Goal: Task Accomplishment & Management: Manage account settings

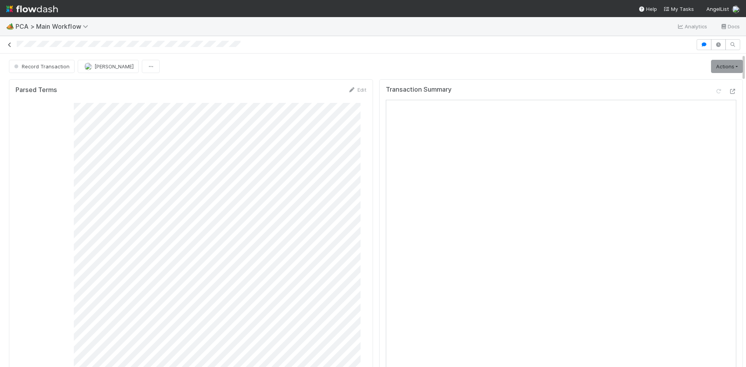
click at [12, 46] on icon at bounding box center [10, 44] width 8 height 5
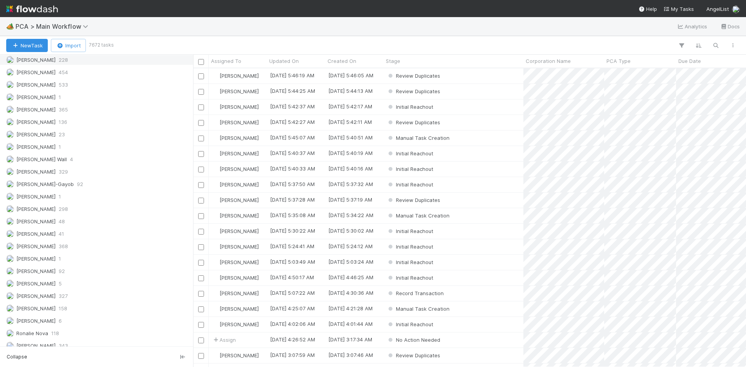
scroll to position [1088, 0]
click at [59, 216] on span "368" at bounding box center [63, 220] width 9 height 10
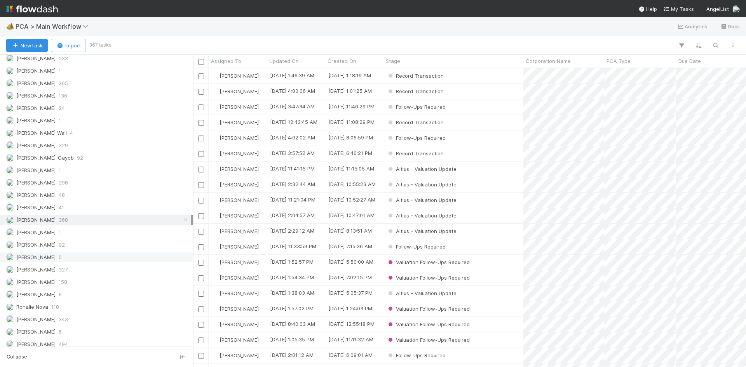
scroll to position [293, 547]
click at [684, 41] on button "button" at bounding box center [681, 45] width 14 height 10
click at [574, 65] on button "Add Filter" at bounding box center [562, 68] width 233 height 11
click at [571, 68] on div "Add Filter" at bounding box center [561, 69] width 245 height 24
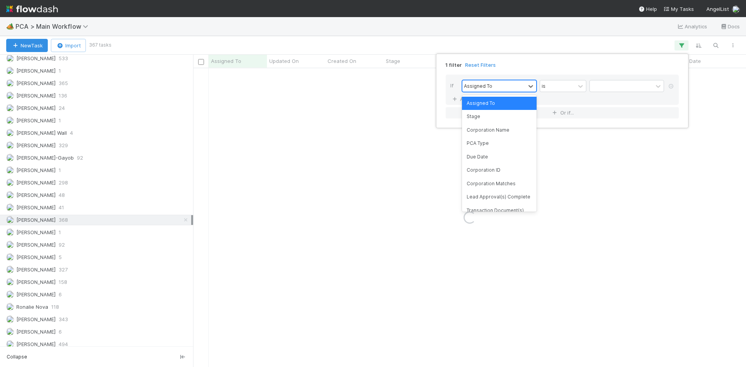
click at [487, 89] on div "Assigned To" at bounding box center [478, 85] width 28 height 7
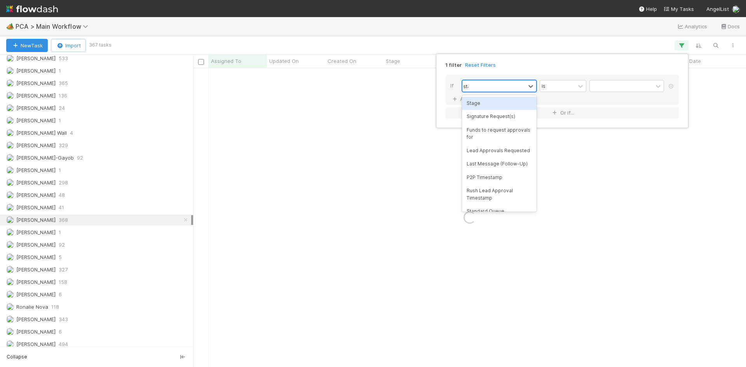
type input "stage"
click at [492, 101] on div "Stage" at bounding box center [499, 103] width 75 height 13
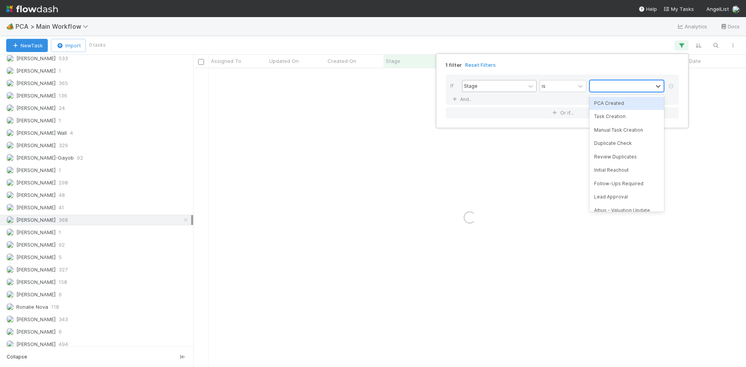
click at [620, 89] on div at bounding box center [621, 85] width 63 height 11
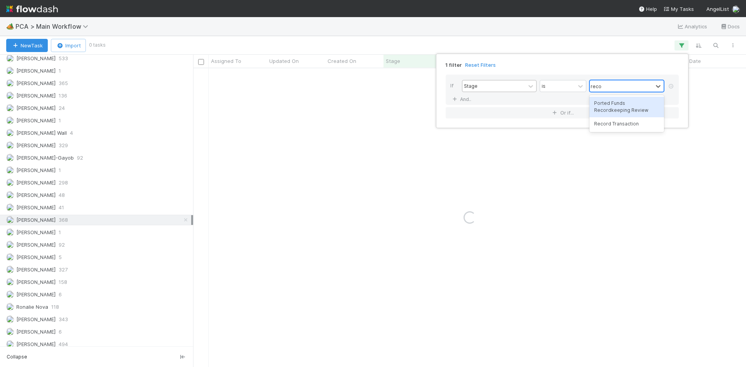
type input "recor"
click at [627, 126] on div "Record Transaction" at bounding box center [626, 123] width 75 height 13
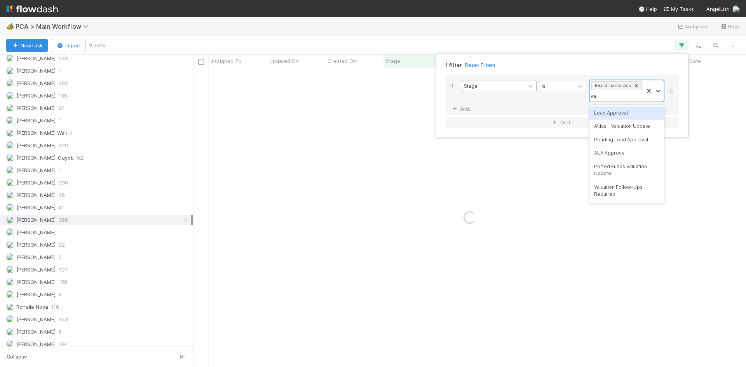
type input "valu"
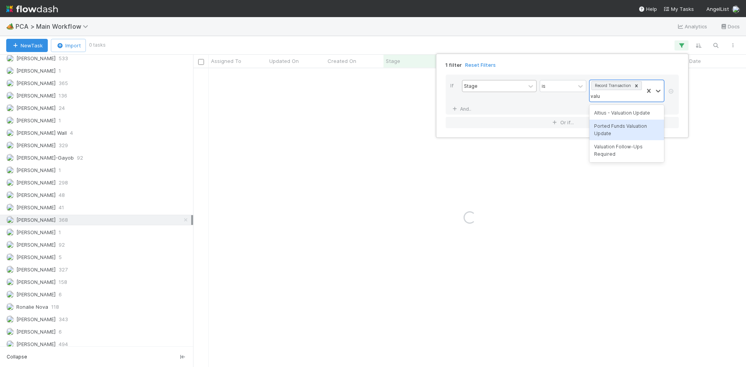
click at [624, 147] on div "Valuation Follow-Ups Required" at bounding box center [626, 150] width 75 height 21
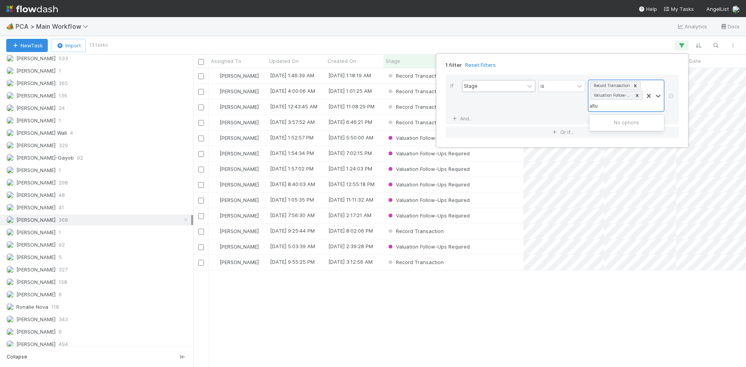
scroll to position [293, 547]
type input "alt"
click at [628, 121] on div "Altius - Valuation Update" at bounding box center [626, 122] width 75 height 13
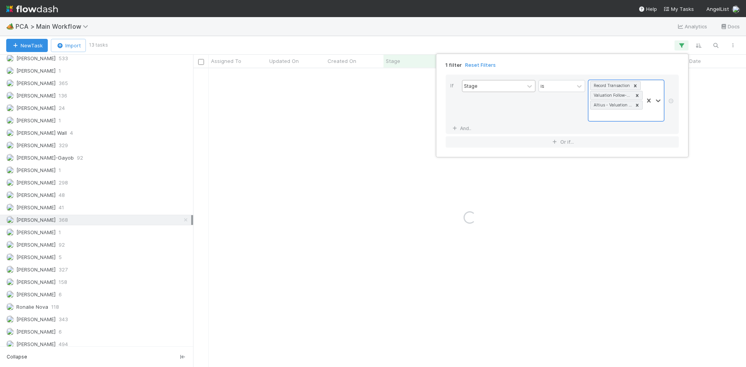
click at [573, 28] on div "1 filter Reset Filters If Stage is option Altius - Valuation Update, selected. …" at bounding box center [373, 183] width 746 height 367
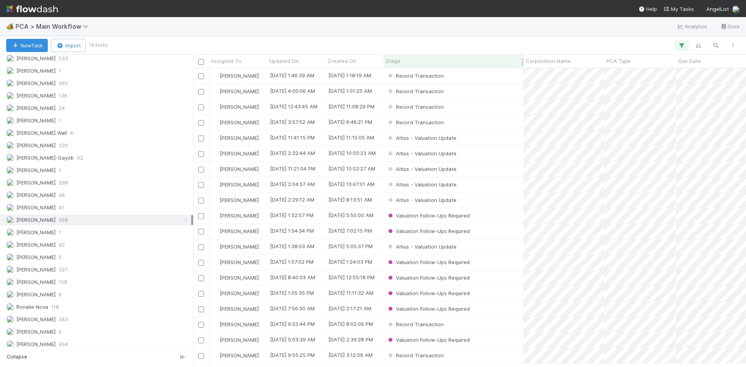
scroll to position [3, 0]
click at [428, 64] on div "Stage" at bounding box center [454, 61] width 136 height 8
click at [428, 77] on div "Sort First → Last" at bounding box center [430, 76] width 89 height 12
click at [502, 183] on div "Valuation Follow-Ups Required" at bounding box center [453, 184] width 140 height 15
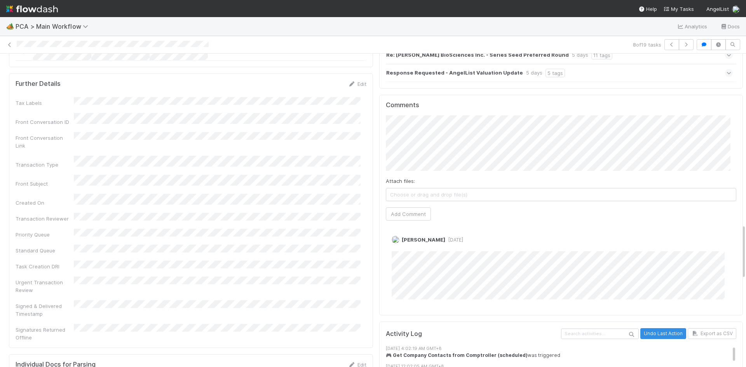
scroll to position [971, 0]
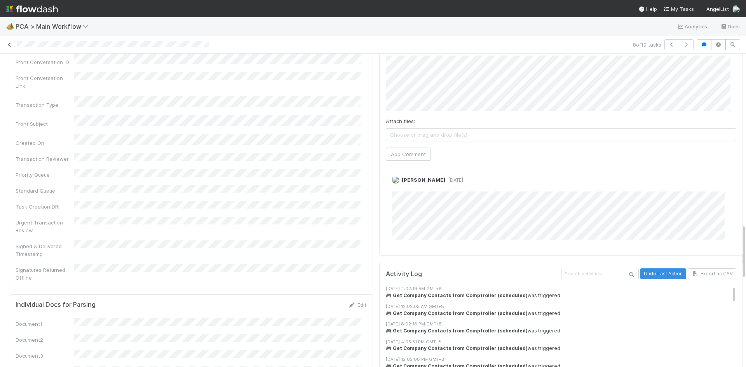
click at [10, 43] on icon at bounding box center [10, 44] width 8 height 5
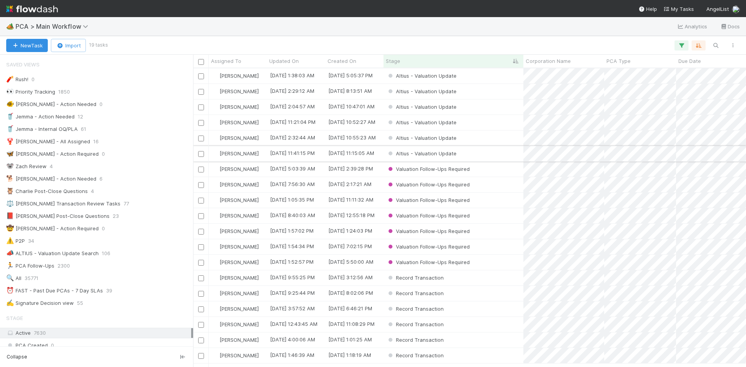
scroll to position [293, 547]
click at [505, 242] on div "Valuation Follow-Ups Required" at bounding box center [453, 246] width 140 height 15
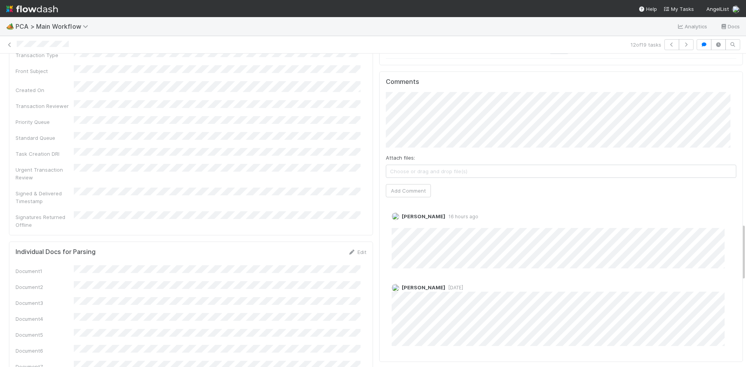
scroll to position [932, 0]
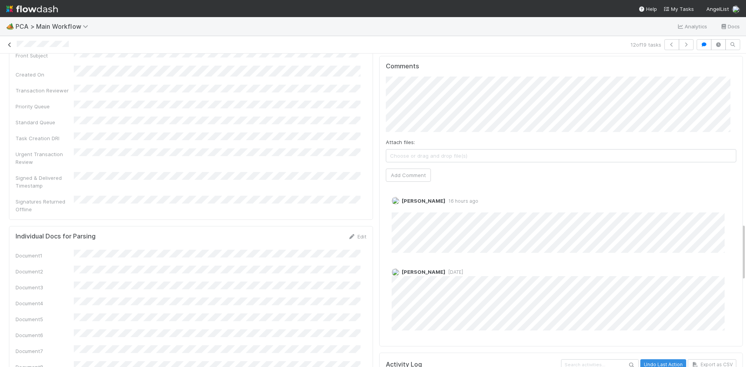
click at [7, 44] on icon at bounding box center [10, 44] width 8 height 5
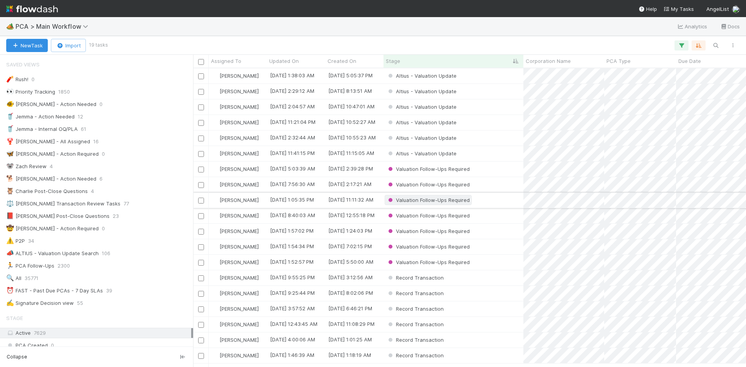
scroll to position [293, 547]
click at [679, 46] on icon "button" at bounding box center [681, 45] width 8 height 7
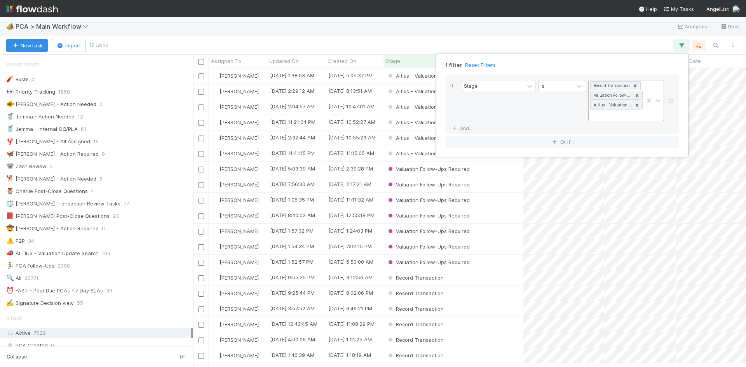
click at [636, 95] on icon at bounding box center [636, 95] width 5 height 5
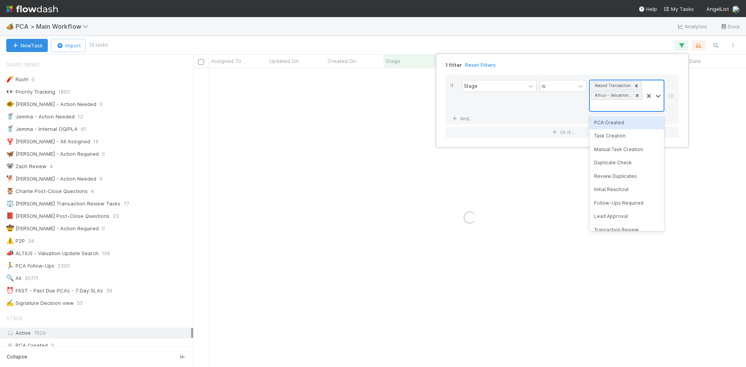
scroll to position [0, 0]
click at [510, 30] on div "1 filter Reset Filters If Stage is option Valuation Follow-Ups Required, desele…" at bounding box center [373, 183] width 746 height 367
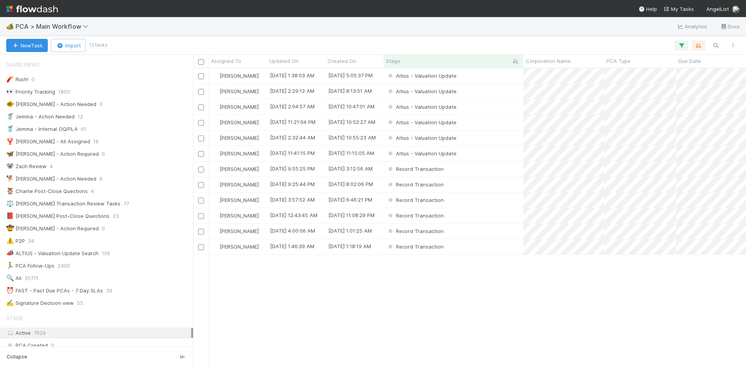
scroll to position [293, 547]
click at [478, 156] on div "Altius - Valuation Update" at bounding box center [453, 153] width 140 height 15
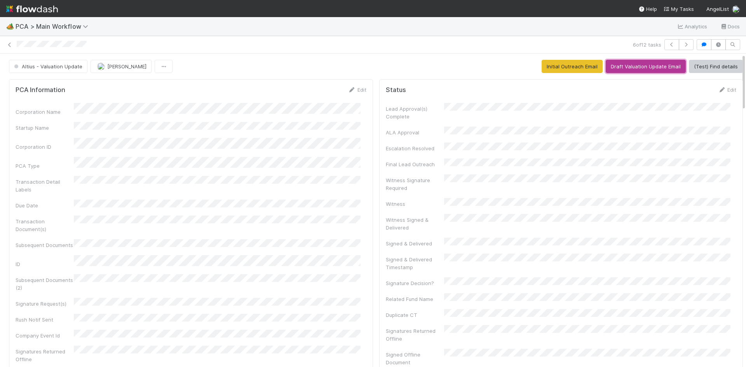
click at [630, 64] on button "Draft Valuation Update Email" at bounding box center [646, 66] width 80 height 13
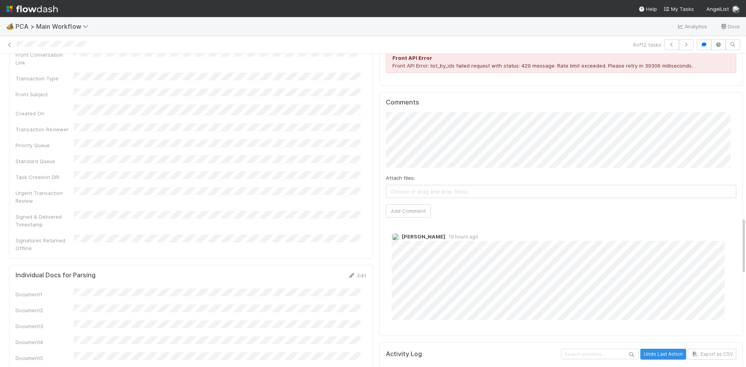
scroll to position [897, 0]
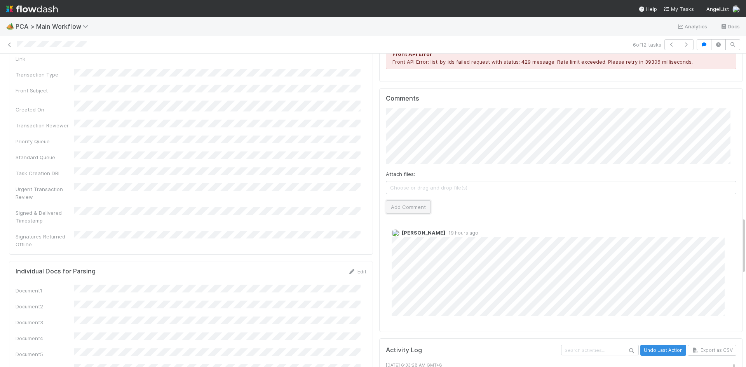
click at [406, 200] on button "Add Comment" at bounding box center [408, 206] width 45 height 13
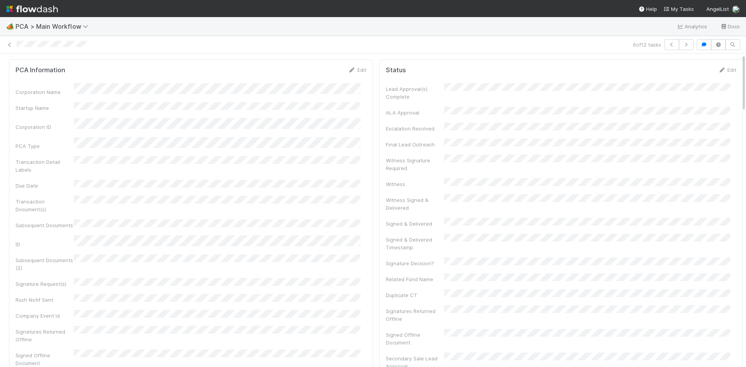
scroll to position [0, 0]
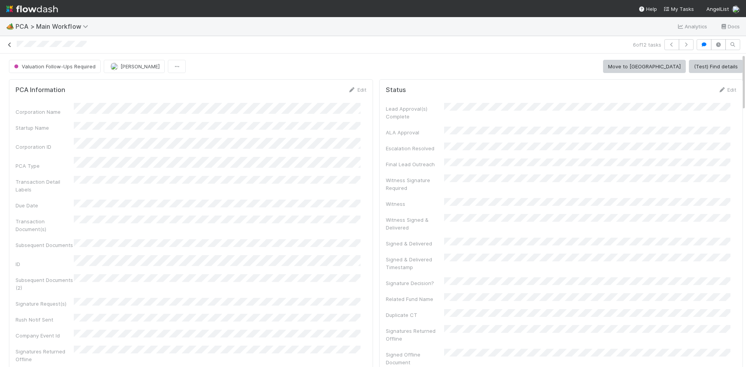
click at [10, 44] on icon at bounding box center [10, 44] width 8 height 5
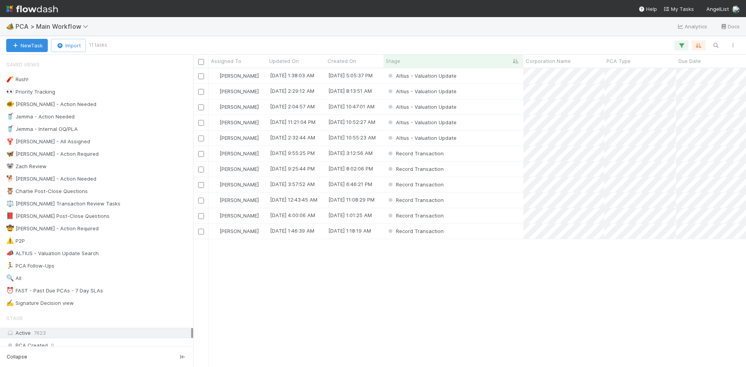
scroll to position [293, 547]
click at [494, 77] on div "Altius - Valuation Update" at bounding box center [453, 75] width 140 height 15
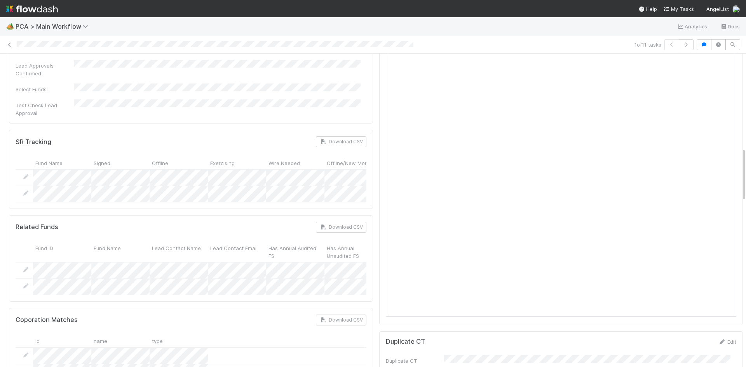
scroll to position [738, 0]
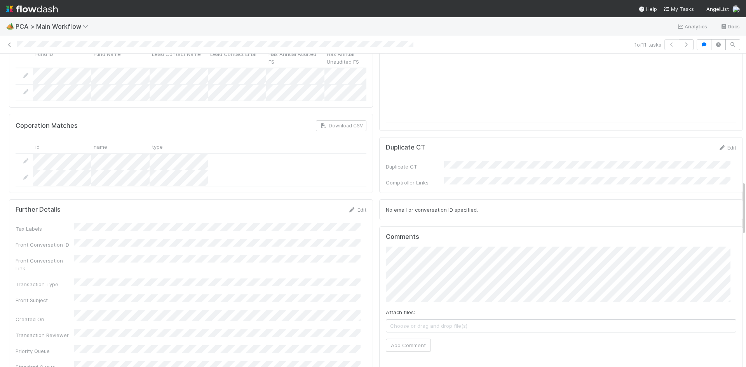
click at [489, 320] on span "Choose or drag and drop file(s)" at bounding box center [561, 326] width 350 height 12
click at [390, 339] on button "Add Comment" at bounding box center [408, 345] width 45 height 13
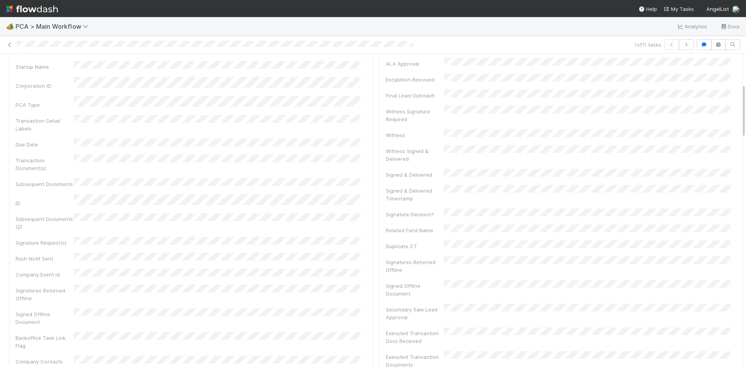
scroll to position [0, 0]
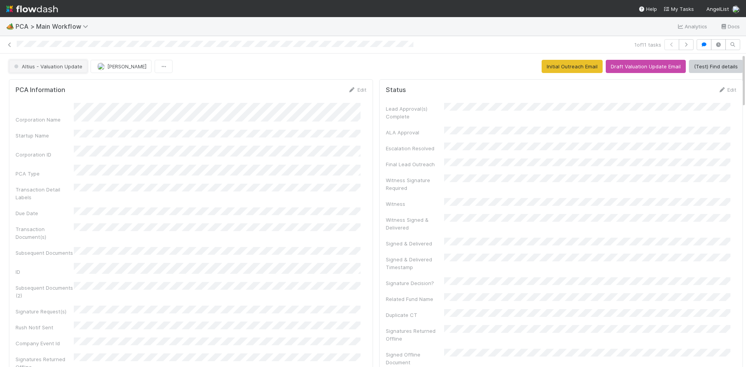
click at [40, 69] on span "Altius - Valuation Update" at bounding box center [47, 66] width 70 height 6
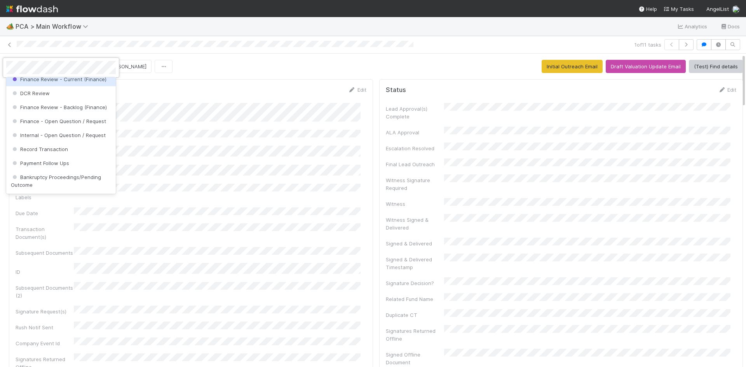
scroll to position [427, 0]
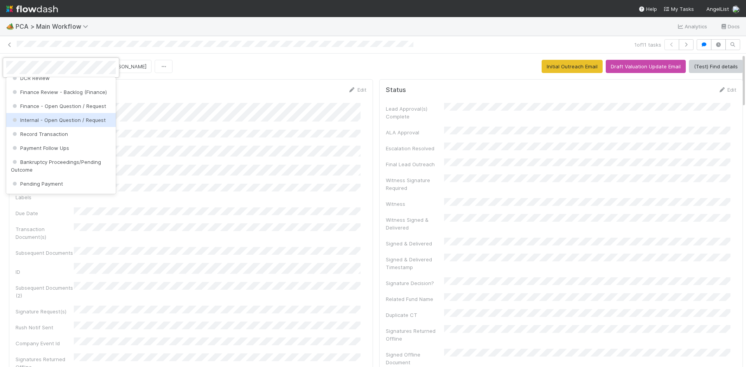
click at [84, 123] on span "Internal - Open Question / Request" at bounding box center [58, 120] width 95 height 6
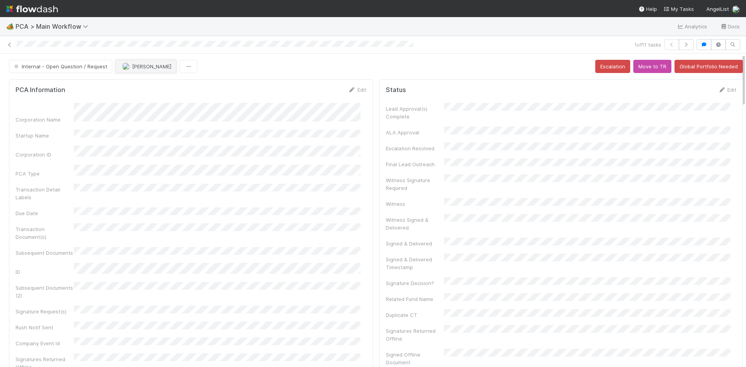
click at [142, 68] on span "[PERSON_NAME]" at bounding box center [151, 66] width 39 height 6
click at [243, 58] on div at bounding box center [373, 183] width 746 height 367
click at [9, 46] on icon at bounding box center [10, 44] width 8 height 5
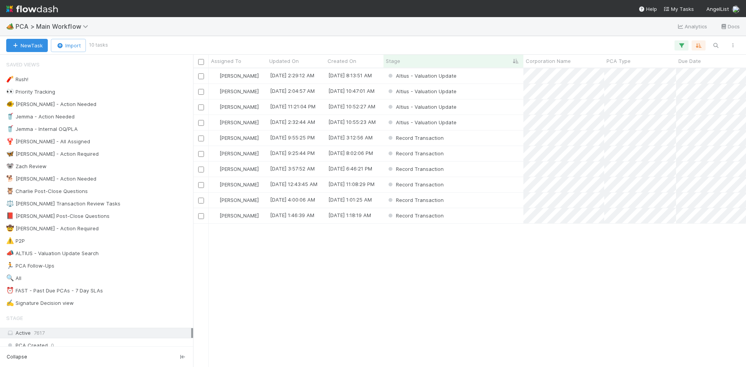
scroll to position [293, 547]
click at [480, 119] on div "Altius - Valuation Update" at bounding box center [453, 122] width 140 height 15
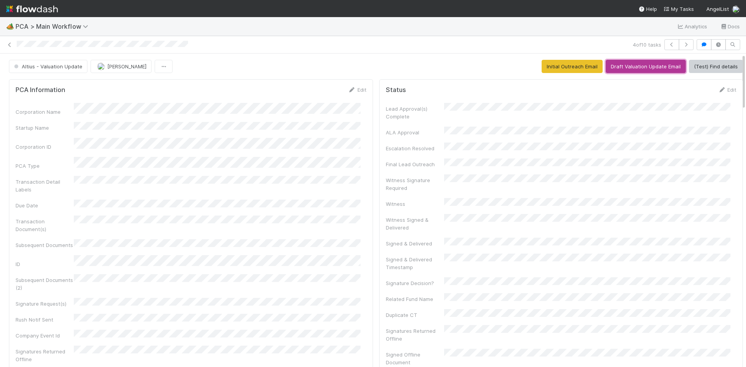
click at [637, 66] on button "Draft Valuation Update Email" at bounding box center [646, 66] width 80 height 13
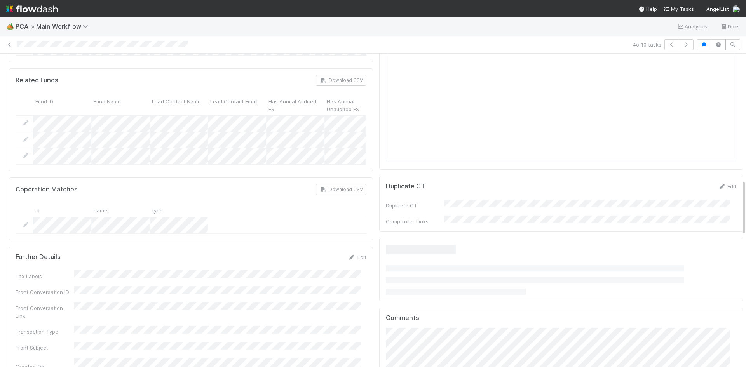
scroll to position [700, 0]
click at [422, 289] on div "Show link as button Ok" at bounding box center [373, 183] width 746 height 367
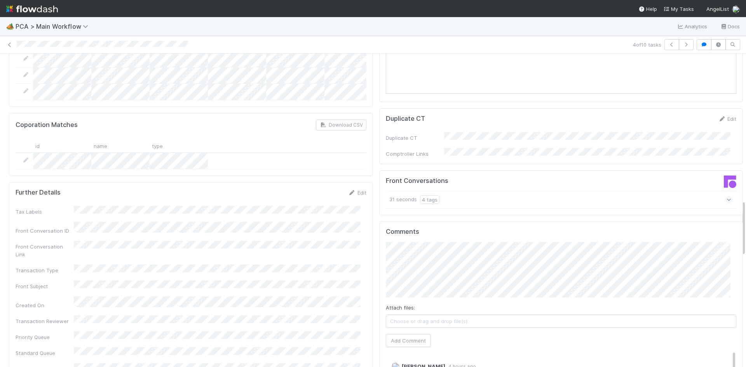
scroll to position [816, 0]
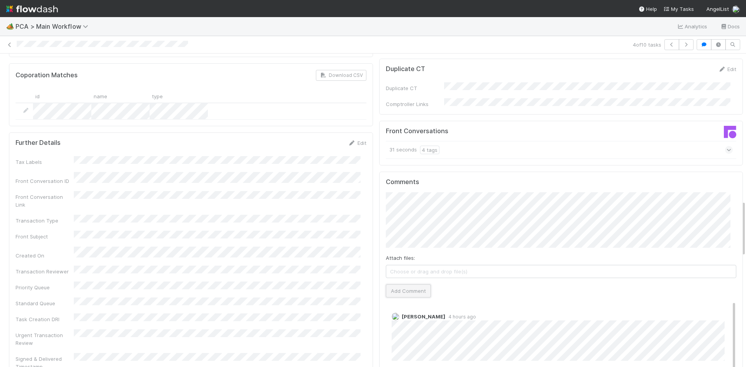
click at [401, 284] on button "Add Comment" at bounding box center [408, 290] width 45 height 13
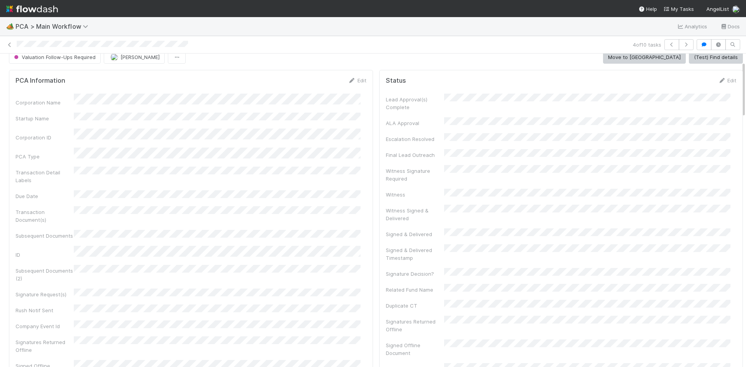
scroll to position [0, 0]
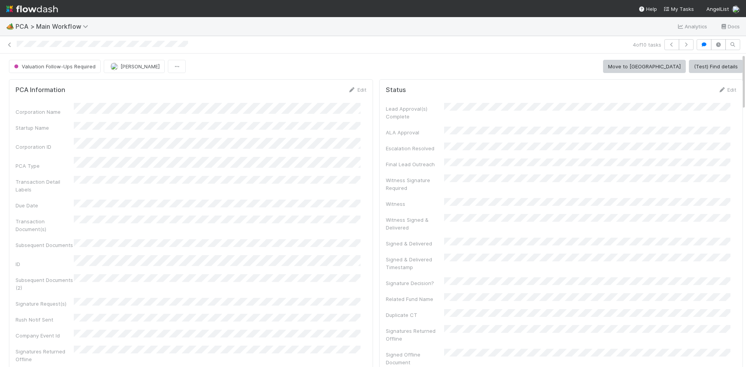
click at [5, 42] on div "4 of 10 tasks" at bounding box center [373, 44] width 746 height 11
click at [10, 43] on icon at bounding box center [10, 44] width 8 height 5
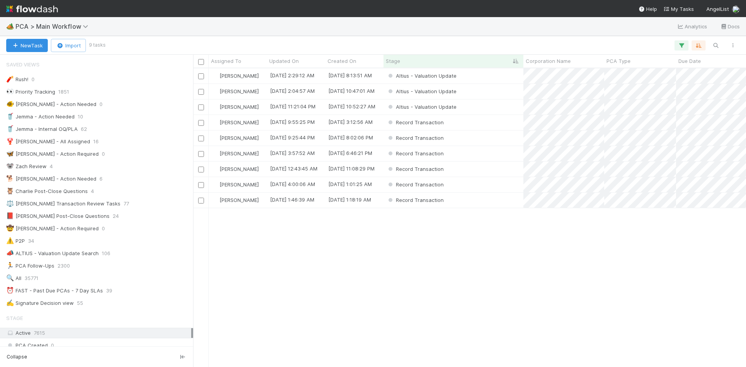
scroll to position [293, 547]
click at [474, 110] on div "Altius - Valuation Update" at bounding box center [453, 106] width 140 height 15
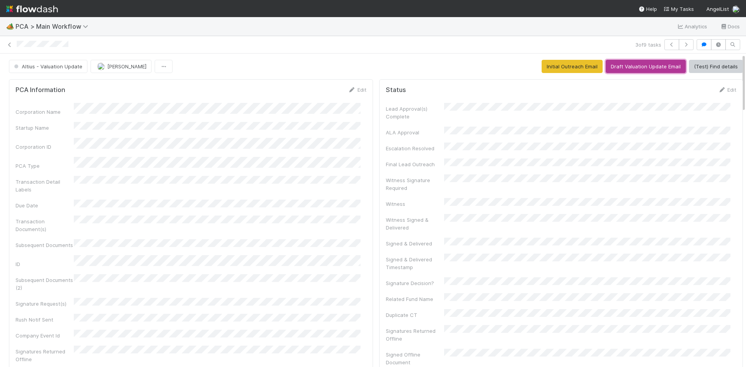
click at [650, 65] on button "Draft Valuation Update Email" at bounding box center [646, 66] width 80 height 13
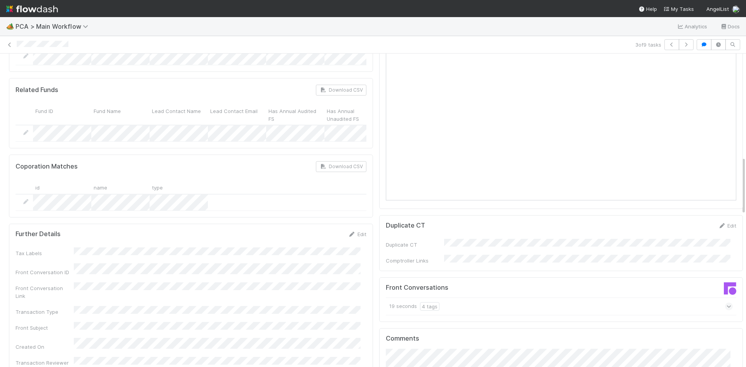
scroll to position [777, 0]
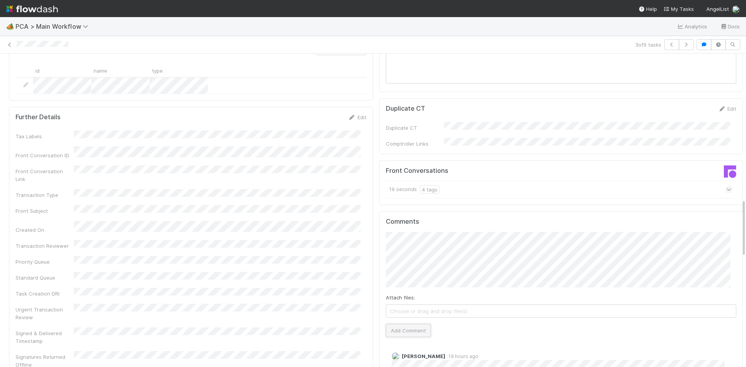
click at [405, 324] on button "Add Comment" at bounding box center [408, 330] width 45 height 13
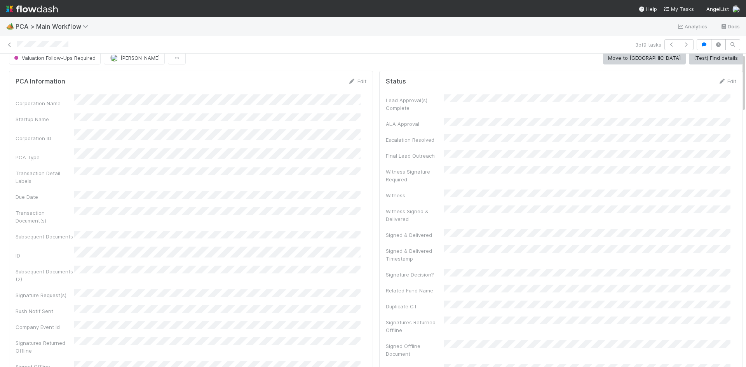
scroll to position [0, 0]
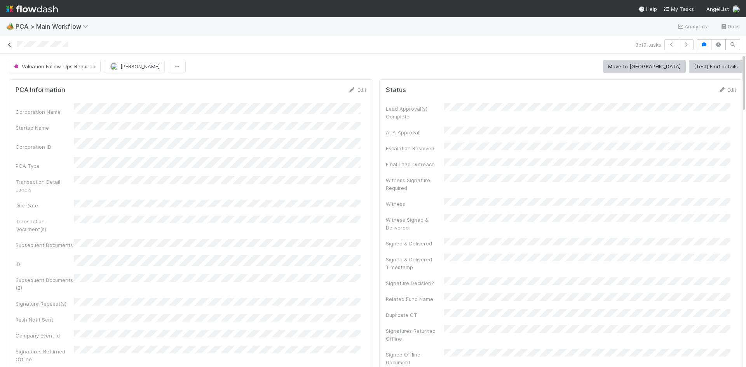
click at [10, 45] on icon at bounding box center [10, 44] width 8 height 5
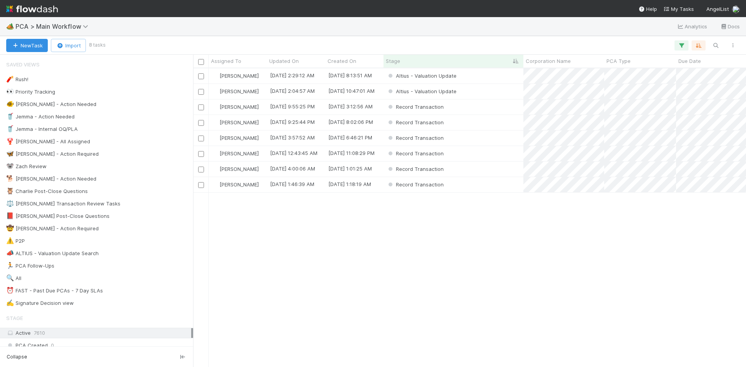
scroll to position [293, 547]
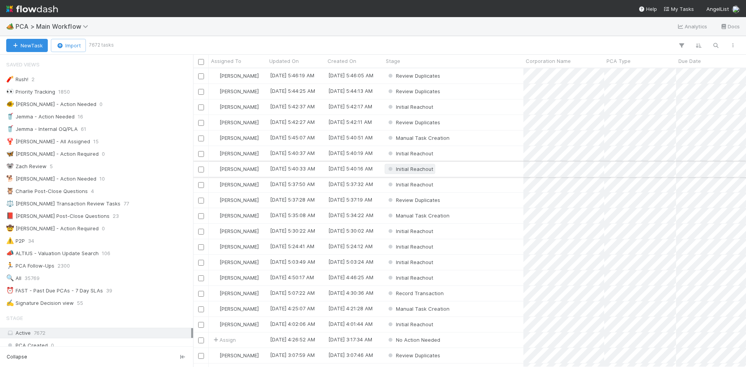
scroll to position [6, 6]
click at [70, 28] on span "PCA > Main Workflow" at bounding box center [54, 27] width 77 height 8
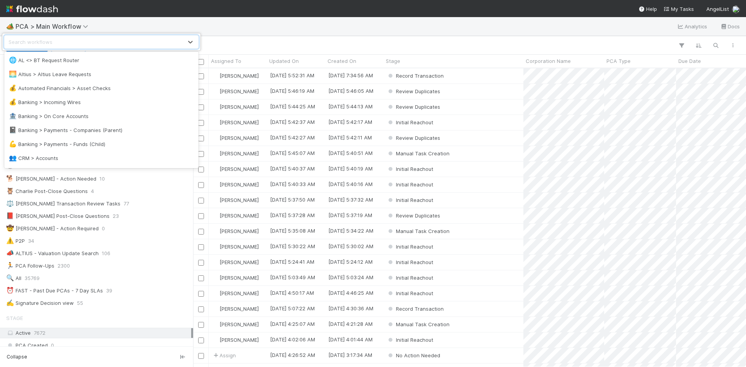
scroll to position [583, 0]
click at [67, 47] on div "Search workflows" at bounding box center [94, 42] width 178 height 12
click at [77, 25] on div "Search workflows" at bounding box center [373, 183] width 746 height 367
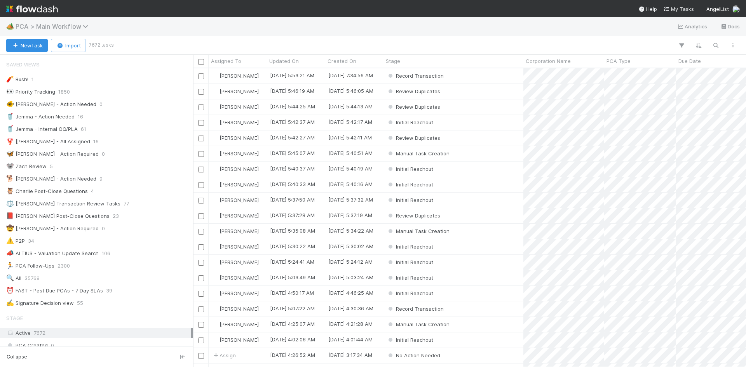
click at [87, 28] on icon at bounding box center [87, 26] width 8 height 6
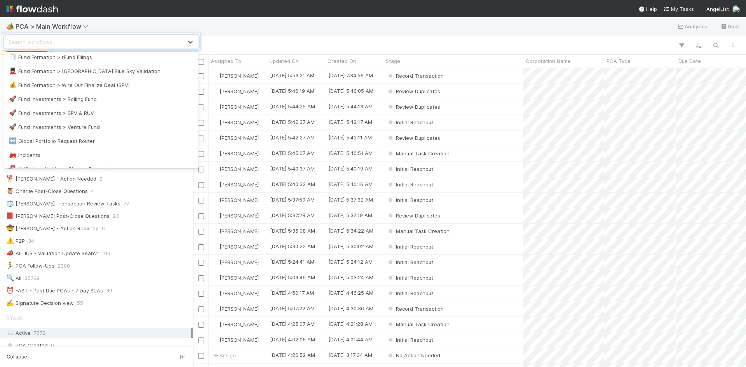
scroll to position [608, 0]
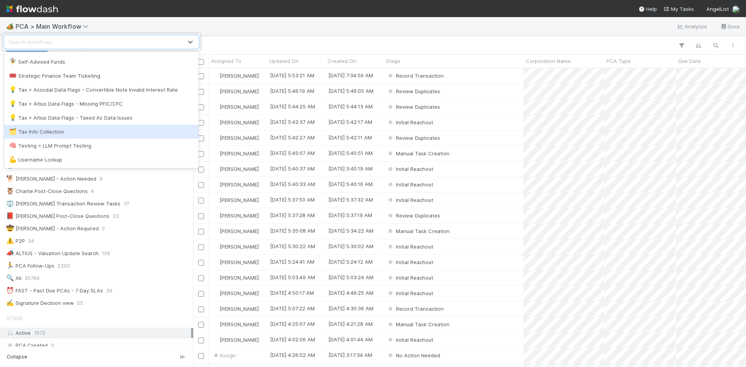
click at [99, 132] on div "🗂️ Tax Info Collection" at bounding box center [101, 132] width 185 height 8
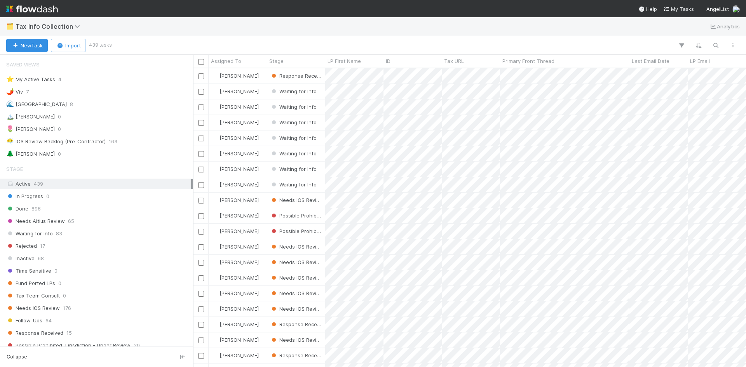
scroll to position [6, 6]
click at [69, 333] on span "15" at bounding box center [68, 333] width 5 height 10
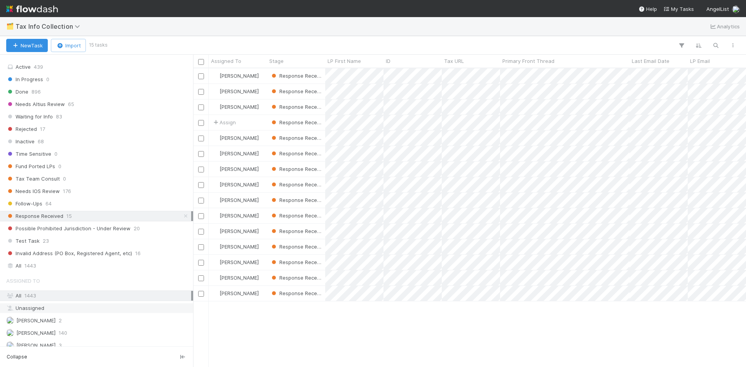
scroll to position [173, 0]
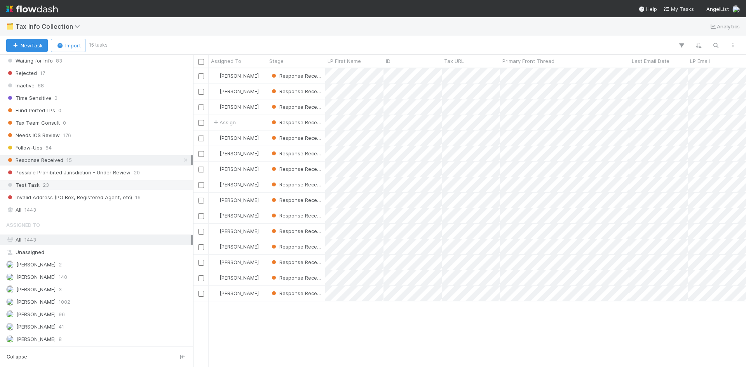
drag, startPoint x: 39, startPoint y: 212, endPoint x: 167, endPoint y: 181, distance: 132.1
click at [39, 212] on div "All 1443" at bounding box center [98, 210] width 185 height 10
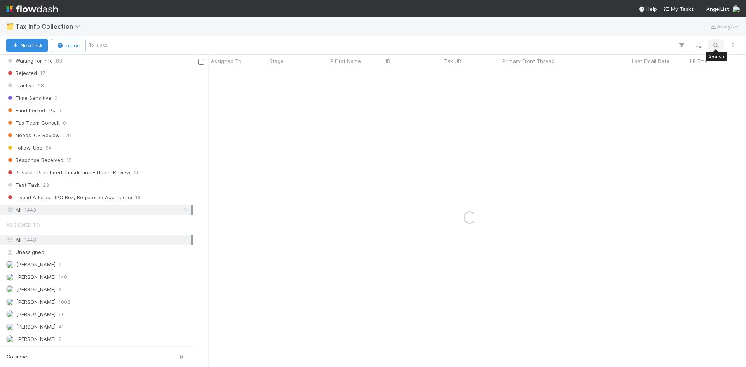
click at [718, 43] on icon "button" at bounding box center [716, 45] width 8 height 7
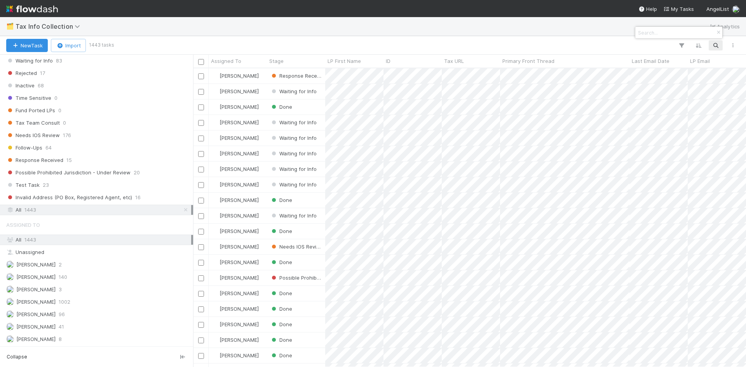
scroll to position [293, 547]
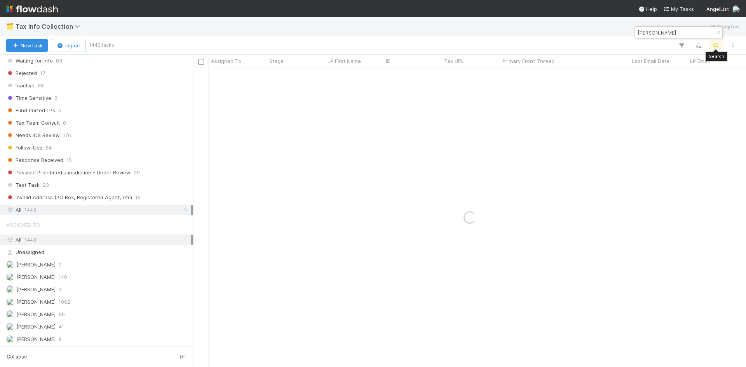
type input "raveen"
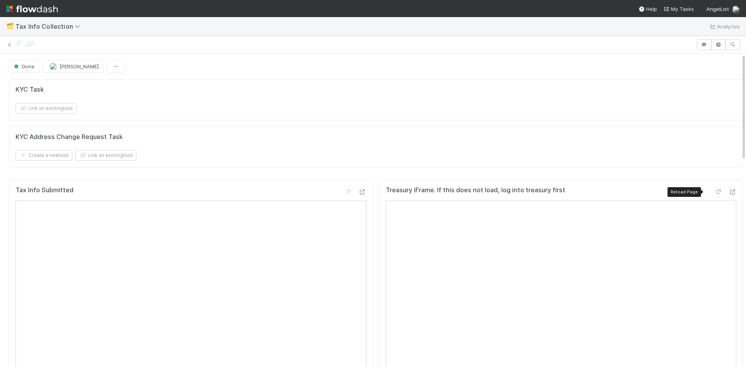
click at [714, 190] on icon at bounding box center [718, 192] width 8 height 5
click at [714, 193] on icon at bounding box center [718, 192] width 8 height 5
click at [10, 42] on icon at bounding box center [10, 44] width 8 height 5
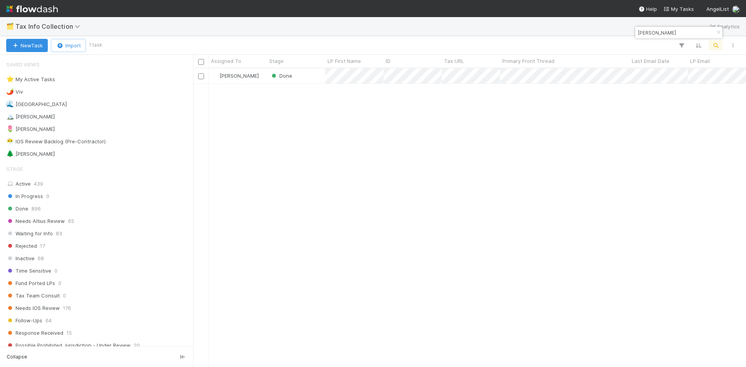
scroll to position [6, 6]
click at [515, 240] on div "William Axalan VI Done 0 0 0 8/21/25, 12:33:19 PM 8/22/25, 11:25:29 AM" at bounding box center [469, 217] width 553 height 298
click at [77, 335] on div "Response Received 15" at bounding box center [98, 333] width 185 height 10
click at [716, 33] on icon "button" at bounding box center [718, 32] width 8 height 5
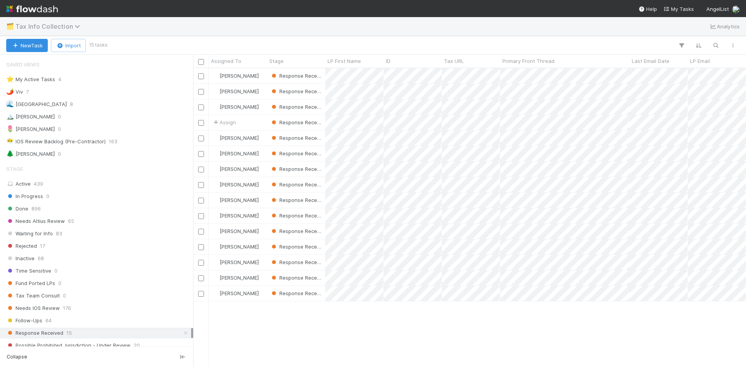
scroll to position [293, 547]
click at [54, 24] on span "Tax Info Collection" at bounding box center [50, 27] width 68 height 8
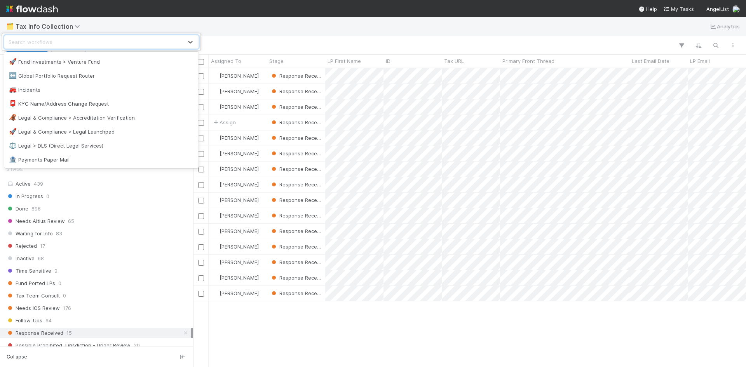
scroll to position [452, 0]
click at [95, 115] on div "🦧 Legal & Compliance > Accreditation Verification" at bounding box center [101, 119] width 185 height 8
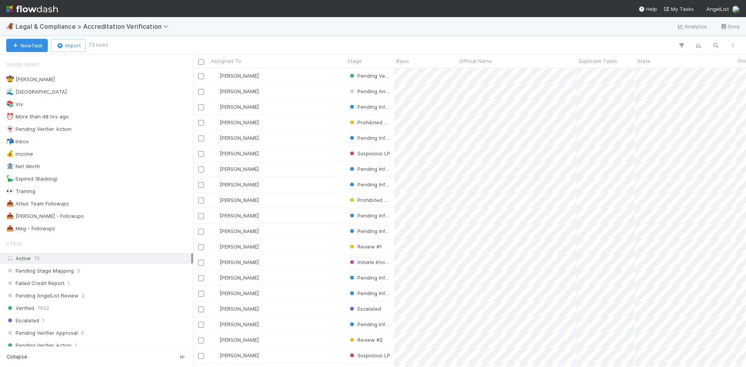
scroll to position [293, 547]
click at [80, 223] on div "Saved Views 🤠 Haley O'Brien 2 🌊 Madison 1 📚 Viv 3 ⏰ More than 48 hrs ago 7 👻 Pe…" at bounding box center [96, 145] width 193 height 177
click at [80, 226] on div "📤 Meg - Followups 3" at bounding box center [98, 229] width 185 height 10
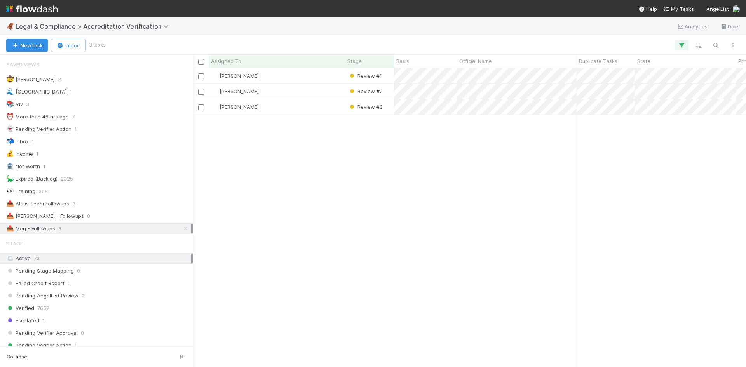
scroll to position [293, 547]
click at [313, 77] on div "[PERSON_NAME]" at bounding box center [277, 75] width 136 height 15
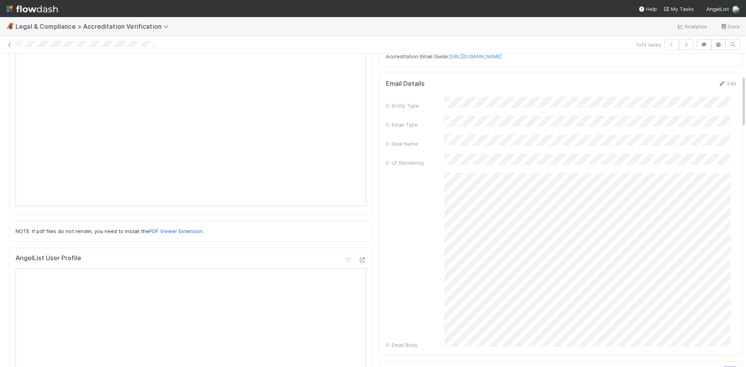
scroll to position [155, 0]
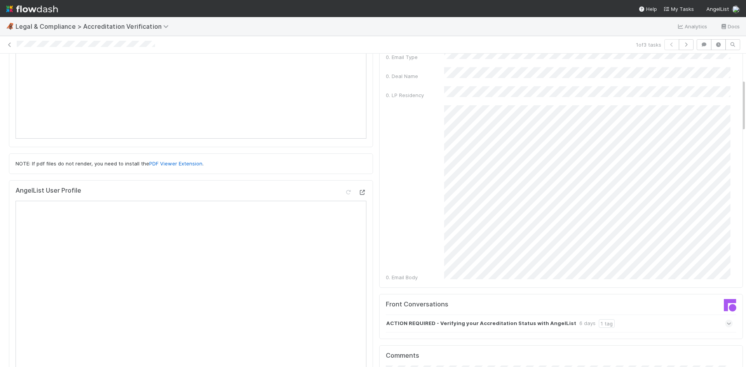
drag, startPoint x: 356, startPoint y: 188, endPoint x: 358, endPoint y: 192, distance: 4.7
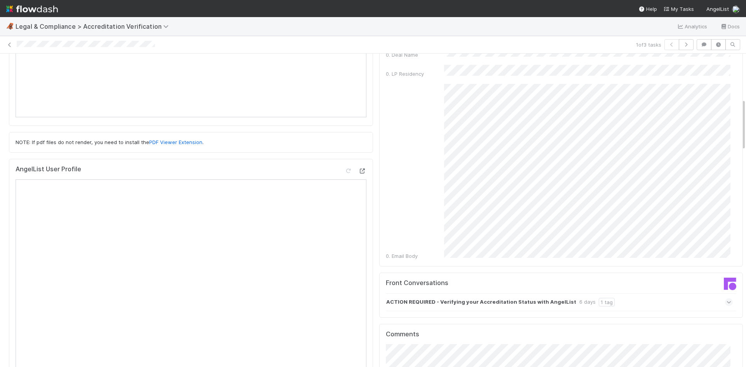
scroll to position [272, 0]
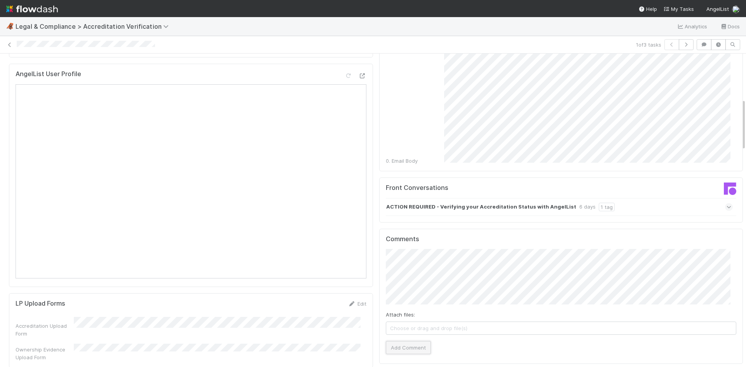
click at [415, 341] on button "Add Comment" at bounding box center [408, 347] width 45 height 13
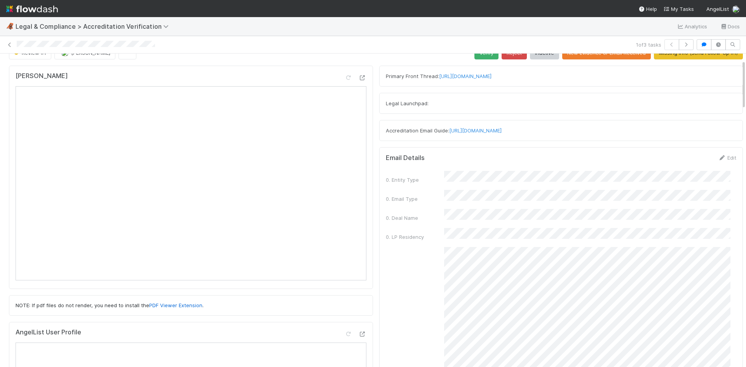
scroll to position [0, 0]
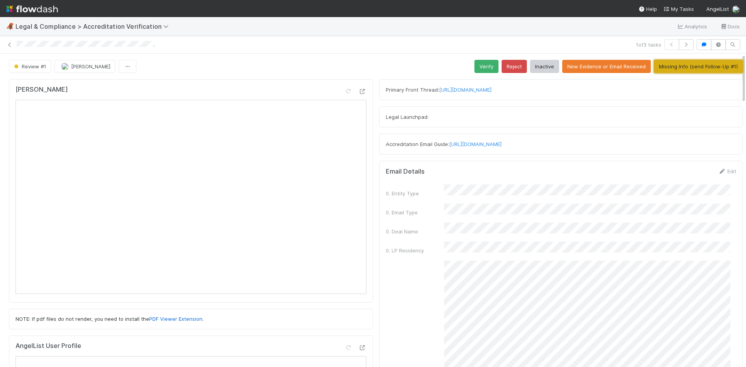
click at [692, 65] on button "Missing Info (send Follow-Up #1)" at bounding box center [698, 66] width 89 height 13
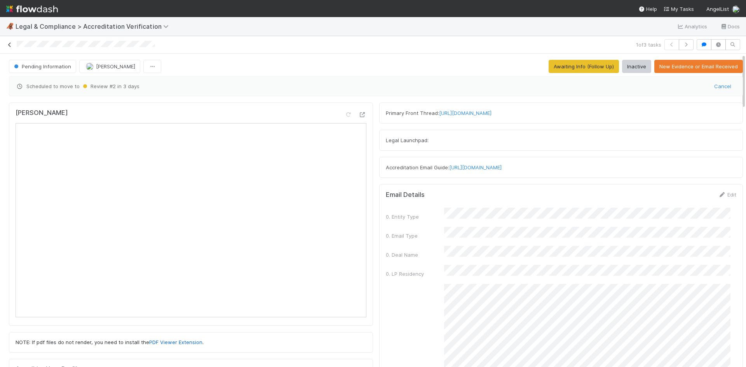
click at [10, 43] on icon at bounding box center [10, 44] width 8 height 5
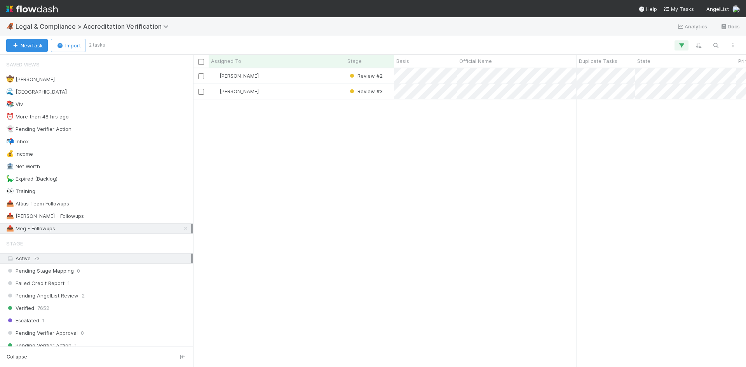
scroll to position [293, 547]
click at [321, 77] on div "[PERSON_NAME]" at bounding box center [277, 75] width 136 height 15
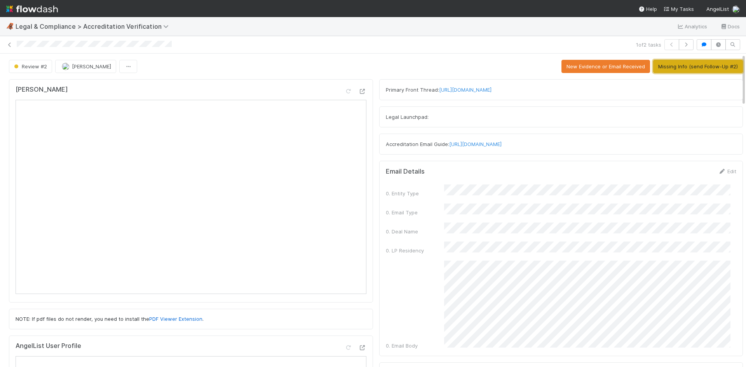
drag, startPoint x: 700, startPoint y: 66, endPoint x: 705, endPoint y: 68, distance: 5.0
click at [700, 66] on button "Missing Info (send Follow-Up #2)" at bounding box center [698, 66] width 90 height 13
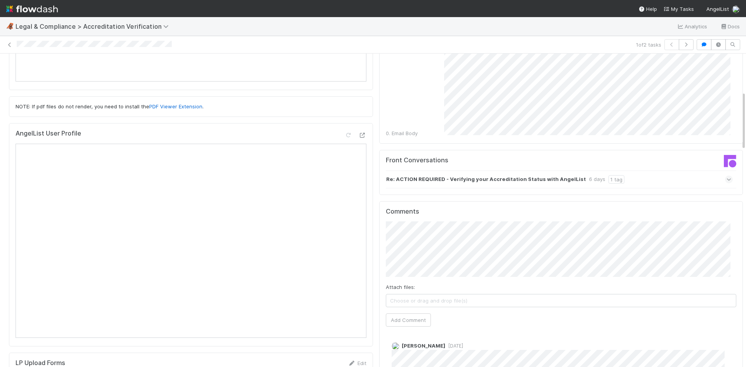
scroll to position [272, 0]
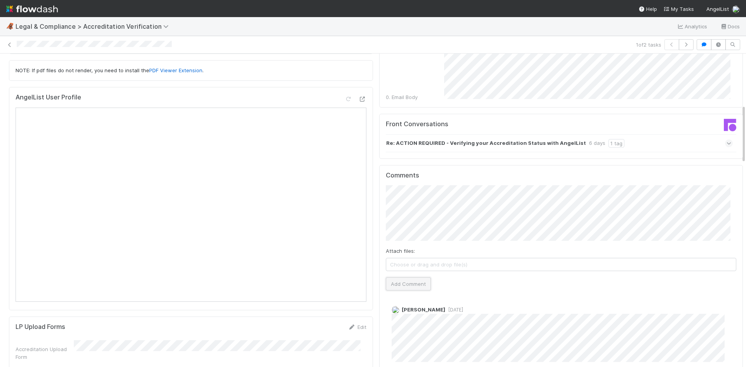
click at [414, 277] on button "Add Comment" at bounding box center [408, 283] width 45 height 13
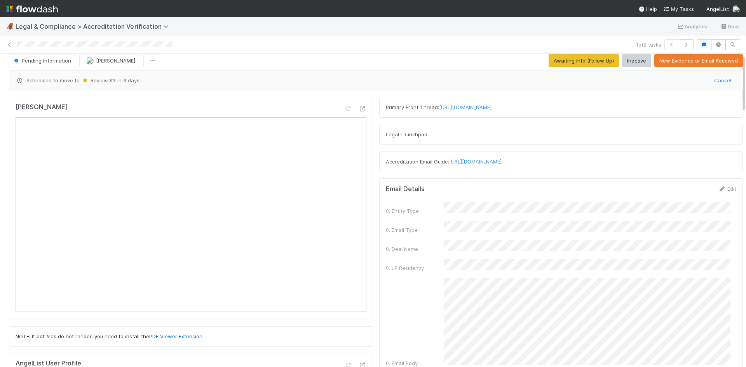
scroll to position [0, 0]
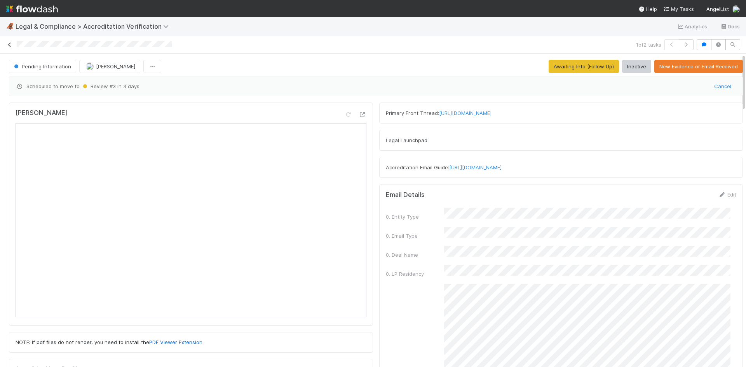
click at [9, 46] on icon at bounding box center [10, 44] width 8 height 5
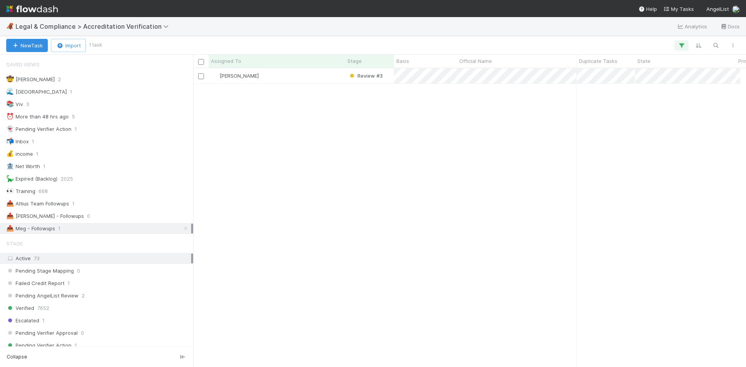
scroll to position [6, 6]
click at [319, 78] on div "[PERSON_NAME]" at bounding box center [277, 75] width 136 height 15
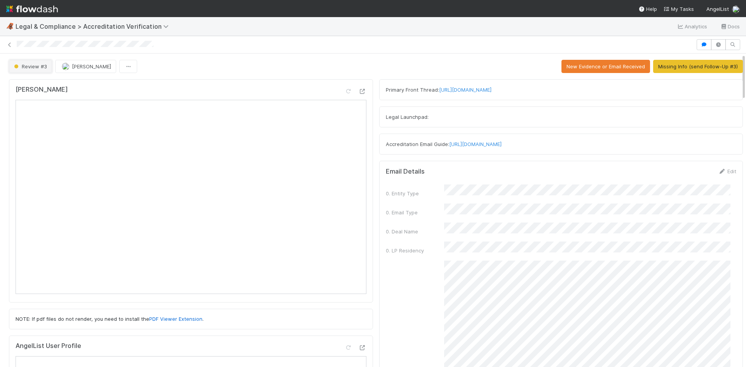
click at [38, 67] on span "Review #3" at bounding box center [29, 66] width 35 height 6
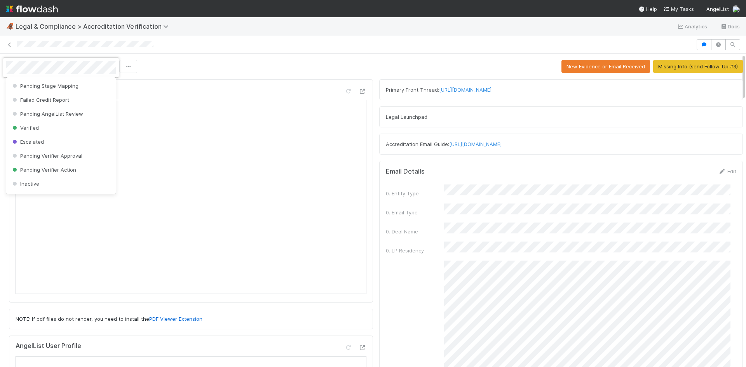
scroll to position [85, 0]
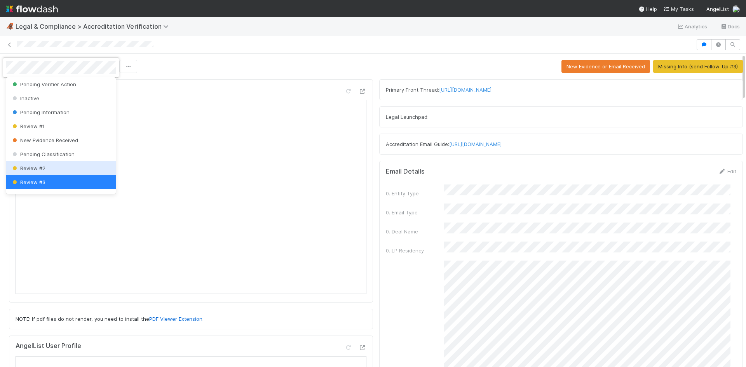
click at [42, 165] on div "Review #2" at bounding box center [61, 168] width 110 height 14
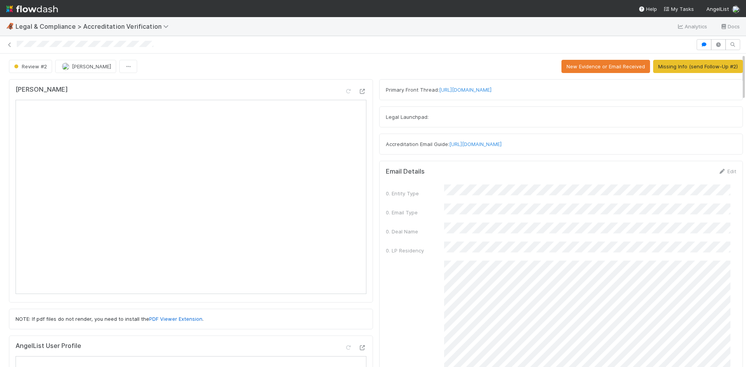
click at [233, 65] on div "Review #2 Meg Castanare New Evidence or Email Received Missing Info (send Follo…" at bounding box center [376, 66] width 734 height 13
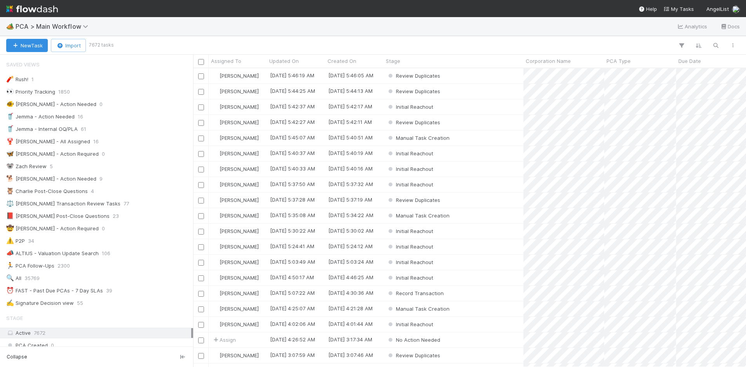
scroll to position [293, 547]
click at [74, 25] on span "PCA > Main Workflow" at bounding box center [54, 27] width 77 height 8
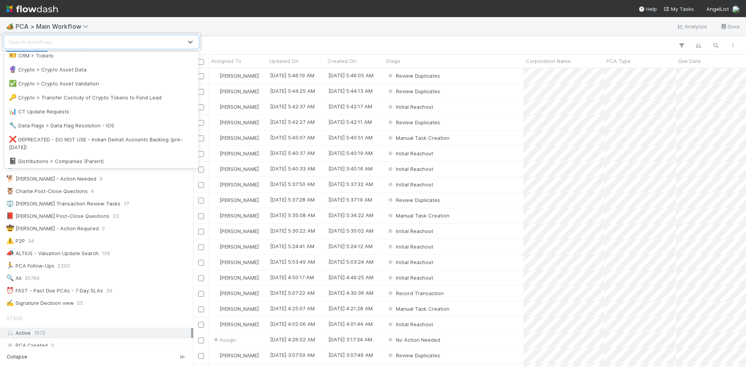
scroll to position [311, 0]
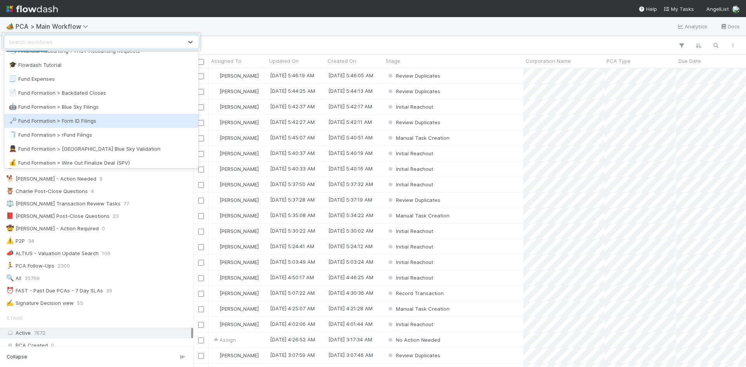
click at [106, 127] on div "🗝️ Fund Formation > Form ID Filings" at bounding box center [101, 121] width 194 height 14
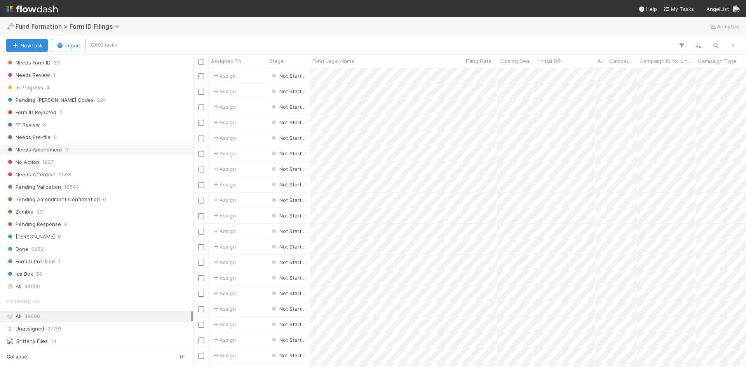
scroll to position [235, 0]
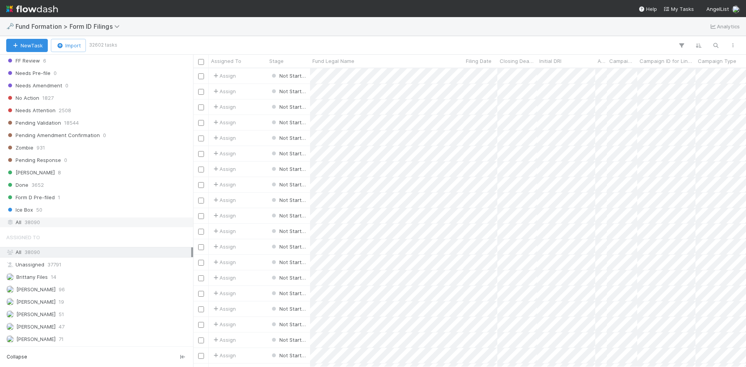
click at [107, 227] on div "All 38090" at bounding box center [98, 223] width 185 height 10
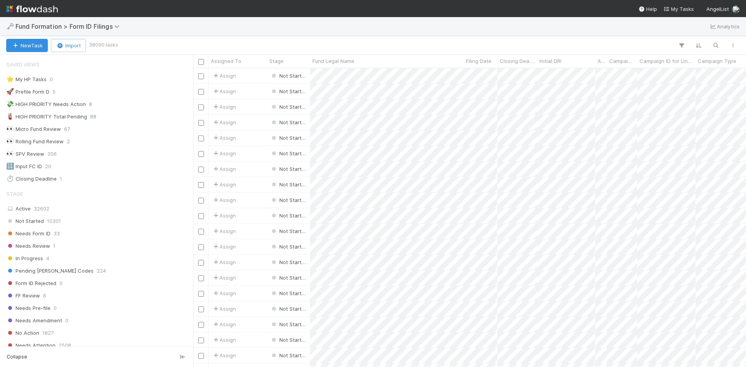
scroll to position [293, 547]
drag, startPoint x: 78, startPoint y: 261, endPoint x: 113, endPoint y: 201, distance: 69.2
click at [78, 260] on div "In Progress 4" at bounding box center [98, 259] width 185 height 10
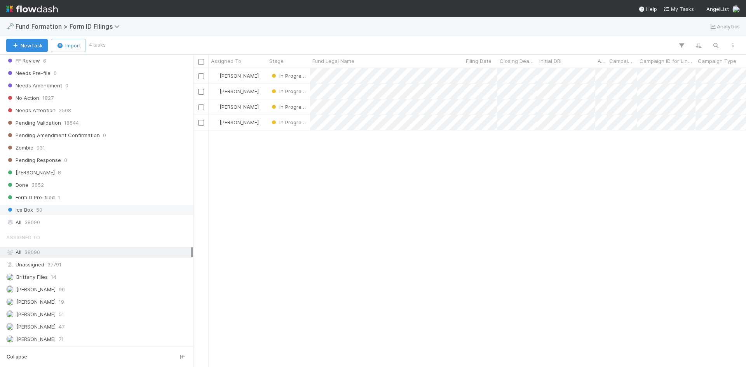
scroll to position [293, 547]
click at [80, 219] on div "All 38090" at bounding box center [98, 223] width 185 height 10
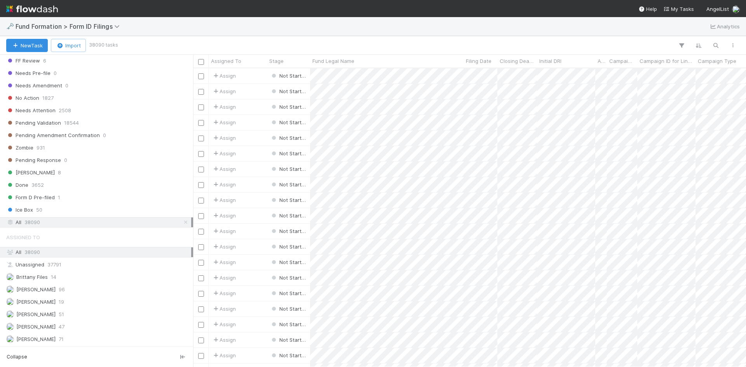
scroll to position [6, 6]
click at [716, 45] on icon "button" at bounding box center [716, 45] width 8 height 7
type input "GI-0728 Fund I, a series of Unpopular VC, LP"
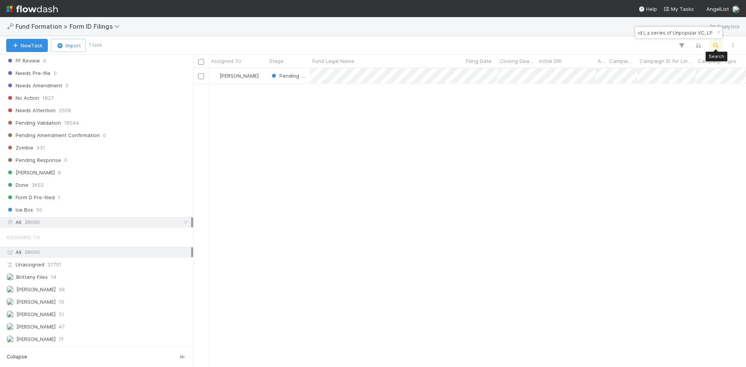
scroll to position [293, 547]
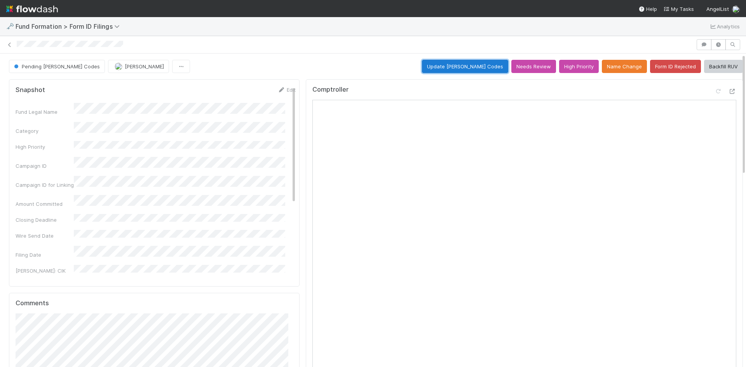
click at [482, 64] on button "Update EDGAR Codes" at bounding box center [465, 66] width 86 height 13
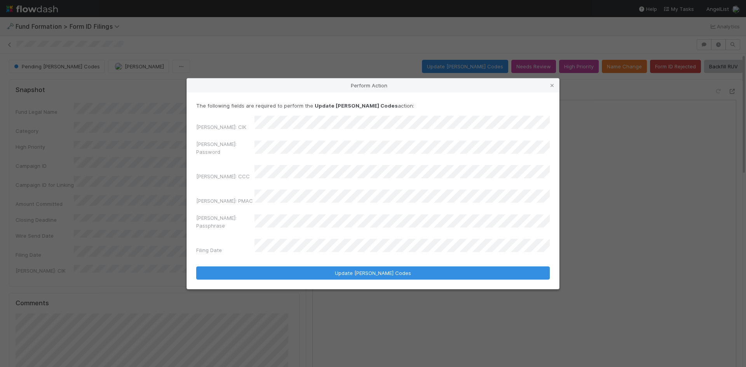
drag, startPoint x: 316, startPoint y: 163, endPoint x: 234, endPoint y: 147, distance: 83.5
click at [234, 147] on div "EDGAR: CIK EDGAR: Password EDGAR: CCC EDGAR: PMAC EDGAR: Passphrase Filing Date" at bounding box center [372, 186] width 353 height 141
click at [155, 127] on div "Perform Action The following fields are required to perform the Update EDGAR Co…" at bounding box center [373, 183] width 746 height 367
click at [240, 151] on div "EDGAR: Password" at bounding box center [372, 149] width 353 height 19
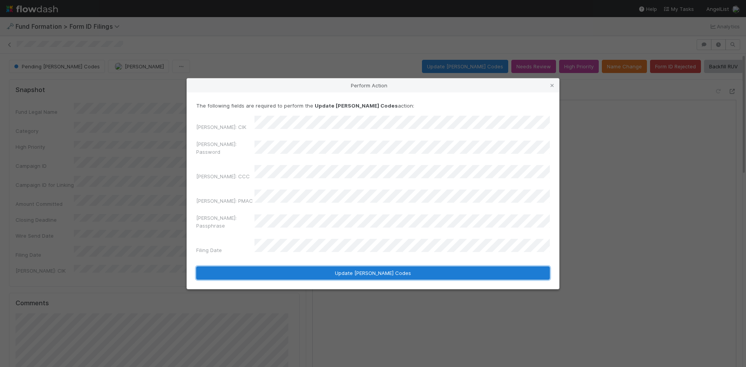
click at [325, 266] on button "Update EDGAR Codes" at bounding box center [372, 272] width 353 height 13
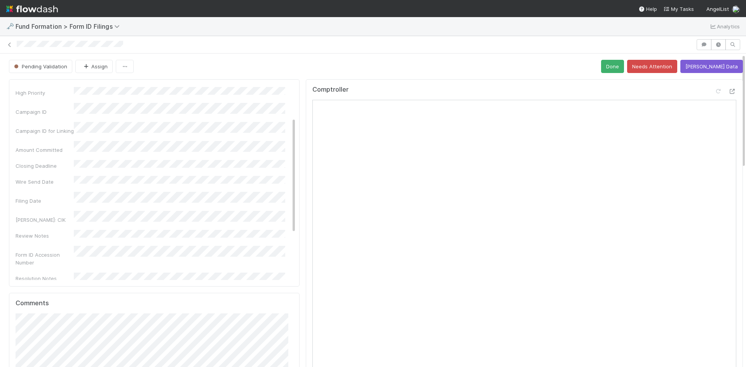
scroll to position [52, 0]
click at [10, 47] on icon at bounding box center [10, 44] width 8 height 5
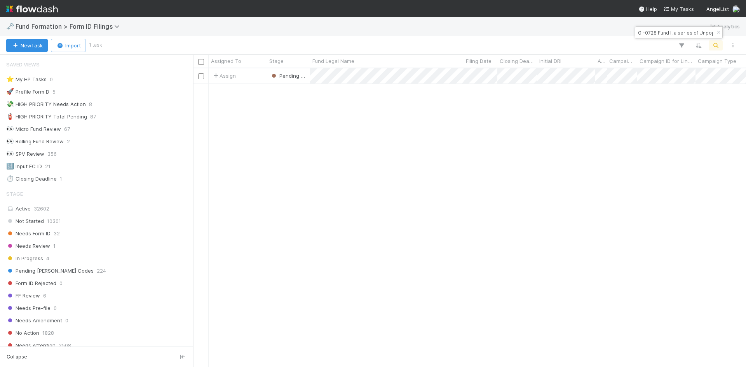
scroll to position [6, 6]
click at [681, 34] on input "GI-0728 Fund I, a series of Unpopular VC, LP" at bounding box center [675, 32] width 78 height 9
paste input "AA-0803 Fund III, a series of Zachary Ginsburg Funds, LP"
type input "AA-0803 Fund III, a series of Zachary Ginsburg Funds, LP"
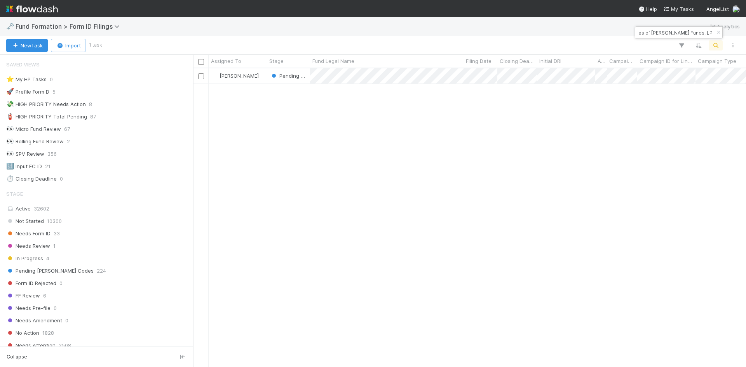
scroll to position [293, 547]
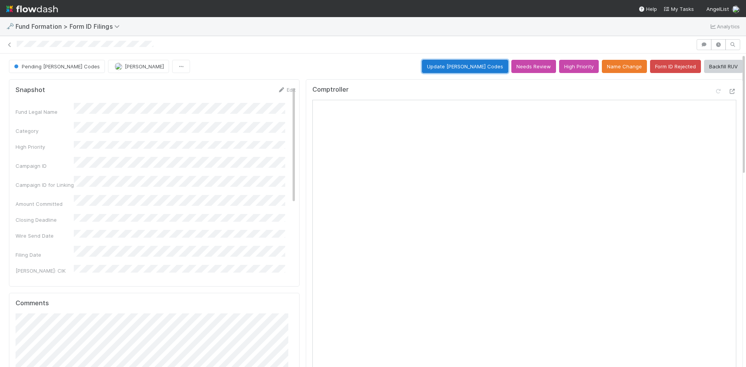
click at [457, 66] on button "Update EDGAR Codes" at bounding box center [465, 66] width 86 height 13
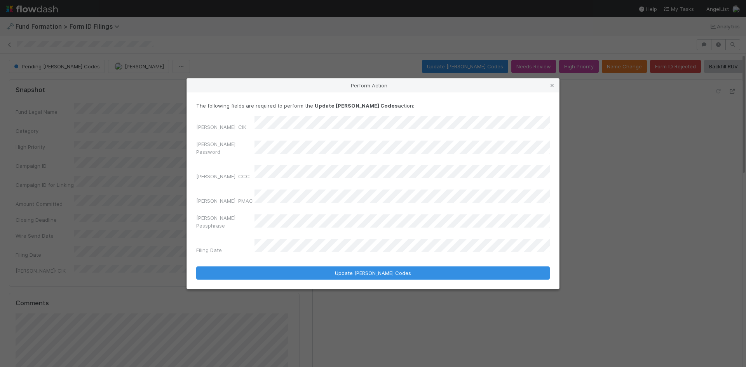
click at [152, 150] on div "Perform Action The following fields are required to perform the Update EDGAR Co…" at bounding box center [373, 183] width 746 height 367
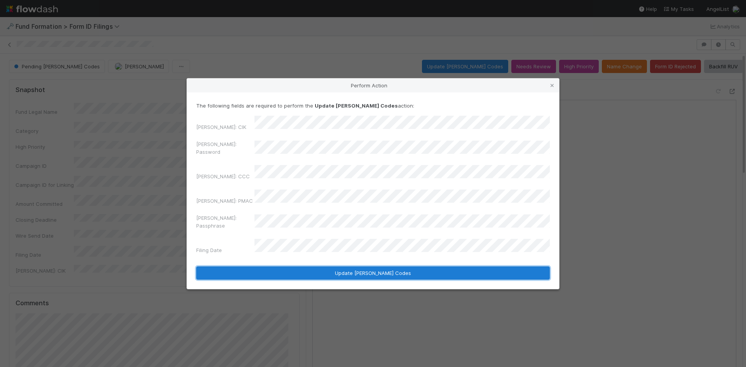
click at [290, 266] on button "Update EDGAR Codes" at bounding box center [372, 272] width 353 height 13
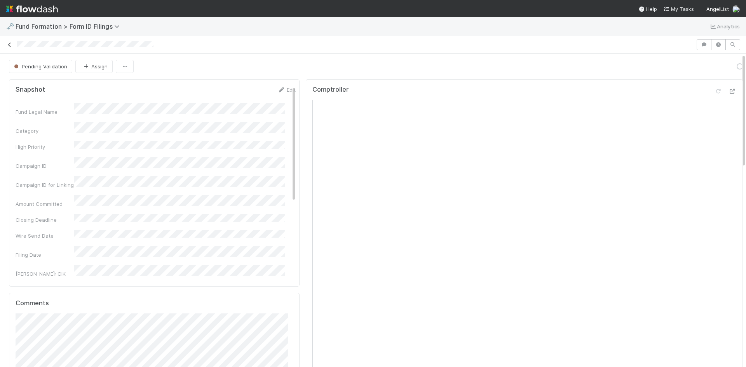
click at [8, 43] on icon at bounding box center [10, 44] width 8 height 5
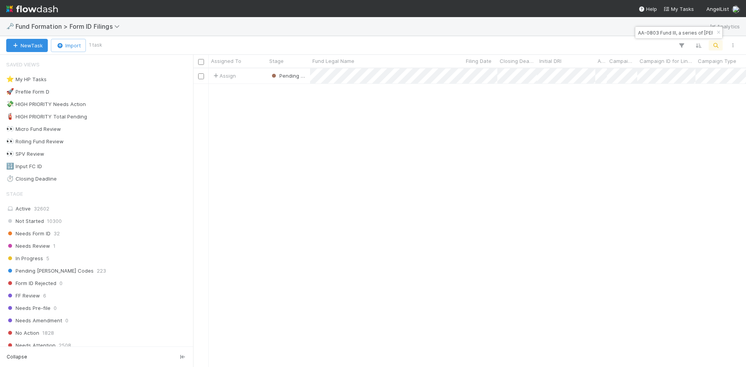
scroll to position [293, 547]
click at [670, 33] on input "AA-0803 Fund III, a series of Zachary Ginsburg Funds, LP" at bounding box center [675, 32] width 78 height 9
paste input "AIC-CR-07281 Fund I, a series of AngelList Funds 2025, LP"
type input "AIC-CR-07281 Fund I, a series of AngelList Funds 2025, LP"
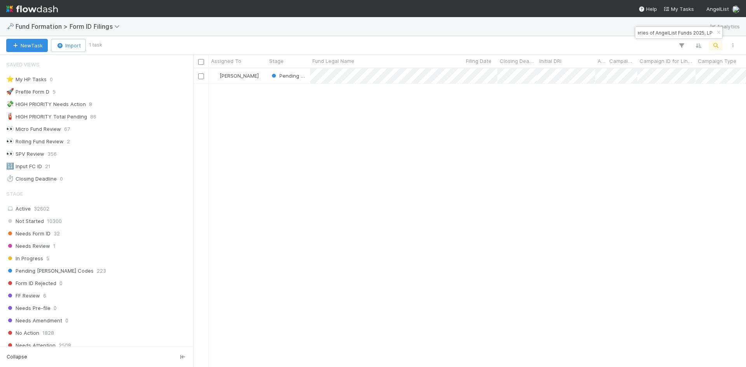
scroll to position [6, 6]
click at [467, 153] on div at bounding box center [373, 183] width 746 height 367
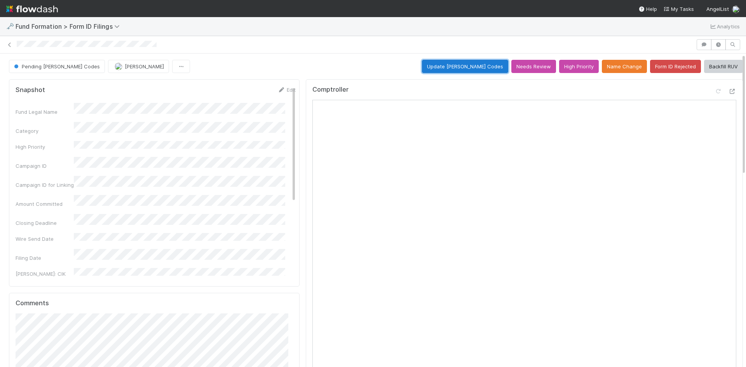
click at [457, 69] on button "Update EDGAR Codes" at bounding box center [465, 66] width 86 height 13
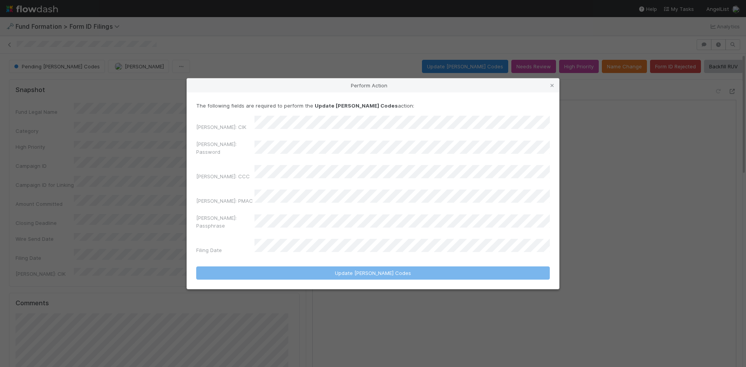
click at [176, 153] on div "Perform Action The following fields are required to perform the Update EDGAR Co…" at bounding box center [373, 183] width 746 height 367
click at [167, 151] on div "Perform Action The following fields are required to perform the Update EDGAR Co…" at bounding box center [373, 183] width 746 height 367
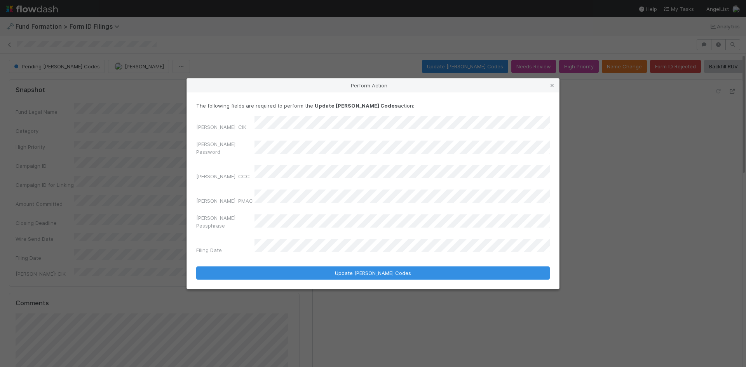
click at [222, 159] on div "EDGAR: Password" at bounding box center [372, 149] width 353 height 19
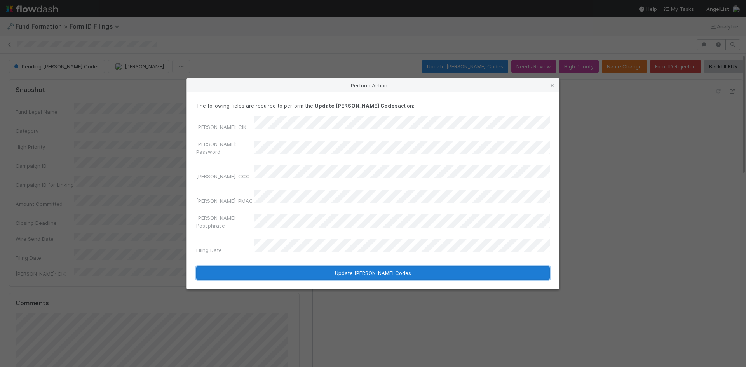
click at [298, 266] on button "Update EDGAR Codes" at bounding box center [372, 272] width 353 height 13
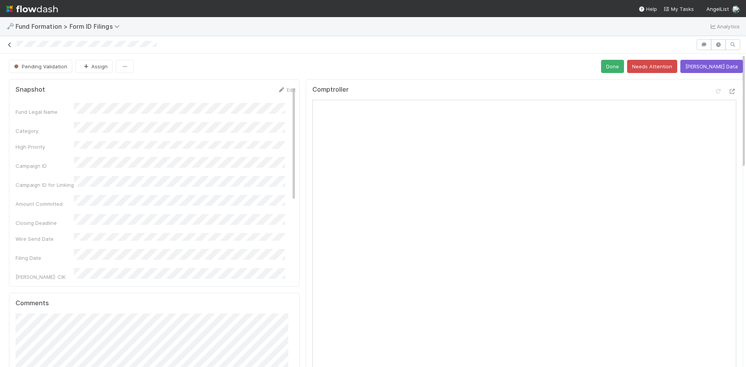
click at [11, 42] on icon at bounding box center [10, 44] width 8 height 5
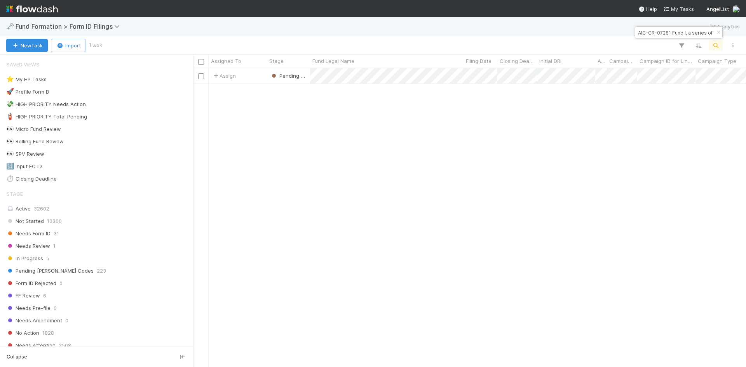
scroll to position [293, 547]
click at [671, 34] on input "AIC-CR-07281 Fund I, a series of AngelList Funds 2025, LP" at bounding box center [675, 32] width 78 height 9
paste input "Alexandre-JU-0723 Fund I, a series of AngelList Funds 2025, LP"
type input "Alexandre-JU-0723 Fund I, a series of AngelList Funds 2025, LP"
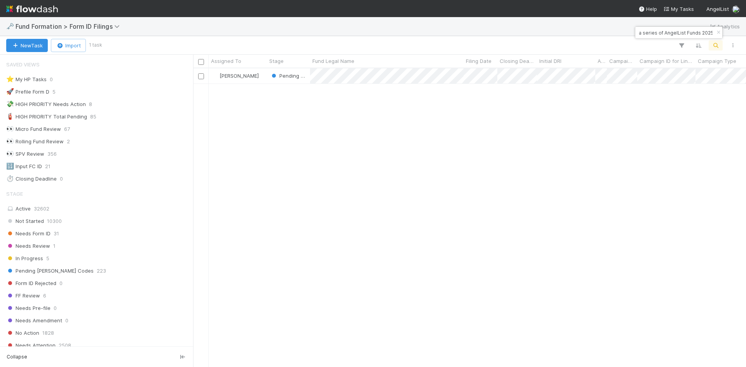
scroll to position [0, 0]
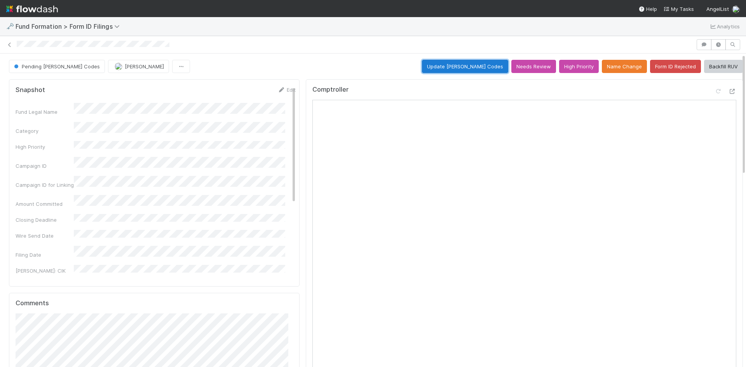
click at [484, 64] on button "Update EDGAR Codes" at bounding box center [465, 66] width 86 height 13
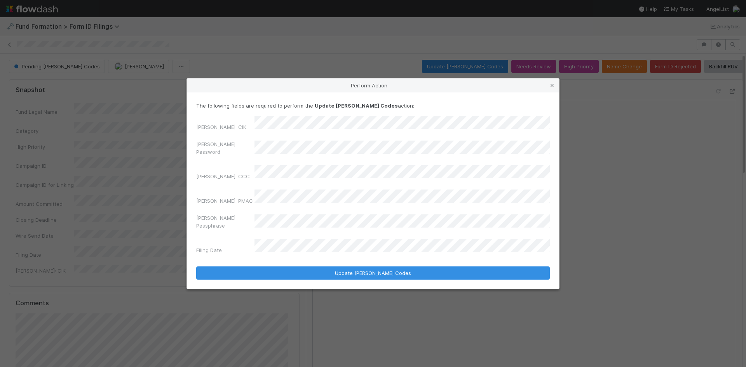
click at [216, 158] on div "EDGAR: Password" at bounding box center [372, 149] width 353 height 19
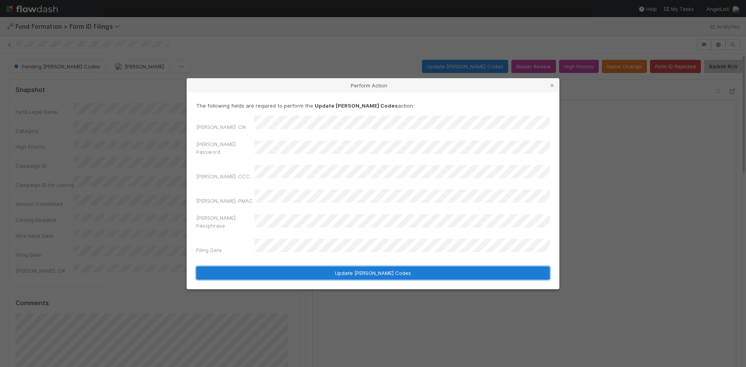
click at [316, 266] on button "Update EDGAR Codes" at bounding box center [372, 272] width 353 height 13
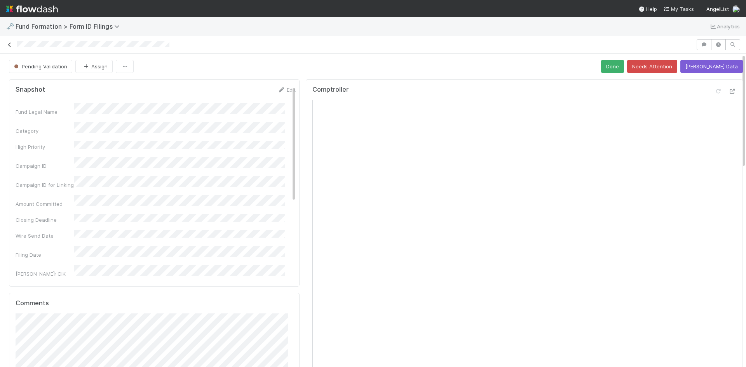
click at [9, 45] on icon at bounding box center [10, 44] width 8 height 5
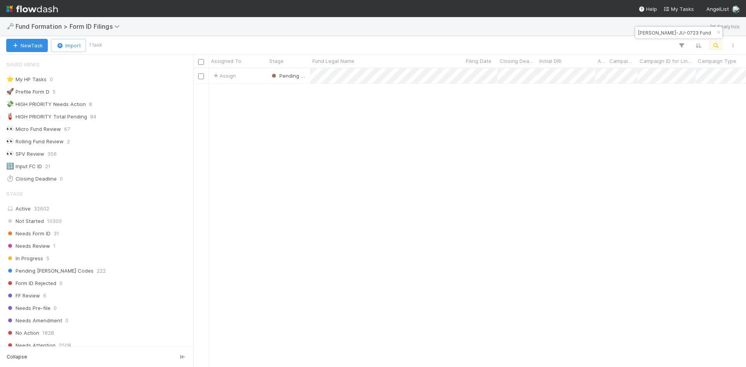
scroll to position [6, 6]
click at [689, 31] on input "Alexandre-JU-0723 Fund I, a series of AngelList Funds 2025, LP" at bounding box center [675, 32] width 78 height 9
paste input "TF Growth I, a series of TF Capital, LP"
type input "TF Growth I, a series of TF Capital, LP"
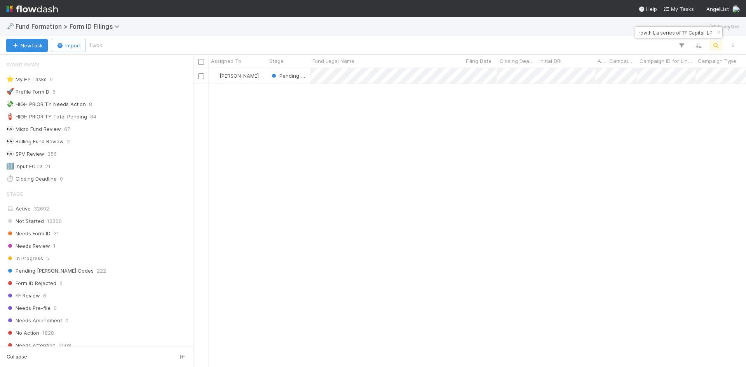
scroll to position [293, 547]
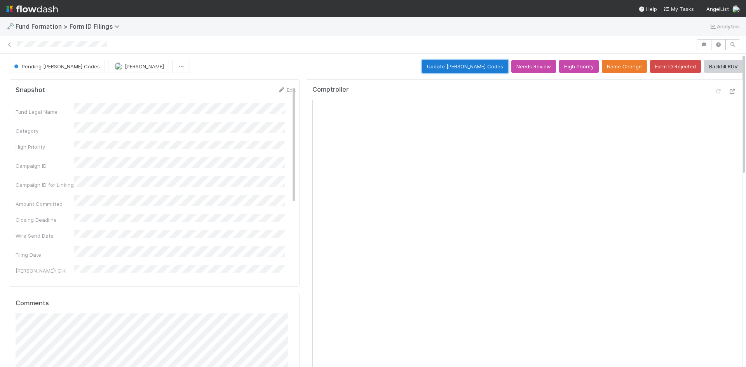
click at [479, 68] on button "Update EDGAR Codes" at bounding box center [465, 66] width 86 height 13
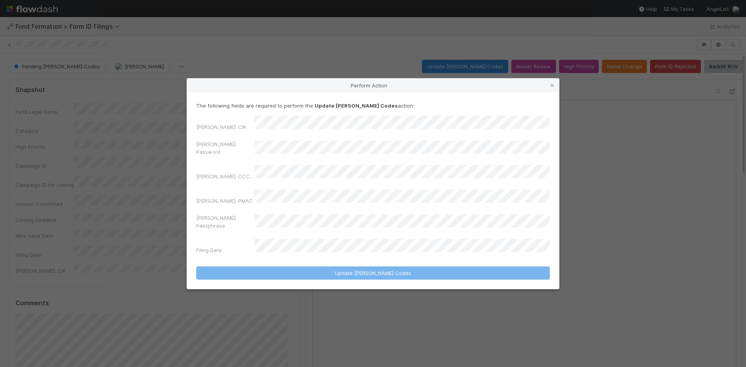
click at [186, 140] on div "Perform Action The following fields are required to perform the Update EDGAR Co…" at bounding box center [372, 183] width 373 height 211
click at [187, 152] on div "The following fields are required to perform the Update EDGAR Codes action: EDG…" at bounding box center [373, 190] width 372 height 197
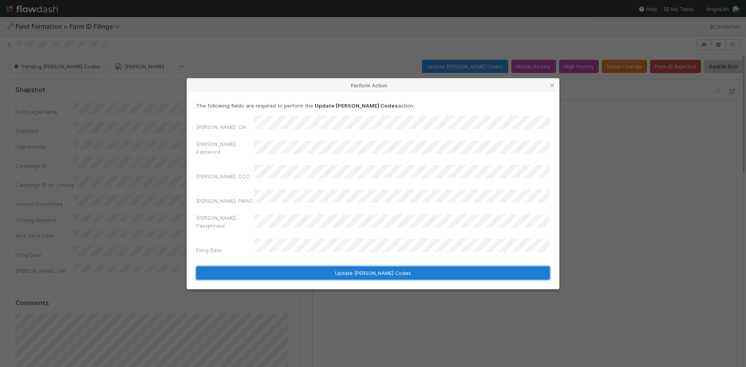
click at [302, 266] on button "Update EDGAR Codes" at bounding box center [372, 272] width 353 height 13
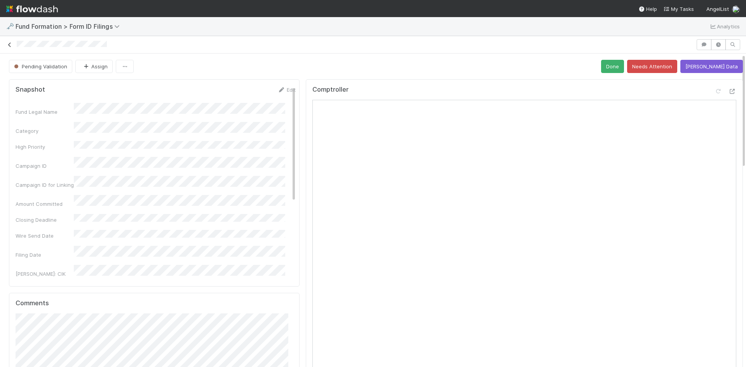
click at [8, 44] on icon at bounding box center [10, 44] width 8 height 5
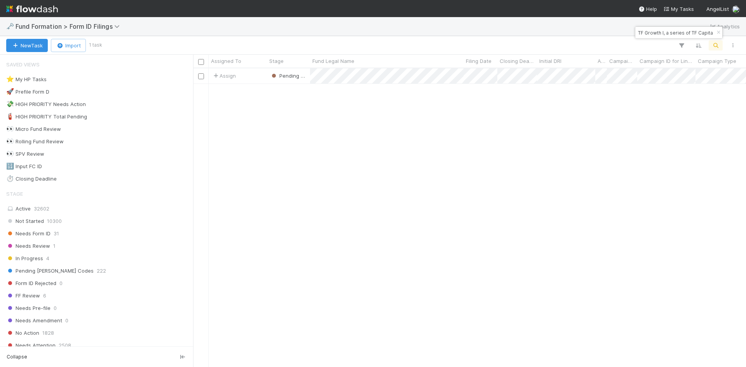
scroll to position [293, 547]
click at [690, 33] on input "TF Growth I, a series of TF Capital, LP" at bounding box center [675, 32] width 78 height 9
paste input "PSI1 SPV, a series of Riverside Ventures Self-Advised, LP"
type input "PSI1 SPV, a series of Riverside Ventures Self-Advised, LP"
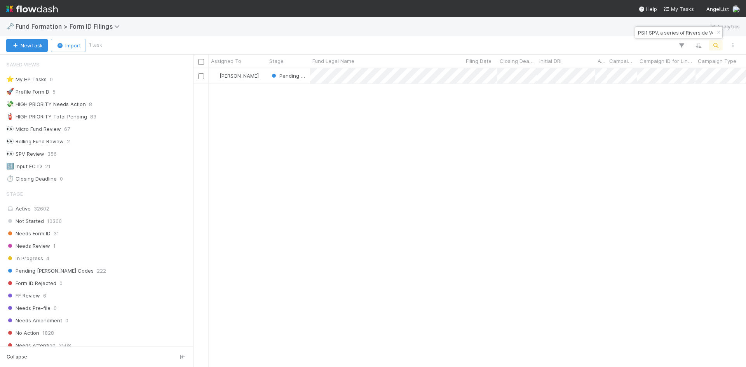
scroll to position [293, 547]
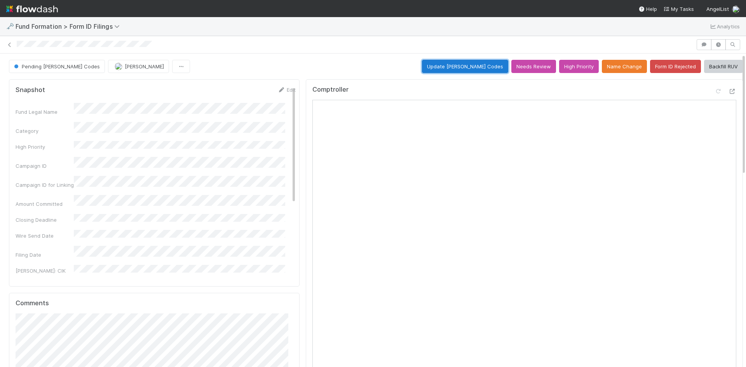
click at [469, 70] on button "Update EDGAR Codes" at bounding box center [465, 66] width 86 height 13
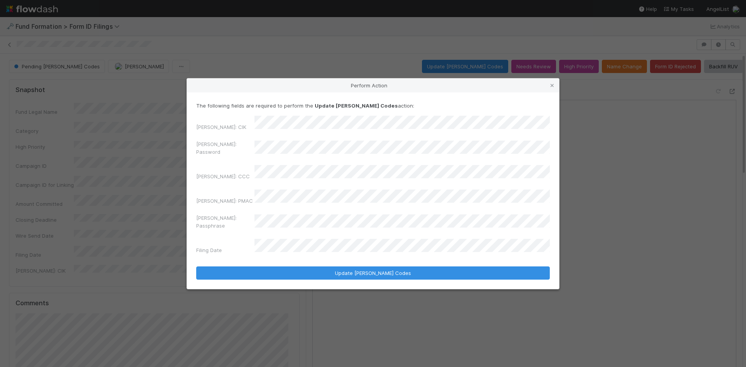
click at [197, 139] on div "EDGAR: CIK EDGAR: Password EDGAR: CCC EDGAR: PMAC EDGAR: Passphrase Filing Date" at bounding box center [372, 186] width 353 height 141
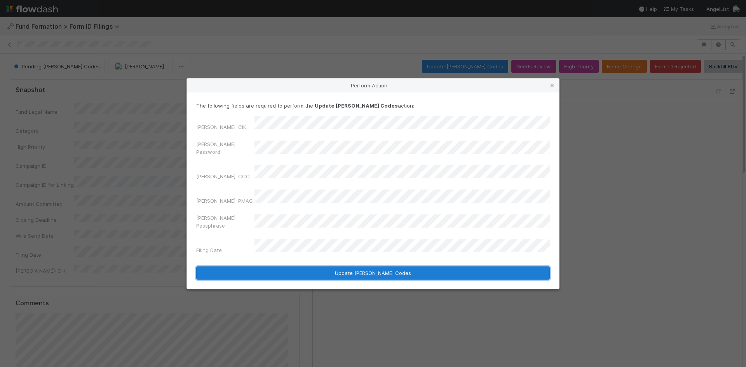
click at [303, 266] on button "Update EDGAR Codes" at bounding box center [372, 272] width 353 height 13
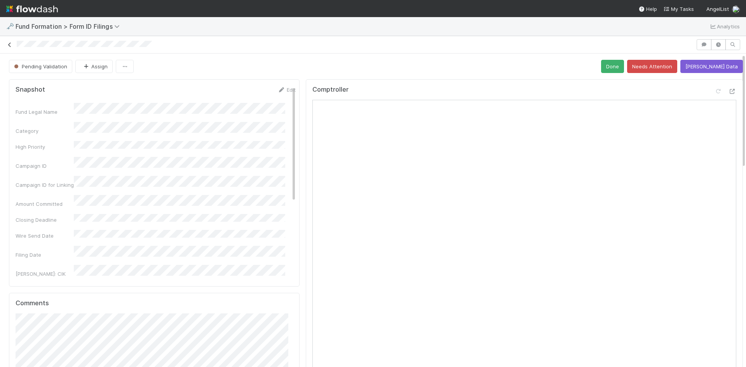
click at [10, 44] on icon at bounding box center [10, 44] width 8 height 5
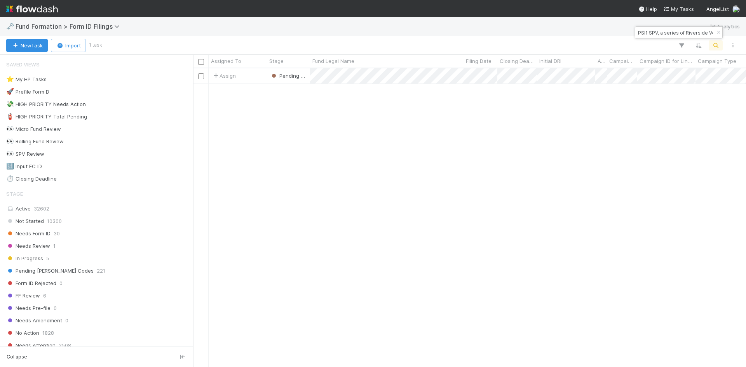
scroll to position [293, 547]
click at [642, 37] on input "PSI1 SPV, a series of Riverside Ventures Self-Advised, LP" at bounding box center [675, 32] width 78 height 9
paste input "AU-0616 Fund I, a series of Not Boring Ventures, LP"
type input "AU-0616 Fund I, a series of Not Boring Ventures, LP"
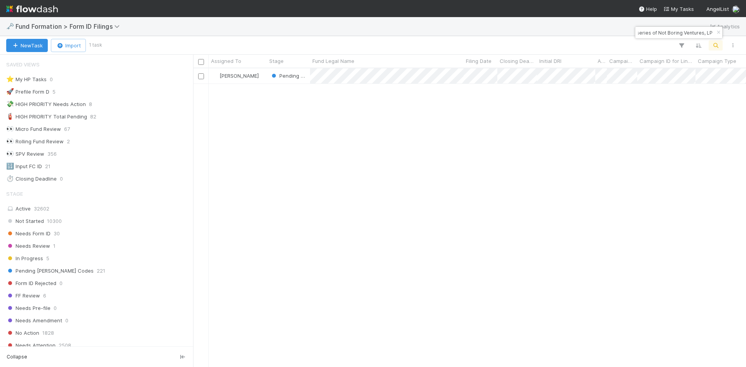
scroll to position [0, 0]
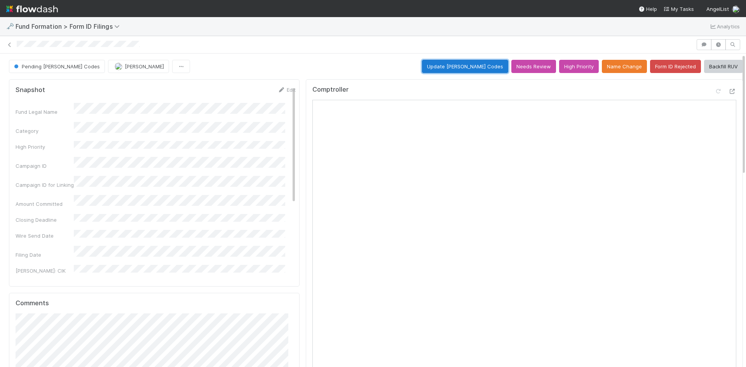
click at [480, 67] on button "Update EDGAR Codes" at bounding box center [465, 66] width 86 height 13
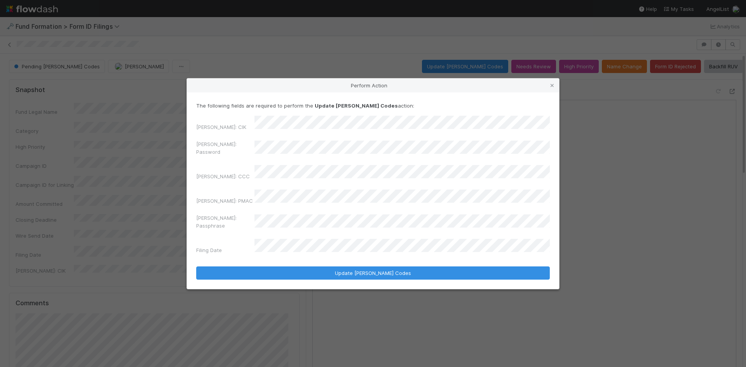
click at [157, 154] on div "Perform Action The following fields are required to perform the Update EDGAR Co…" at bounding box center [373, 183] width 746 height 367
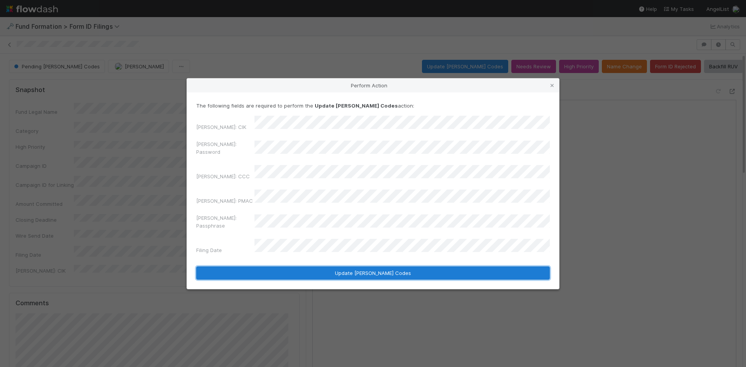
click at [280, 266] on button "Update EDGAR Codes" at bounding box center [372, 272] width 353 height 13
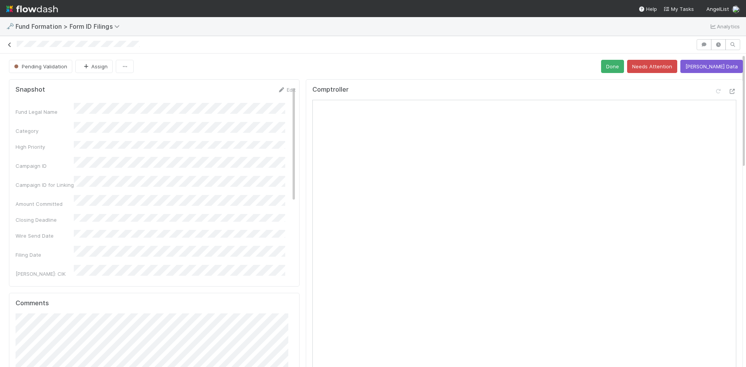
click at [9, 45] on icon at bounding box center [10, 44] width 8 height 5
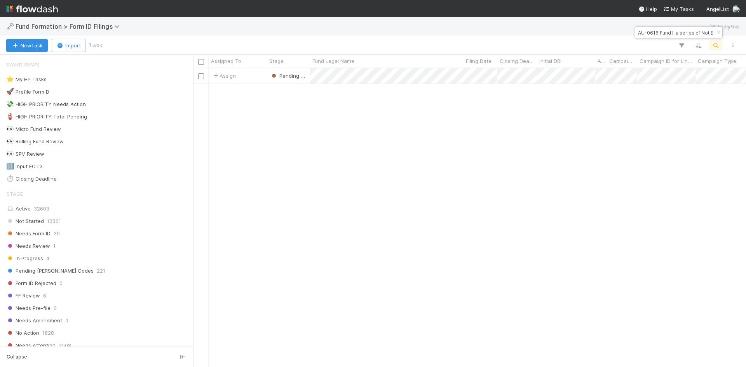
scroll to position [293, 547]
click at [653, 33] on input "AU-0616 Fund I, a series of Not Boring Ventures, LP" at bounding box center [675, 32] width 78 height 9
paste input "Pax-AS-0731 Fund I, a series of AngelList Funds 2025, LP"
type input "Pax-AS-0731 Fund I, a series of AngelList Funds 2025, LP"
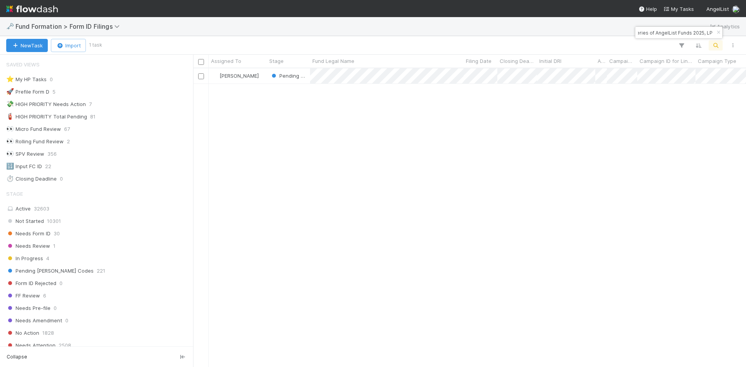
scroll to position [6, 6]
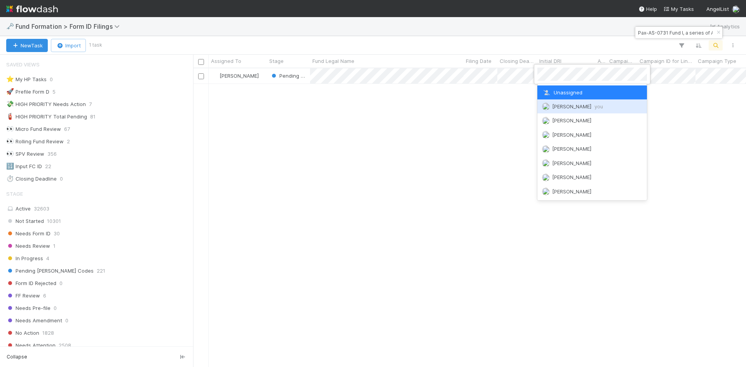
click at [452, 186] on div at bounding box center [373, 183] width 746 height 367
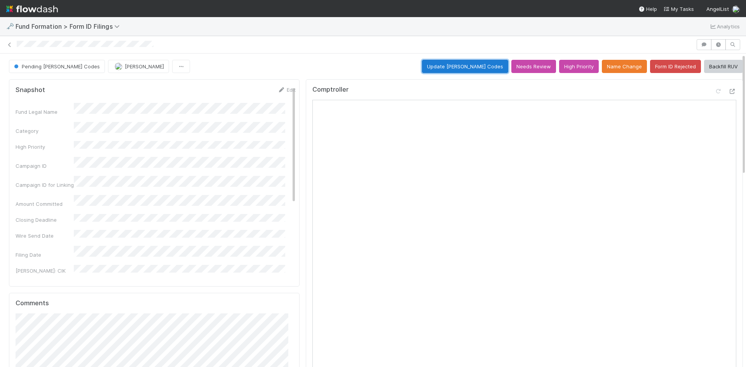
click at [468, 66] on button "Update EDGAR Codes" at bounding box center [465, 66] width 86 height 13
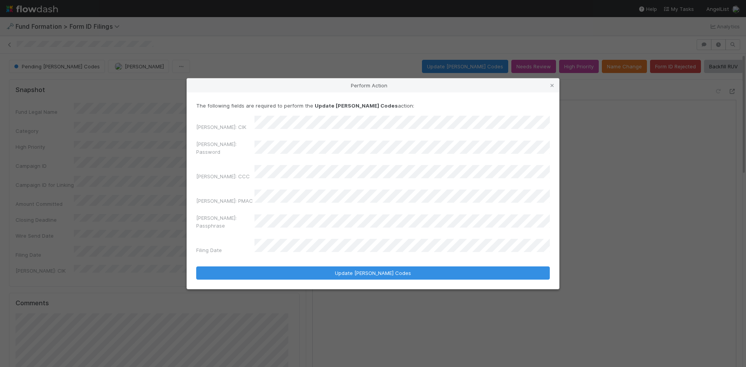
click at [197, 153] on div "EDGAR: Password" at bounding box center [372, 149] width 353 height 19
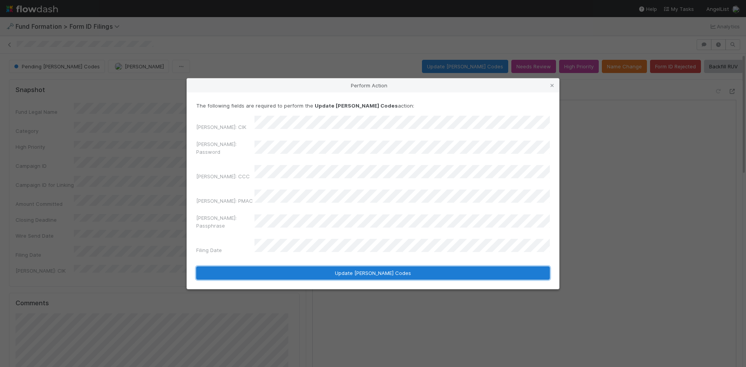
click at [308, 266] on button "Update EDGAR Codes" at bounding box center [372, 272] width 353 height 13
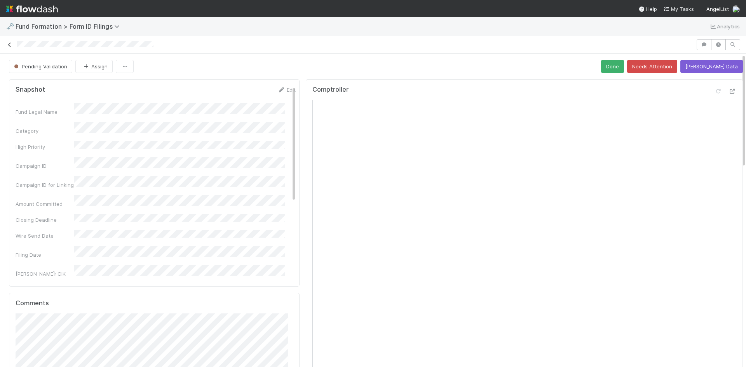
click at [9, 44] on icon at bounding box center [10, 44] width 8 height 5
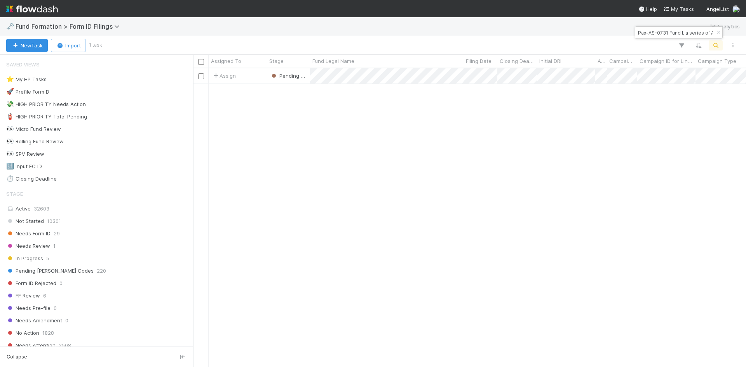
scroll to position [293, 547]
click at [673, 34] on input "Pax-AS-0731 Fund I, a series of AngelList Funds 2025, LP" at bounding box center [675, 32] width 78 height 9
paste input "GLE2 SPV, a series of Riverside Ventures Self-Advised, LP"
type input "GLE2 SPV, a series of Riverside Ventures Self-Advised, LP"
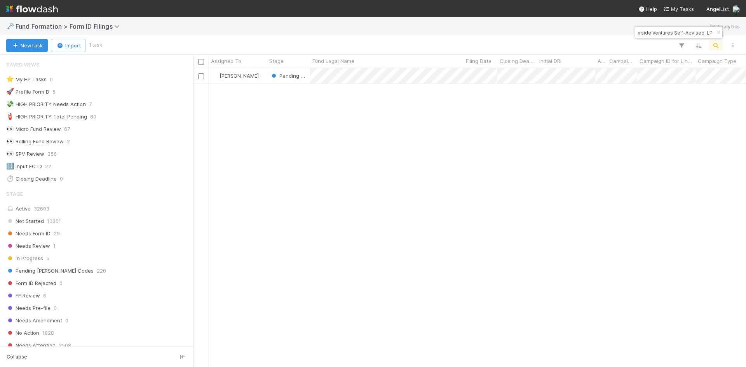
scroll to position [293, 547]
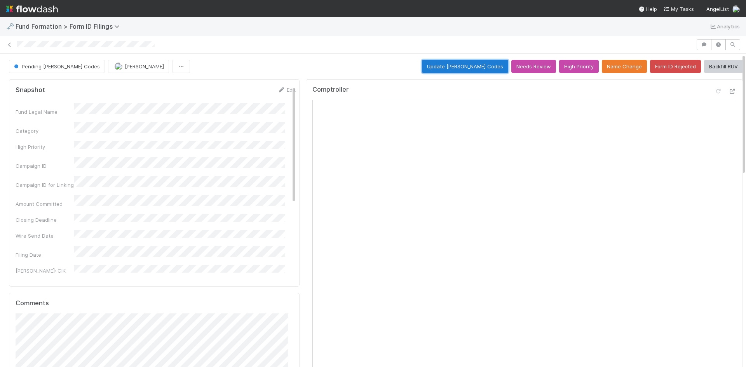
click at [481, 64] on button "Update EDGAR Codes" at bounding box center [465, 66] width 86 height 13
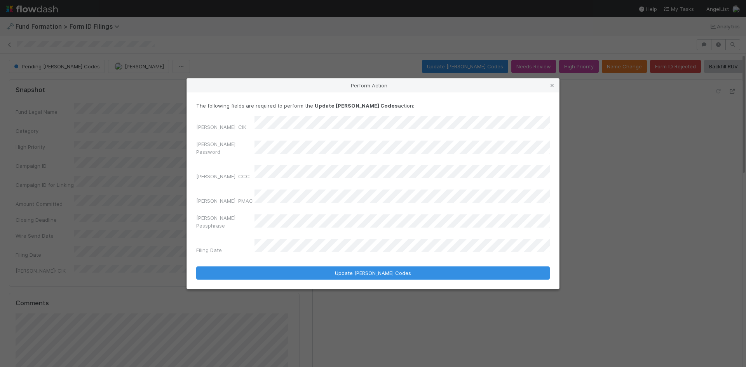
click at [205, 145] on div "EDGAR: CIK EDGAR: Password EDGAR: CCC EDGAR: PMAC EDGAR: Passphrase Filing Date" at bounding box center [372, 186] width 353 height 141
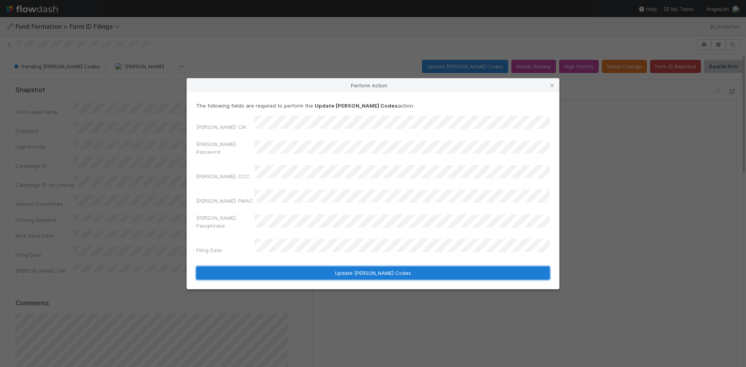
click at [288, 266] on button "Update EDGAR Codes" at bounding box center [372, 272] width 353 height 13
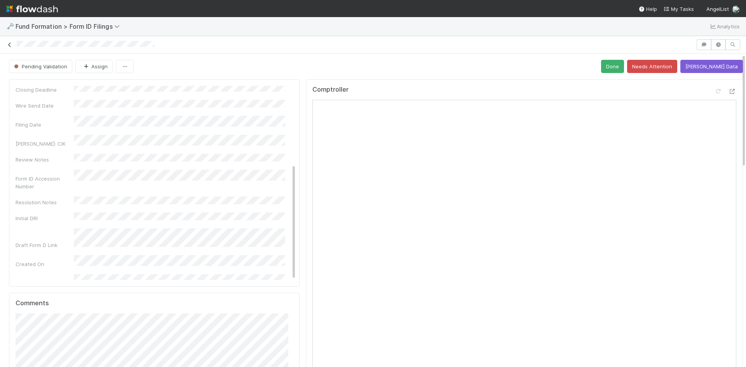
click at [9, 43] on icon at bounding box center [10, 44] width 8 height 5
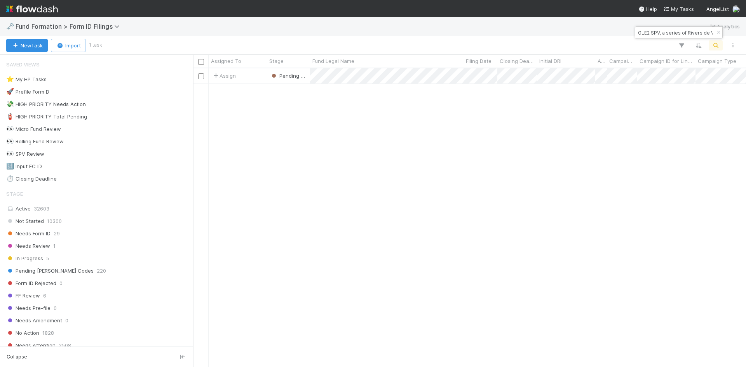
scroll to position [293, 547]
click at [660, 31] on input "GLE2 SPV, a series of Riverside Ventures Self-Advised, LP" at bounding box center [675, 32] width 78 height 9
paste input "AG-VC-I, a series of Ventioneers Funds, LP"
type input "AG-VC-I, a series of Ventioneers Funds, LP"
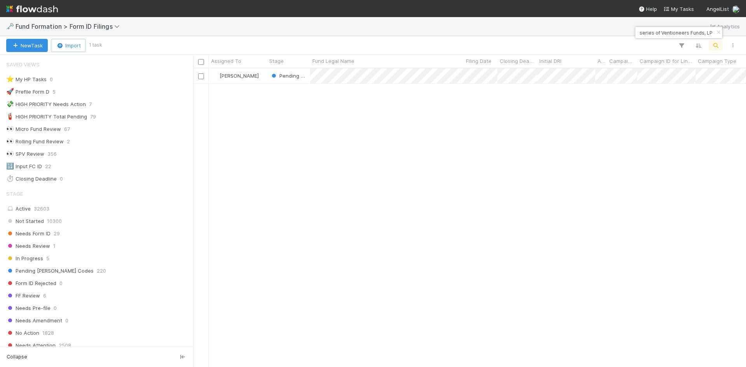
scroll to position [0, 0]
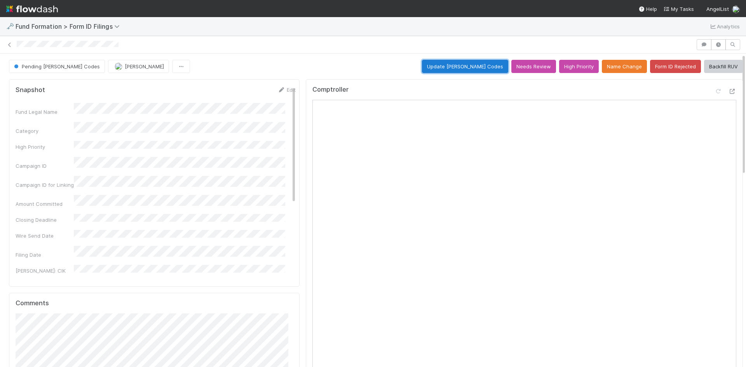
click at [476, 66] on button "Update EDGAR Codes" at bounding box center [465, 66] width 86 height 13
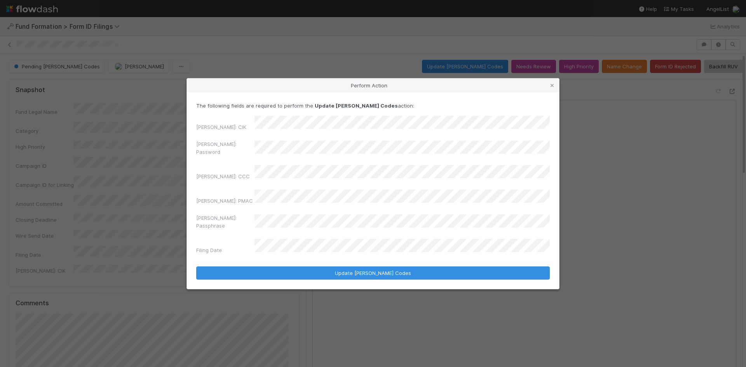
click at [136, 150] on div "Perform Action The following fields are required to perform the Update EDGAR Co…" at bounding box center [373, 183] width 746 height 367
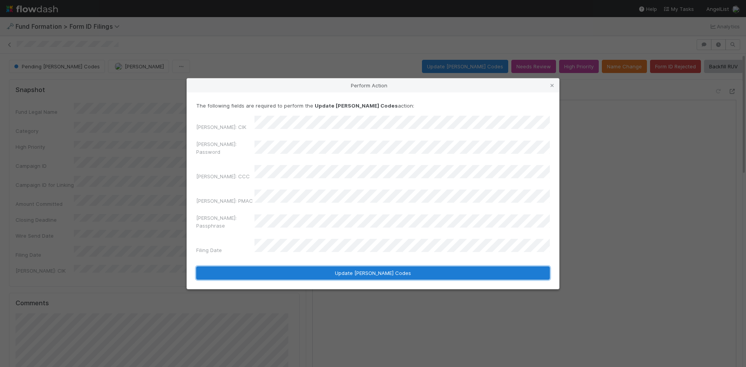
click at [286, 266] on button "Update EDGAR Codes" at bounding box center [372, 272] width 353 height 13
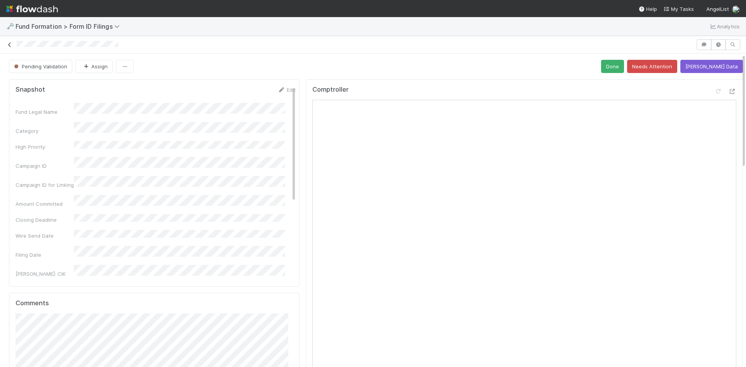
click at [10, 44] on icon at bounding box center [10, 44] width 8 height 5
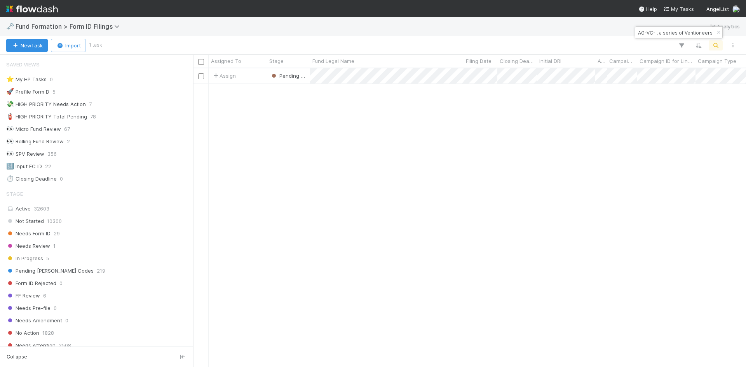
scroll to position [6, 6]
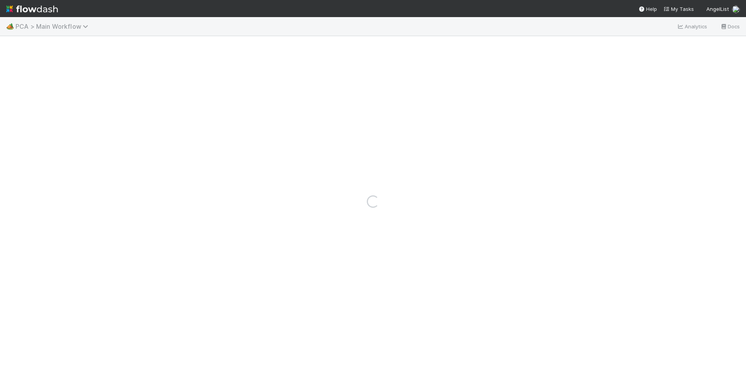
click at [47, 28] on span "PCA > Main Workflow" at bounding box center [54, 27] width 77 height 8
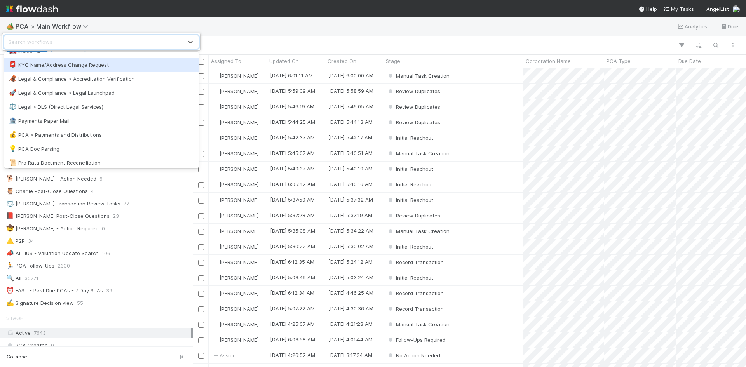
scroll to position [530, 0]
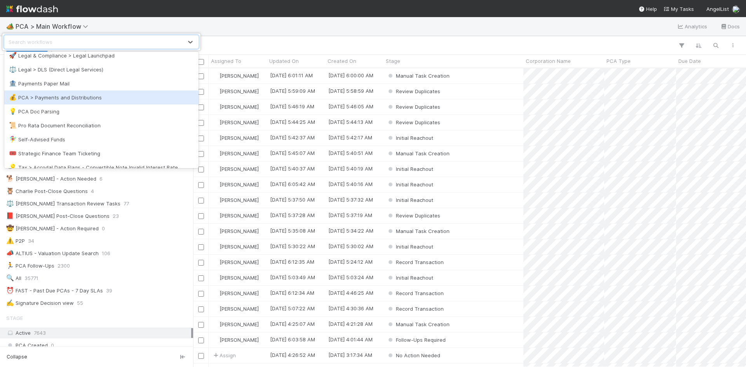
click at [95, 96] on div "💰 PCA > Payments and Distributions" at bounding box center [101, 98] width 185 height 8
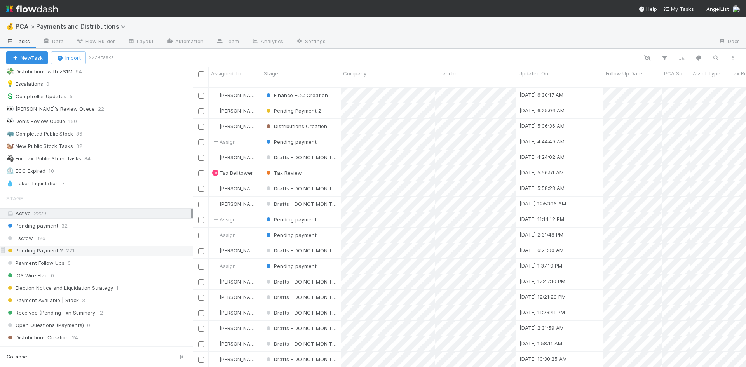
scroll to position [608, 0]
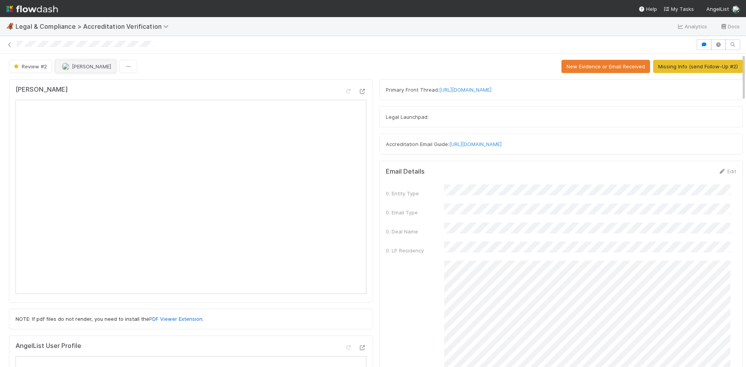
click at [75, 66] on span "[PERSON_NAME]" at bounding box center [91, 66] width 39 height 6
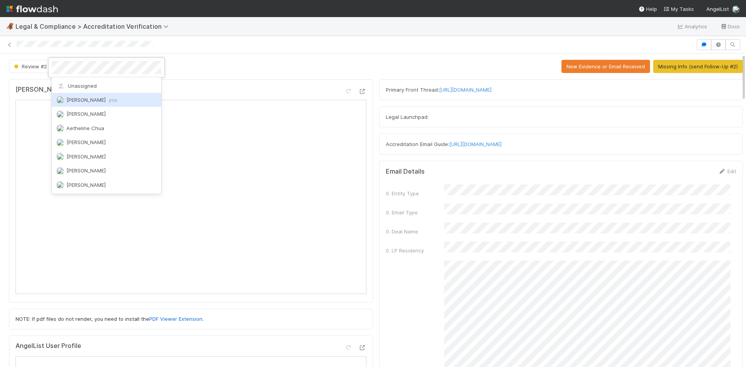
click at [126, 101] on div "[PERSON_NAME] you" at bounding box center [107, 100] width 110 height 14
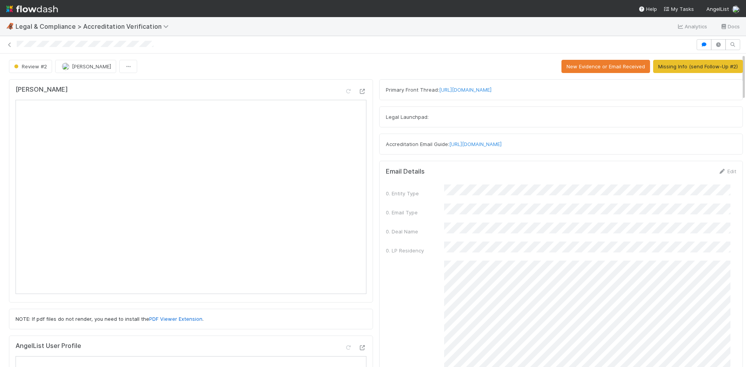
click at [221, 66] on div "Review #2 [PERSON_NAME] New Evidence or Email Received Missing Info (send Follo…" at bounding box center [376, 66] width 734 height 13
click at [685, 66] on button "Missing Info (send Follow-Up #2)" at bounding box center [698, 66] width 90 height 13
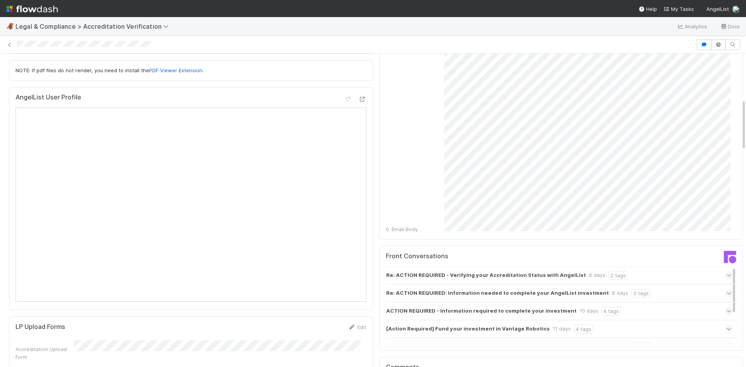
scroll to position [466, 0]
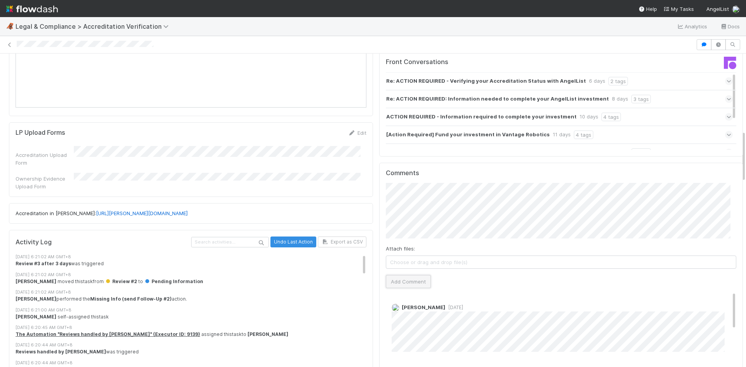
click at [405, 275] on button "Add Comment" at bounding box center [408, 281] width 45 height 13
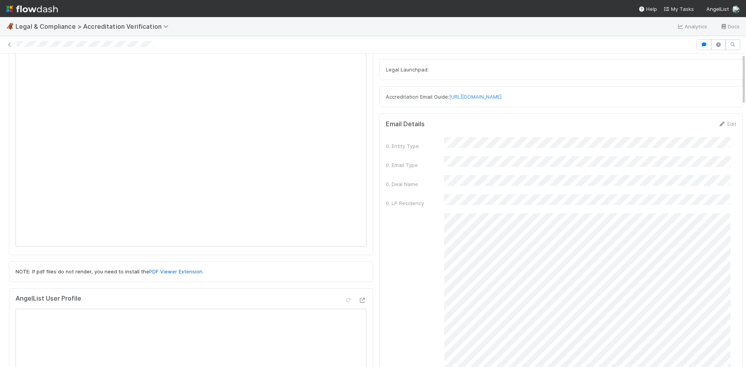
scroll to position [0, 0]
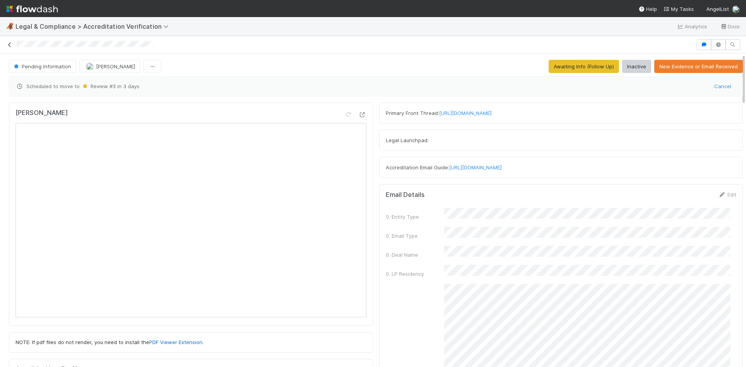
click at [8, 45] on icon at bounding box center [10, 44] width 8 height 5
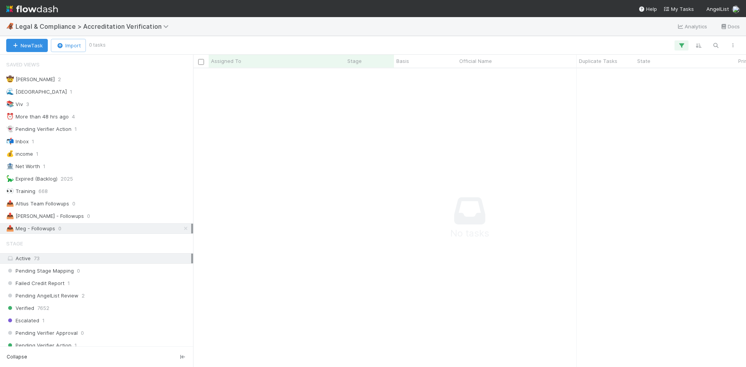
scroll to position [6, 6]
click at [103, 27] on span "Legal & Compliance > Accreditation Verification" at bounding box center [94, 27] width 157 height 8
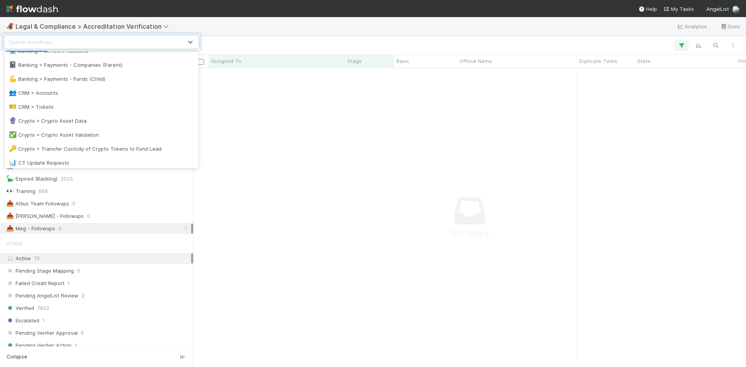
scroll to position [0, 0]
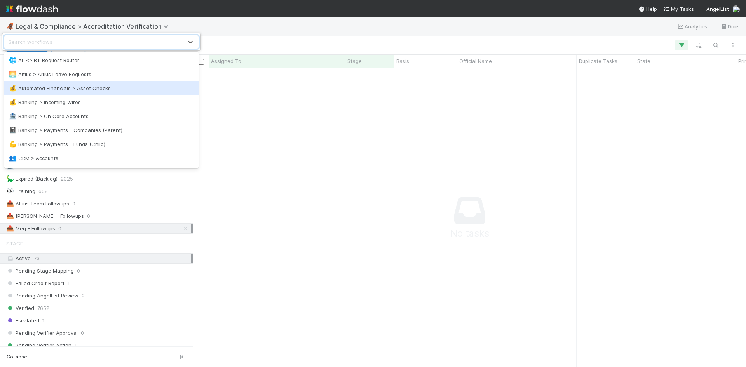
click at [100, 87] on div "💰 Automated Financials > Asset Checks" at bounding box center [101, 88] width 185 height 8
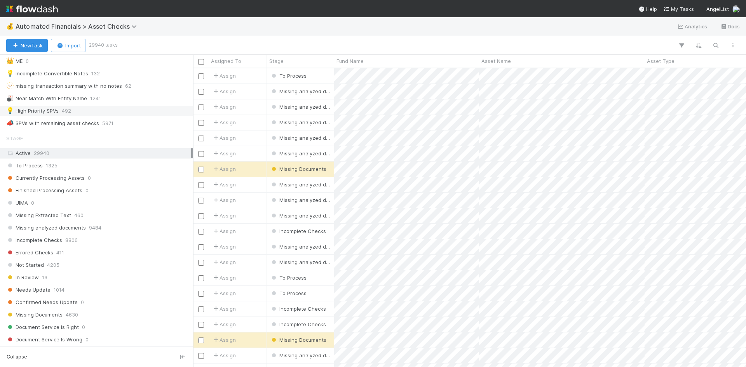
scroll to position [388, 0]
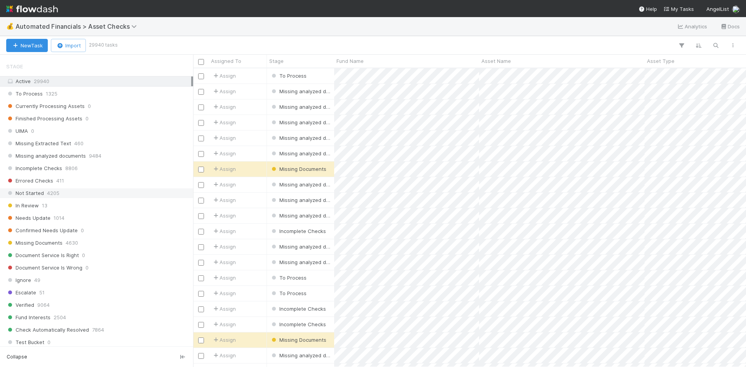
click at [96, 195] on div "Not Started 4205" at bounding box center [98, 193] width 185 height 10
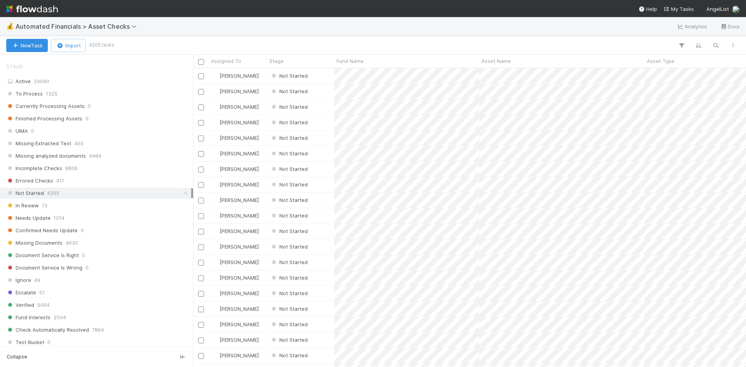
scroll to position [621, 0]
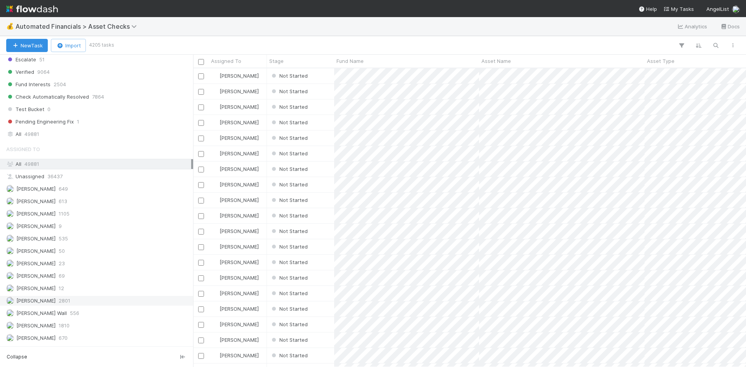
drag, startPoint x: 89, startPoint y: 303, endPoint x: 104, endPoint y: 284, distance: 25.2
click at [89, 303] on div "[PERSON_NAME] 2801" at bounding box center [98, 301] width 185 height 10
click at [91, 327] on div "[PERSON_NAME] 1810" at bounding box center [98, 326] width 185 height 10
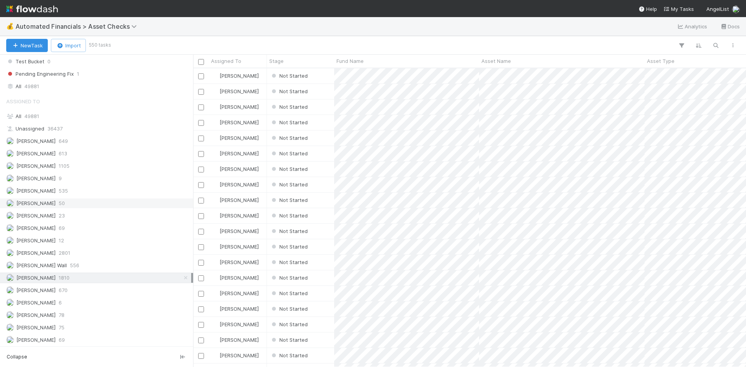
scroll to position [745, 0]
click at [84, 279] on div "[PERSON_NAME] 2355" at bounding box center [98, 277] width 185 height 10
click at [117, 204] on div "[PERSON_NAME] 1810" at bounding box center [98, 203] width 185 height 10
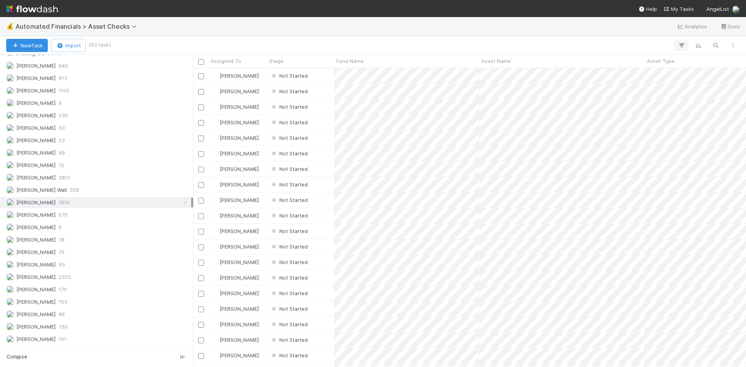
scroll to position [293, 547]
click at [683, 45] on icon "button" at bounding box center [681, 45] width 8 height 7
click at [591, 68] on button "Add Filter" at bounding box center [562, 68] width 233 height 11
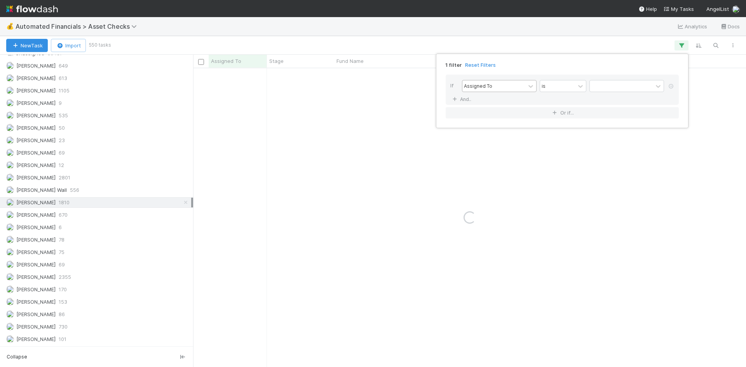
click at [491, 85] on div "Assigned To" at bounding box center [493, 85] width 63 height 11
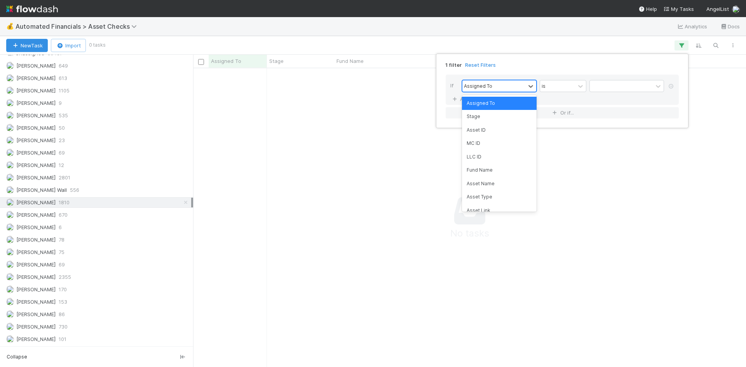
scroll to position [287, 547]
type input "a"
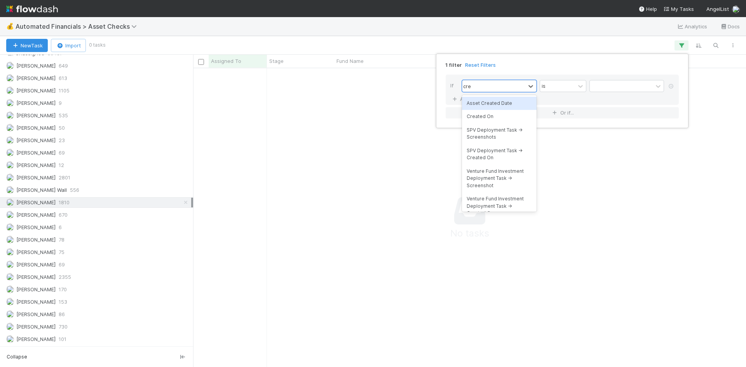
type input "crea"
click at [488, 118] on div "Created On" at bounding box center [499, 116] width 75 height 13
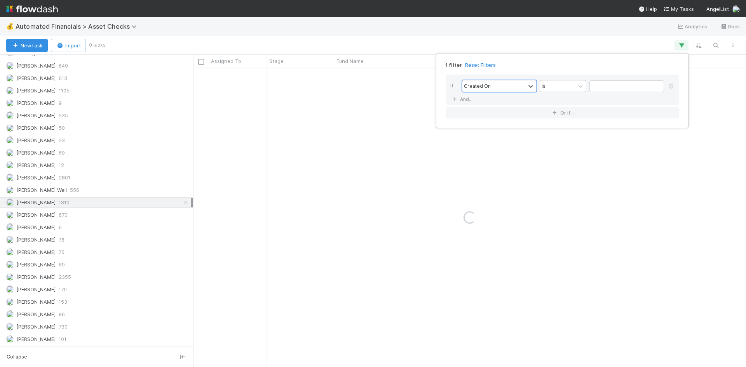
click at [562, 83] on div "is" at bounding box center [557, 85] width 35 height 11
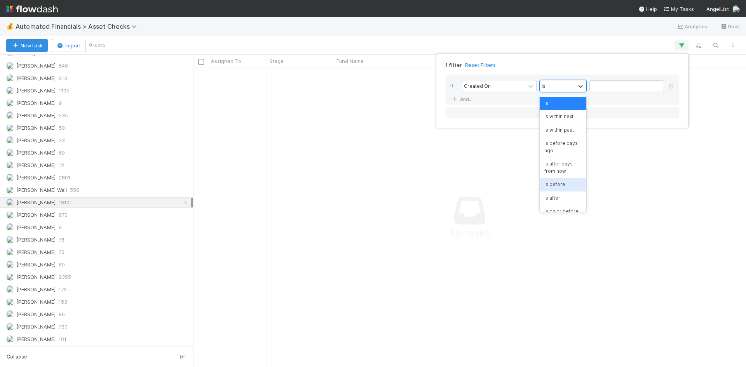
click at [555, 187] on div "is before" at bounding box center [563, 184] width 47 height 13
click at [620, 88] on input "text" at bounding box center [626, 86] width 75 height 12
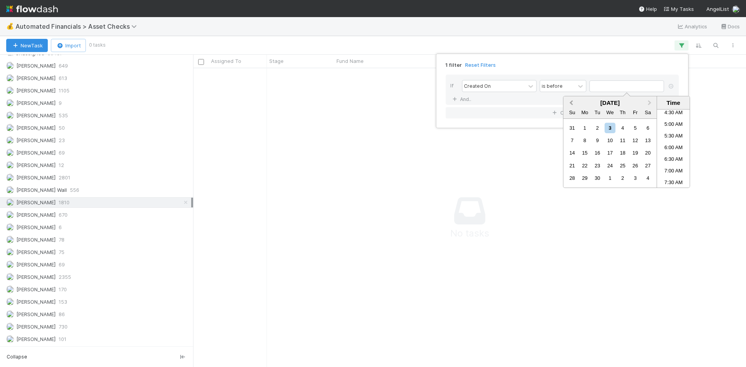
click at [569, 101] on button "Previous Month" at bounding box center [570, 103] width 12 height 12
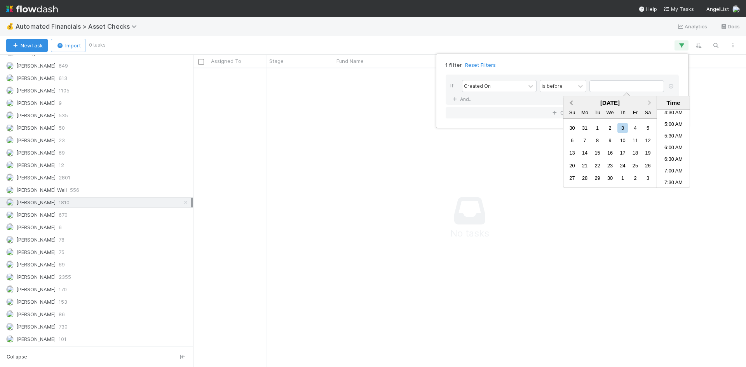
click at [569, 101] on button "Previous Month" at bounding box center [570, 103] width 12 height 12
click at [651, 102] on button "Next Month" at bounding box center [650, 103] width 12 height 12
click at [602, 152] on div "15" at bounding box center [597, 153] width 10 height 10
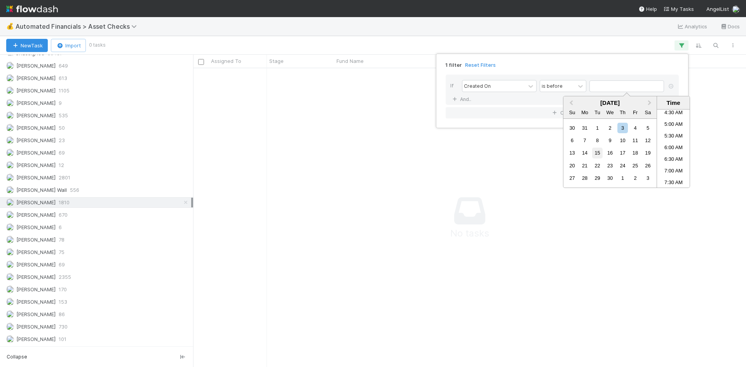
type input "[DATE] 12:00:00 AM"
click at [543, 36] on div "1 filter Reset Filters If Created On is before [DATE] 12:00:00 AM And.. Or if..." at bounding box center [373, 183] width 746 height 367
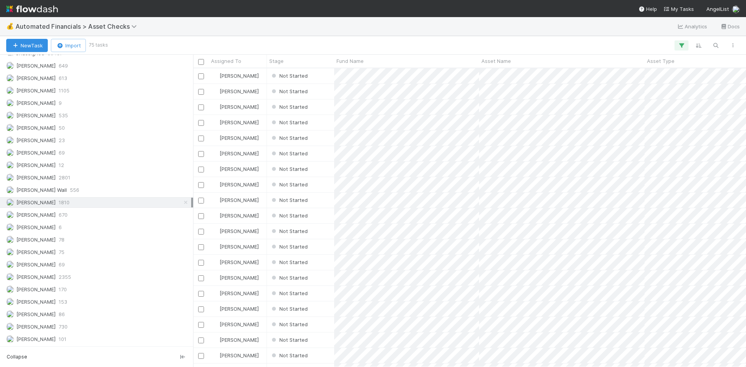
scroll to position [293, 547]
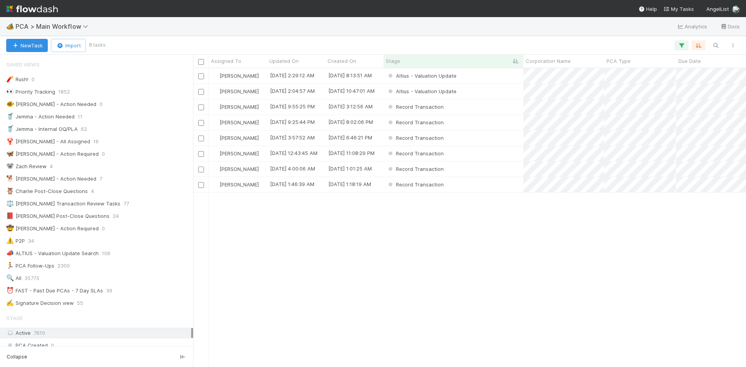
scroll to position [293, 547]
click at [503, 91] on div "Altius - Valuation Update" at bounding box center [453, 91] width 140 height 15
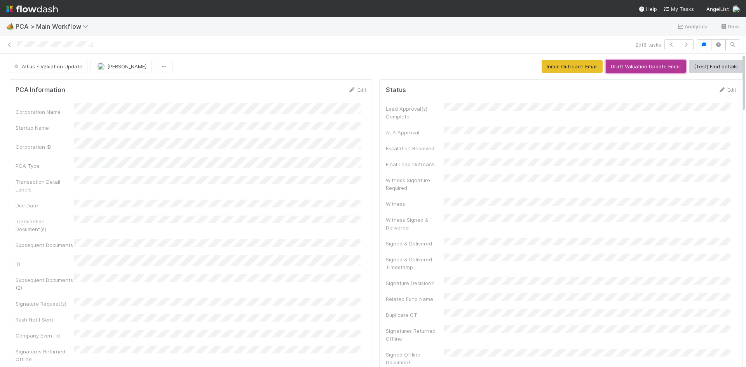
click at [639, 64] on button "Draft Valuation Update Email" at bounding box center [646, 66] width 80 height 13
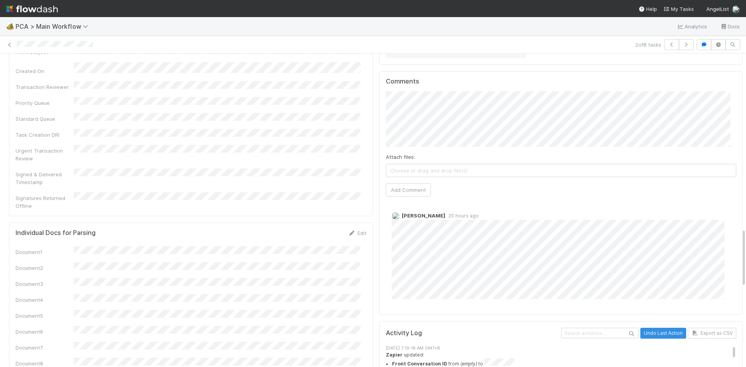
scroll to position [917, 0]
click at [416, 183] on button "Add Comment" at bounding box center [408, 189] width 45 height 13
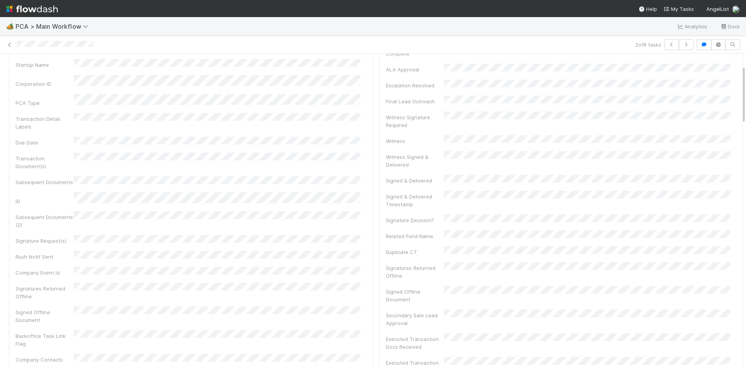
scroll to position [0, 0]
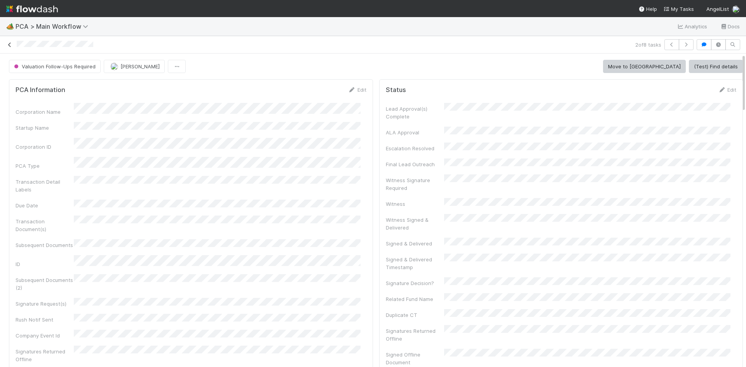
click at [9, 43] on icon at bounding box center [10, 44] width 8 height 5
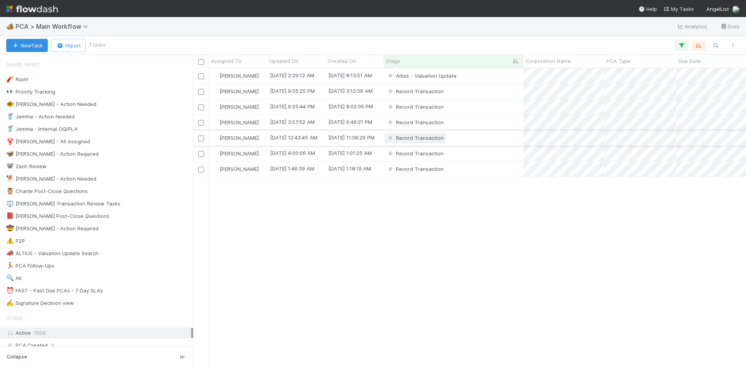
scroll to position [293, 547]
click at [489, 76] on div "Altius - Valuation Update" at bounding box center [453, 75] width 140 height 15
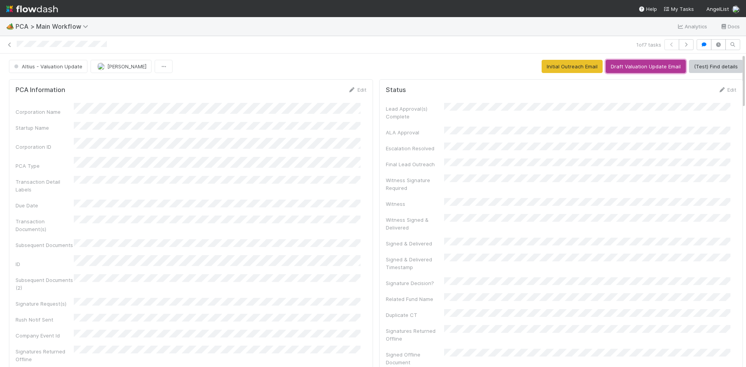
click at [627, 68] on button "Draft Valuation Update Email" at bounding box center [646, 66] width 80 height 13
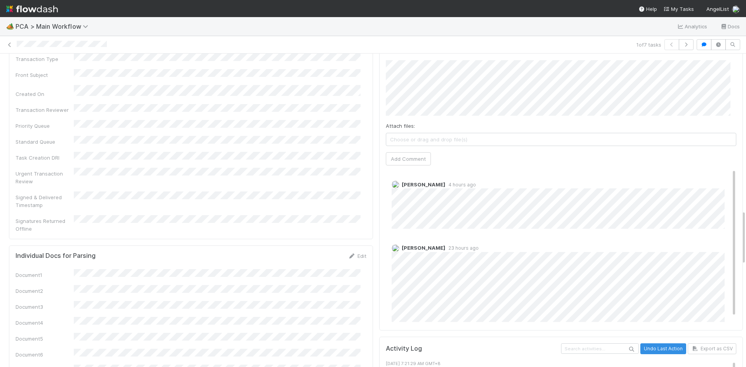
scroll to position [897, 0]
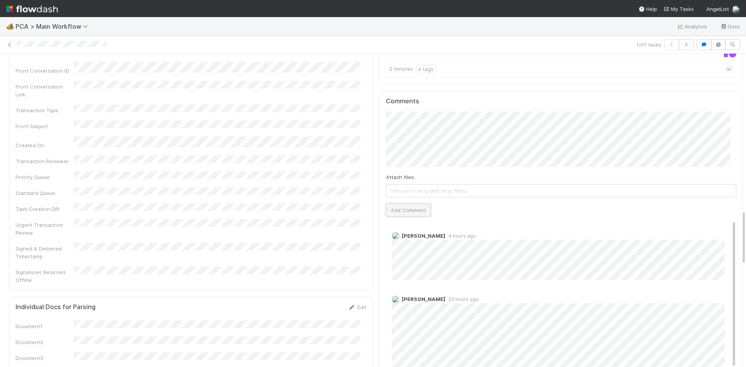
click at [406, 204] on button "Add Comment" at bounding box center [408, 210] width 45 height 13
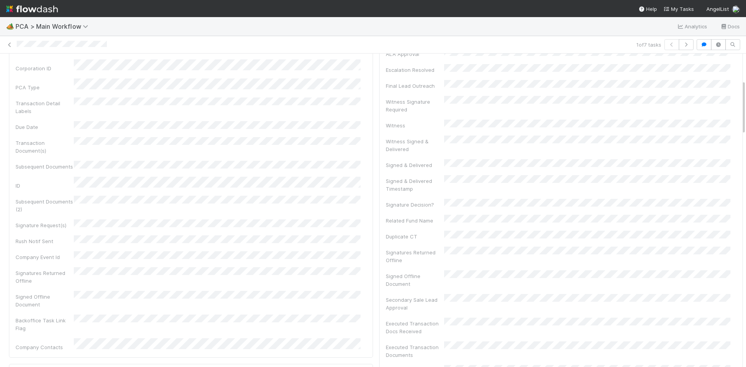
scroll to position [0, 0]
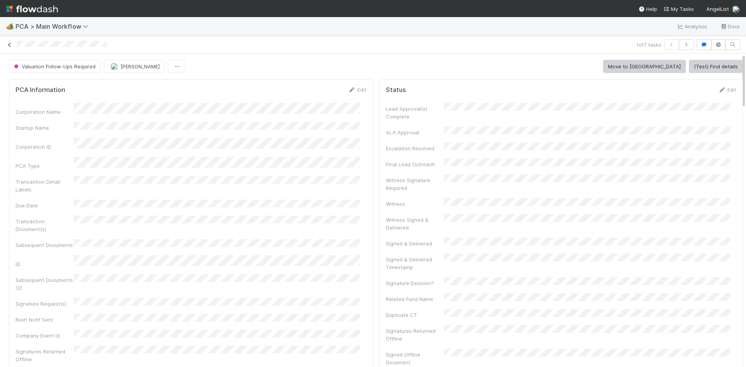
click at [9, 44] on icon at bounding box center [10, 44] width 8 height 5
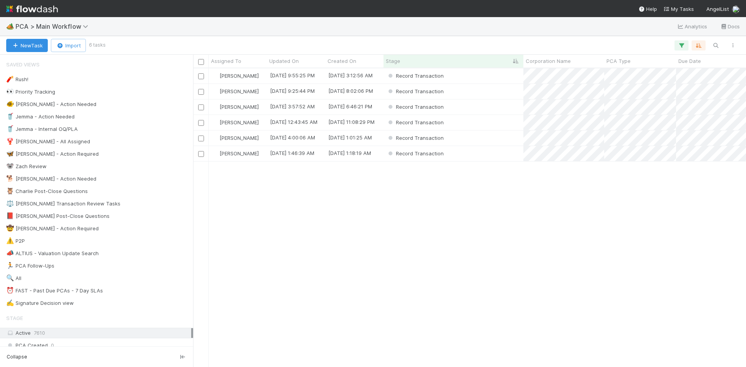
scroll to position [293, 547]
click at [479, 135] on div "Record Transaction" at bounding box center [453, 138] width 140 height 15
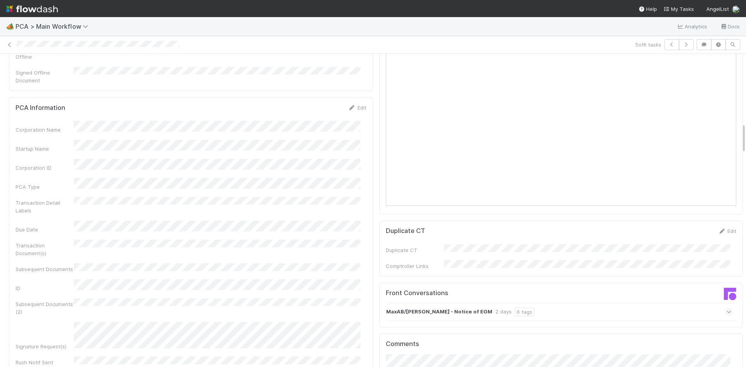
scroll to position [738, 0]
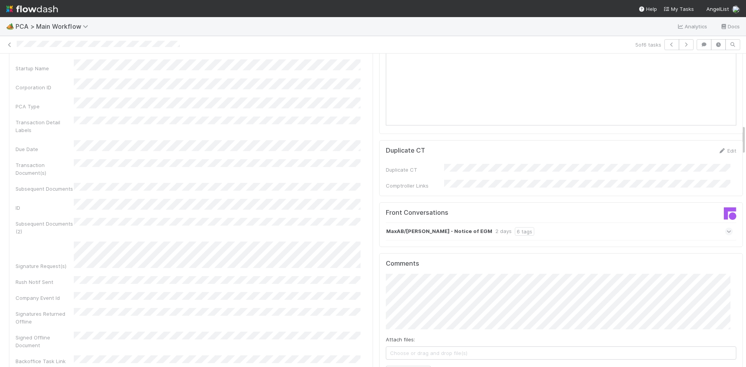
click at [511, 223] on div "MaxAB/Wasoko - Notice of EGM 2 days 6 tags" at bounding box center [559, 232] width 347 height 18
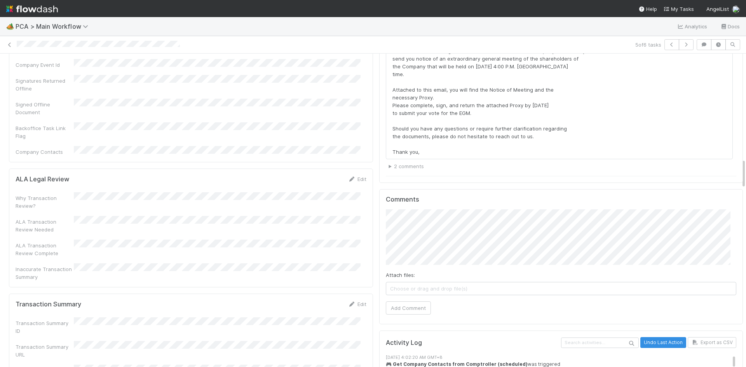
scroll to position [1088, 0]
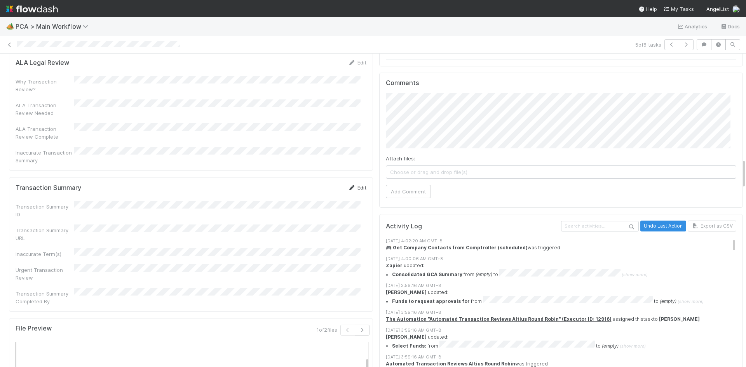
click at [351, 185] on link "Edit" at bounding box center [357, 188] width 18 height 6
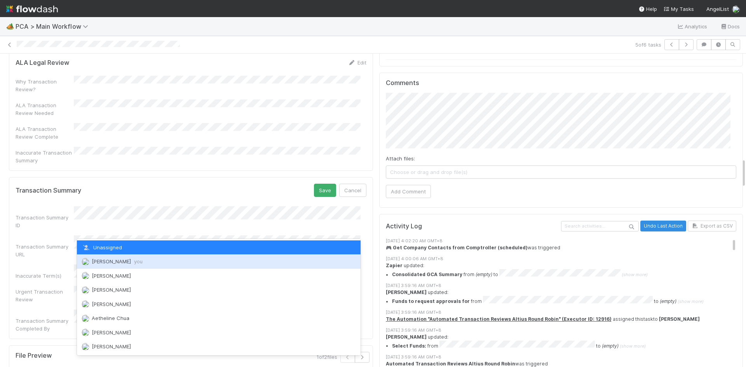
click at [134, 262] on span "you" at bounding box center [138, 261] width 9 height 6
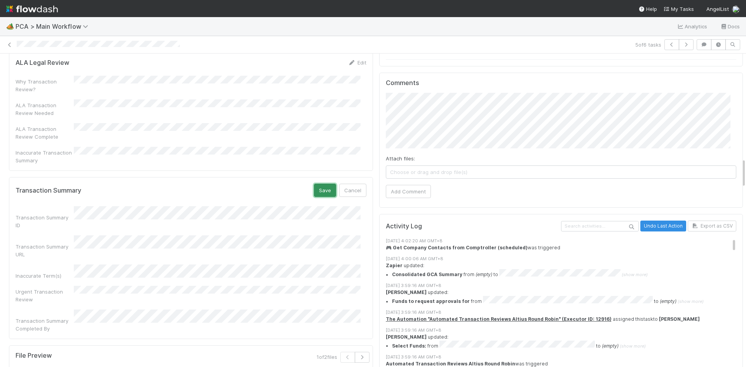
click at [314, 184] on button "Save" at bounding box center [325, 190] width 22 height 13
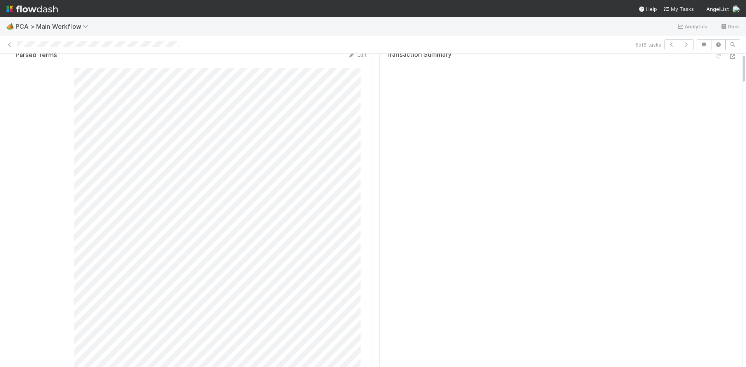
scroll to position [0, 0]
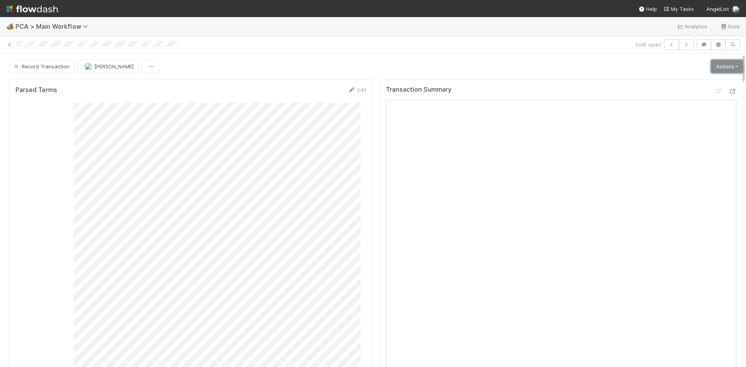
click at [714, 64] on link "Actions" at bounding box center [727, 66] width 32 height 13
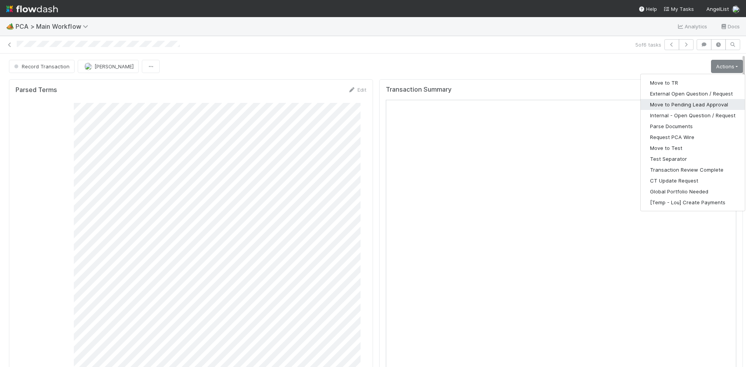
click at [707, 103] on button "Move to Pending Lead Approval" at bounding box center [693, 104] width 104 height 11
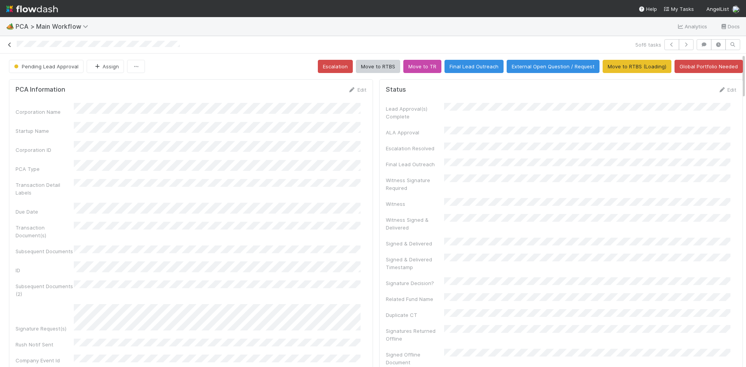
click at [8, 45] on icon at bounding box center [10, 44] width 8 height 5
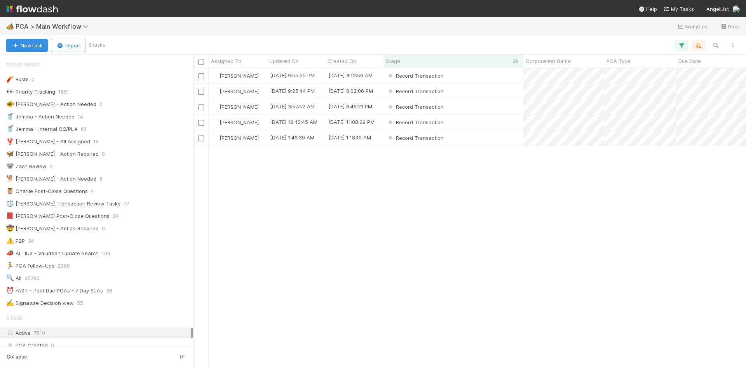
scroll to position [293, 547]
click at [494, 127] on div "Record Transaction" at bounding box center [453, 122] width 140 height 15
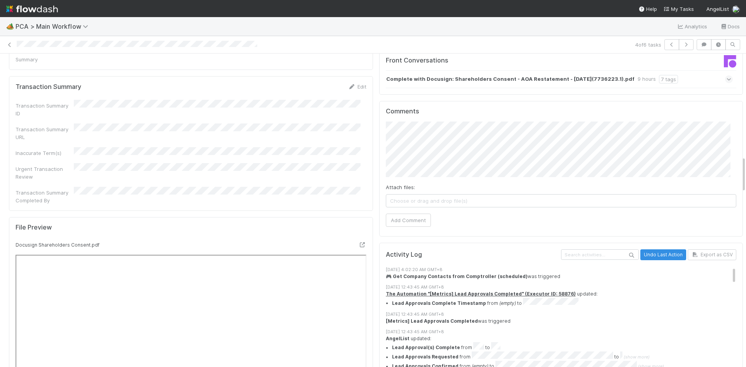
scroll to position [777, 0]
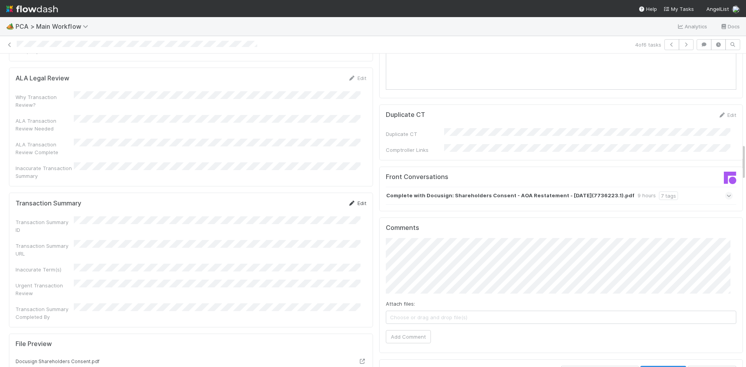
click at [348, 201] on icon at bounding box center [352, 203] width 8 height 5
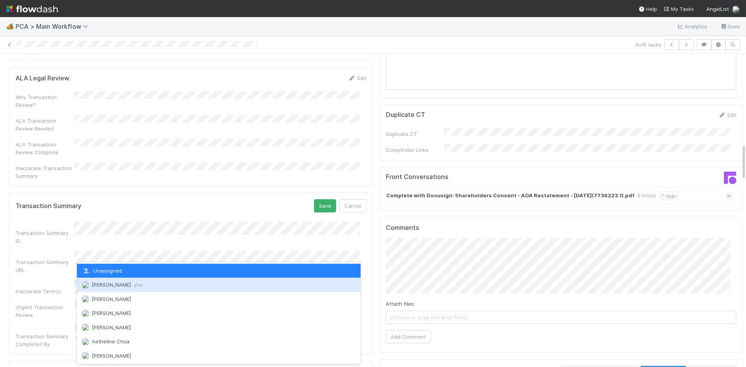
click at [127, 287] on span "Meg Castanare you" at bounding box center [117, 285] width 51 height 6
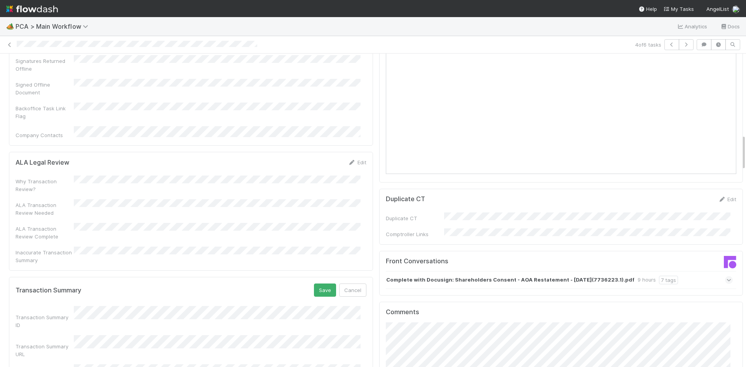
scroll to position [699, 0]
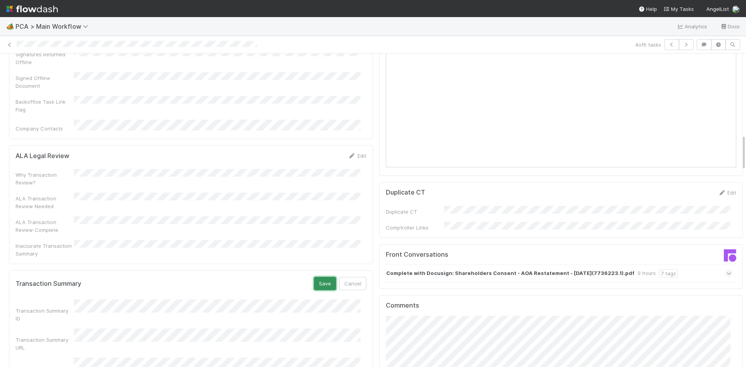
click at [317, 277] on button "Save" at bounding box center [325, 283] width 22 height 13
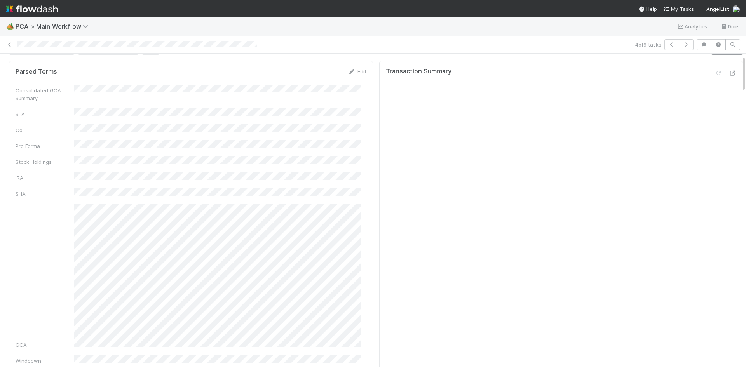
scroll to position [0, 0]
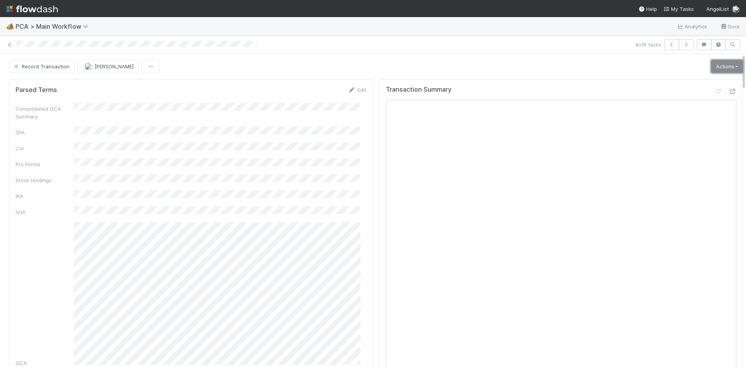
click at [717, 68] on link "Actions" at bounding box center [727, 66] width 32 height 13
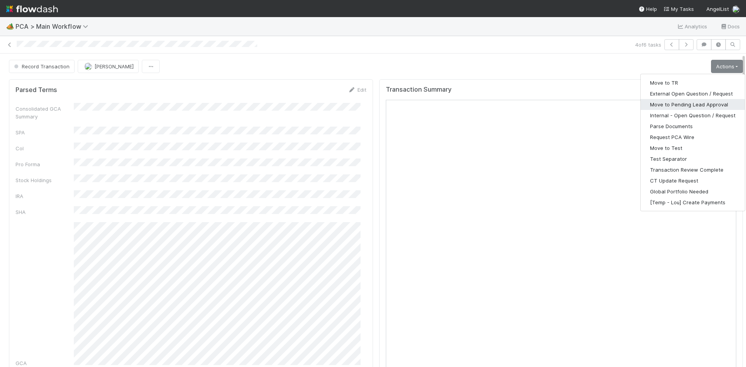
click at [686, 104] on button "Move to Pending Lead Approval" at bounding box center [693, 104] width 104 height 11
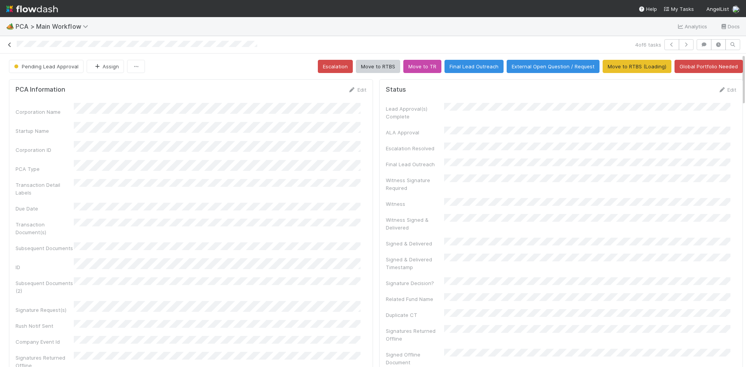
click at [12, 45] on icon at bounding box center [10, 44] width 8 height 5
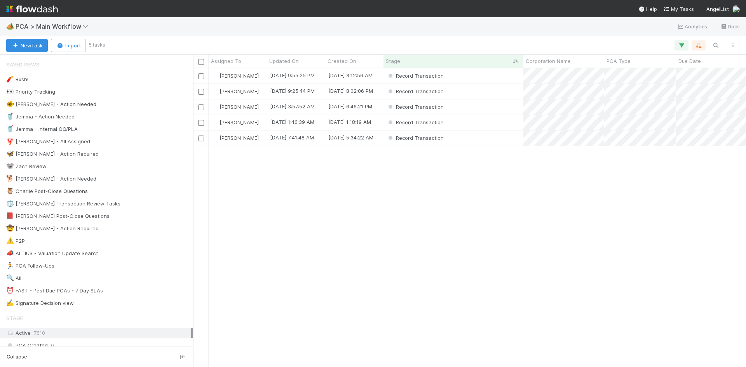
scroll to position [293, 547]
click at [492, 108] on div "Record Transaction" at bounding box center [453, 106] width 140 height 15
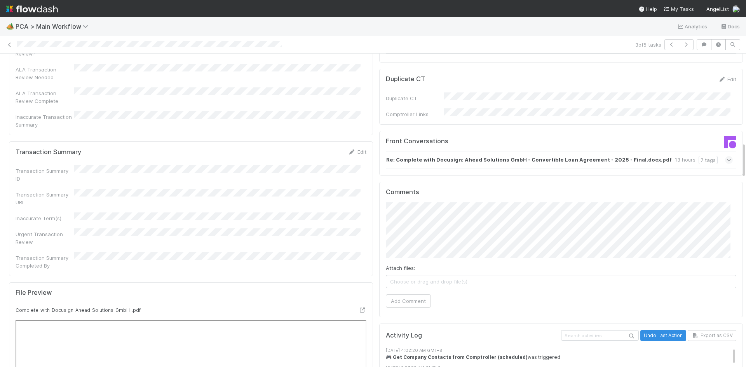
scroll to position [777, 0]
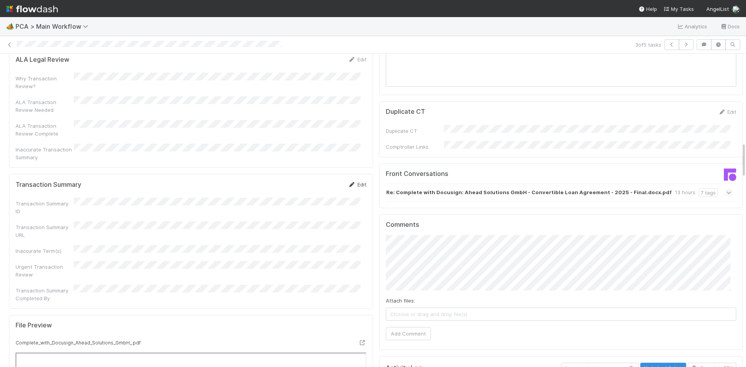
click at [350, 181] on link "Edit" at bounding box center [357, 184] width 18 height 6
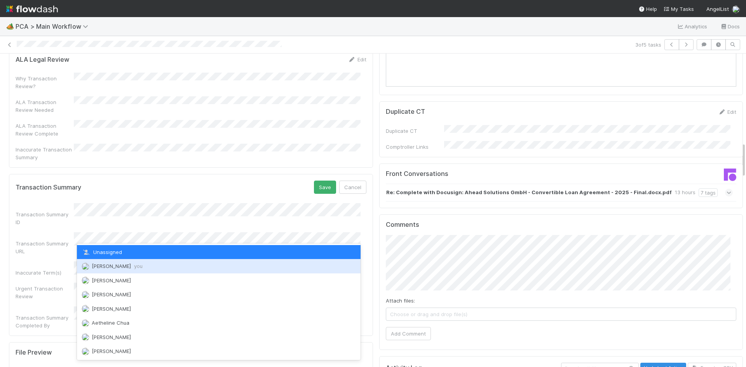
click at [134, 265] on span "you" at bounding box center [138, 266] width 9 height 6
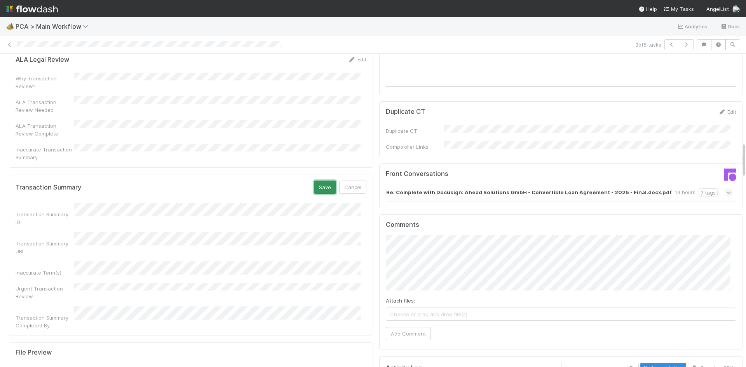
click at [319, 181] on button "Save" at bounding box center [325, 187] width 22 height 13
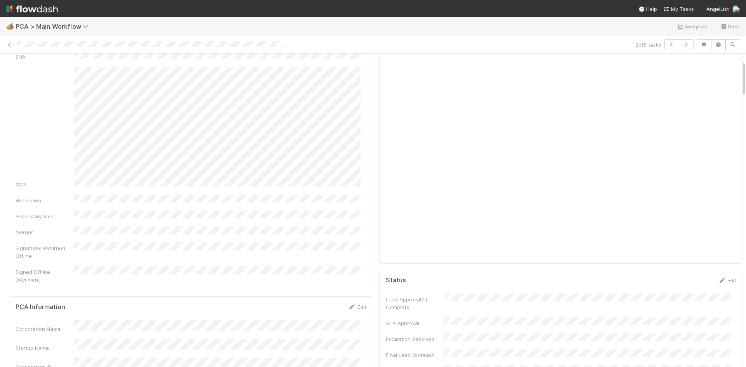
scroll to position [0, 0]
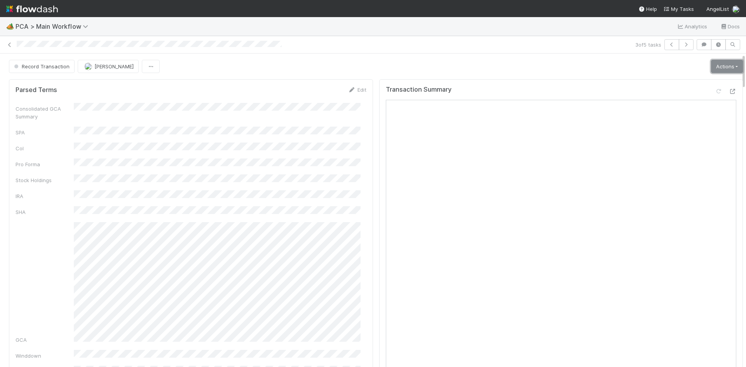
click at [716, 66] on link "Actions" at bounding box center [727, 66] width 32 height 13
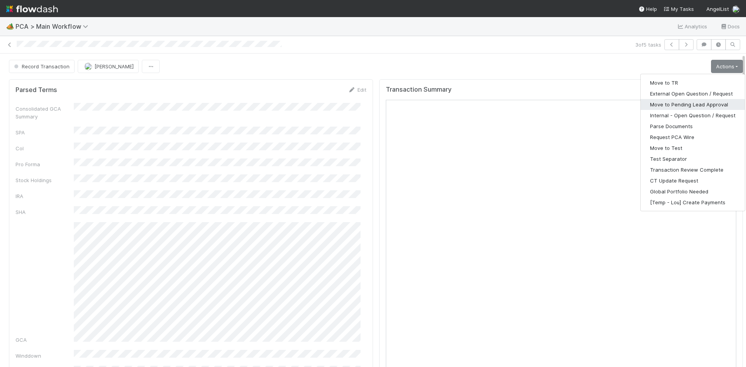
click at [702, 106] on button "Move to Pending Lead Approval" at bounding box center [693, 104] width 104 height 11
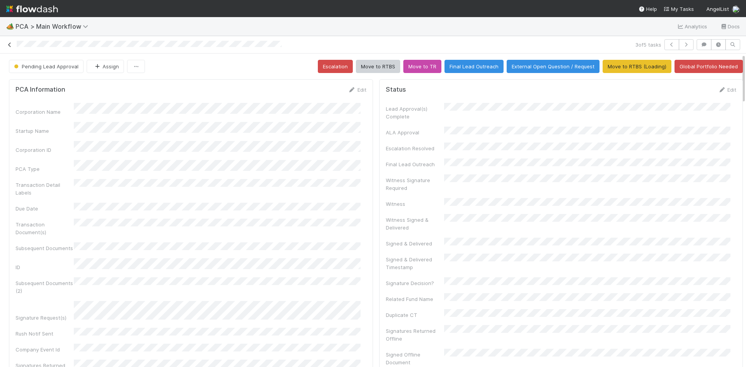
click at [11, 44] on icon at bounding box center [10, 44] width 8 height 5
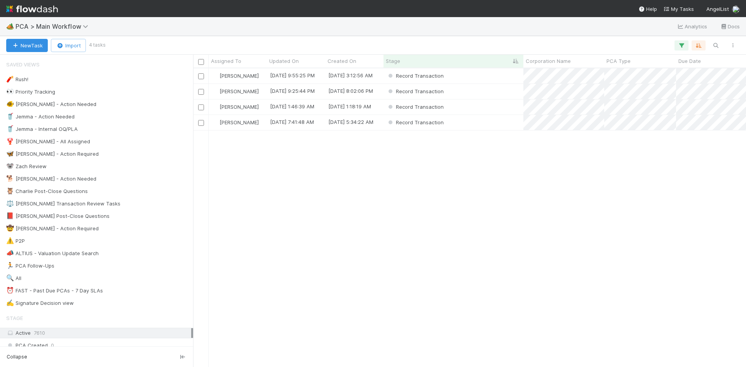
scroll to position [293, 547]
click at [492, 87] on div "Record Transaction" at bounding box center [453, 91] width 140 height 15
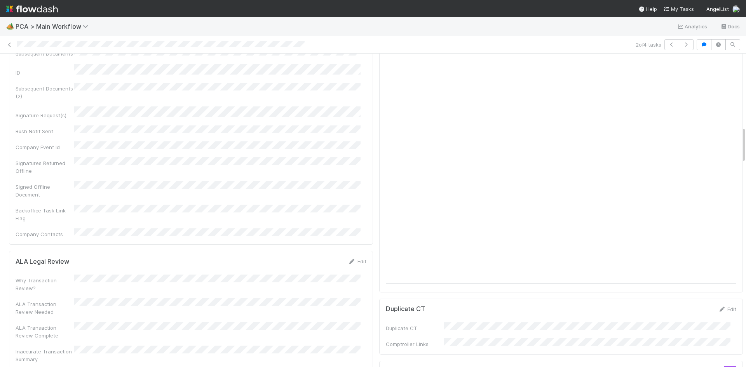
scroll to position [777, 0]
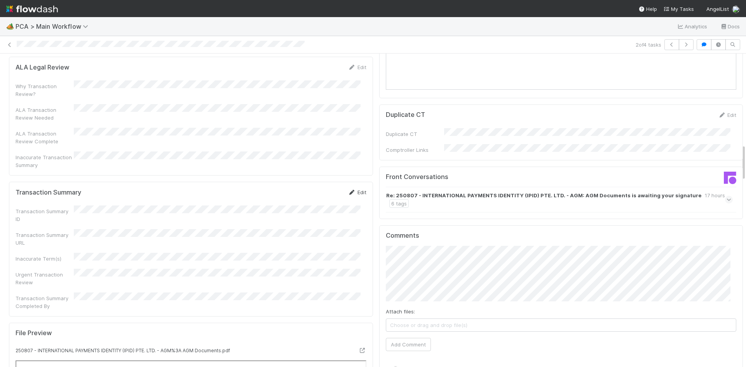
click at [350, 189] on link "Edit" at bounding box center [357, 192] width 18 height 6
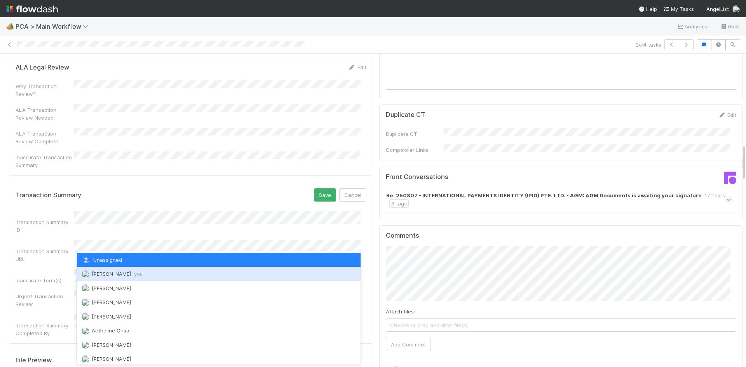
click at [146, 272] on div "Meg Castanare you" at bounding box center [219, 274] width 284 height 14
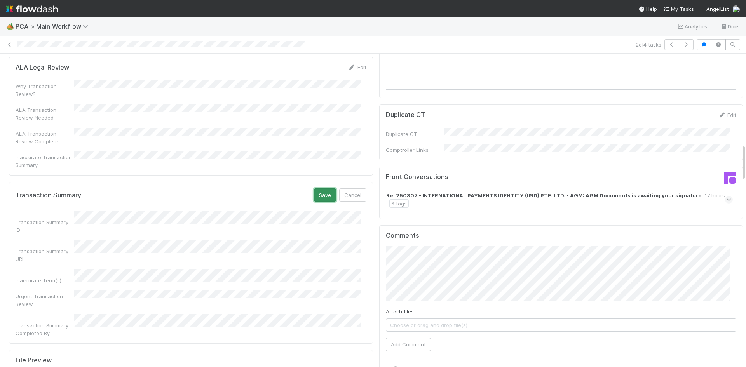
click at [320, 188] on button "Save" at bounding box center [325, 194] width 22 height 13
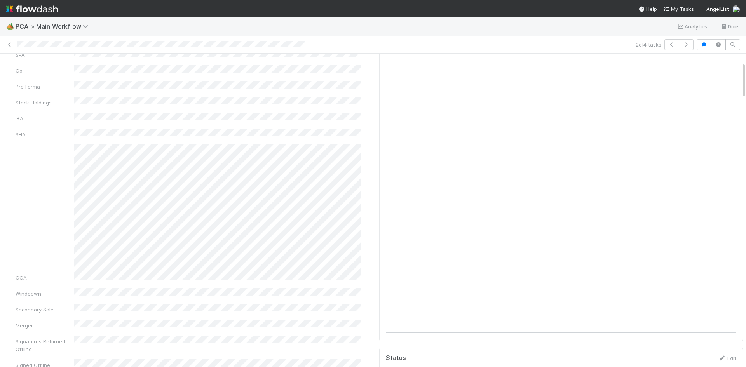
scroll to position [0, 0]
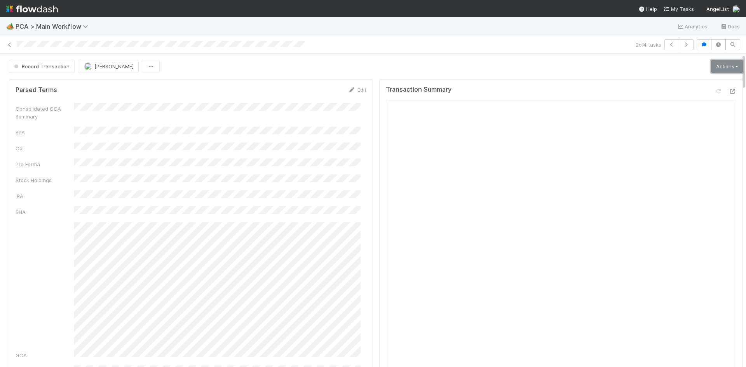
click at [717, 62] on link "Actions" at bounding box center [727, 66] width 32 height 13
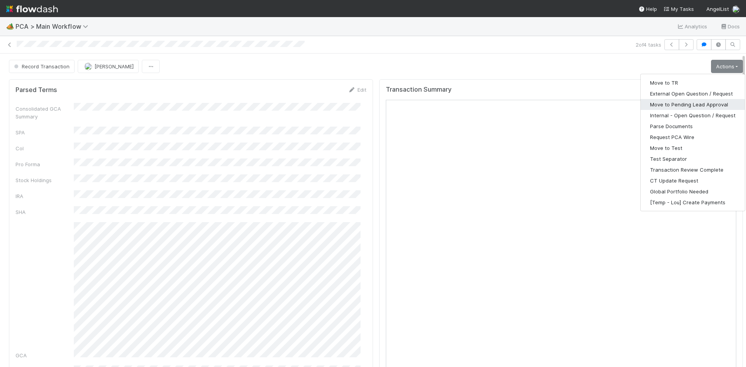
drag, startPoint x: 705, startPoint y: 101, endPoint x: 743, endPoint y: 77, distance: 44.2
click at [705, 101] on button "Move to Pending Lead Approval" at bounding box center [693, 104] width 104 height 11
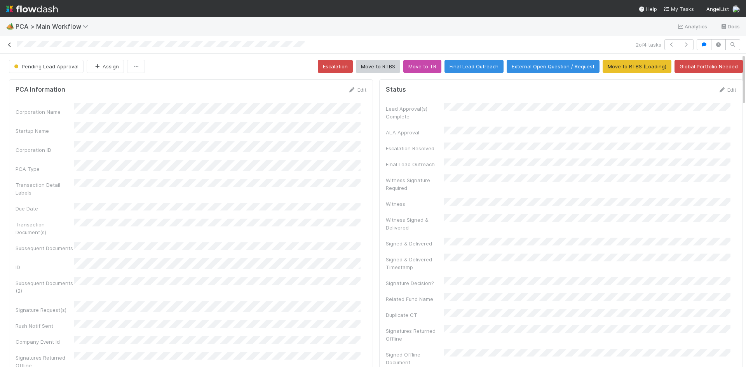
click at [10, 45] on icon at bounding box center [10, 44] width 8 height 5
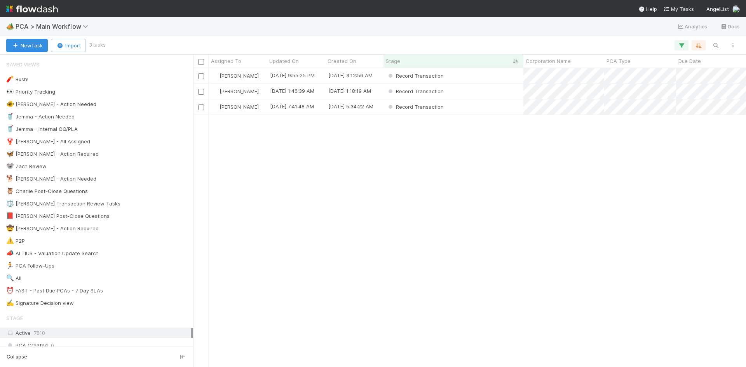
scroll to position [293, 547]
click at [487, 107] on div "Record Transaction" at bounding box center [453, 106] width 140 height 15
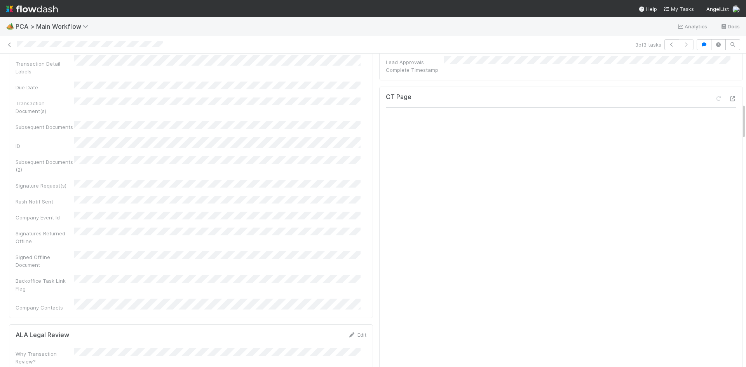
scroll to position [427, 0]
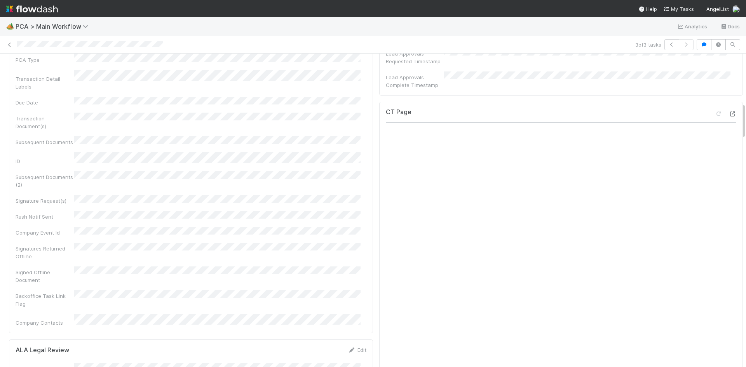
drag, startPoint x: 723, startPoint y: 74, endPoint x: 692, endPoint y: 82, distance: 31.9
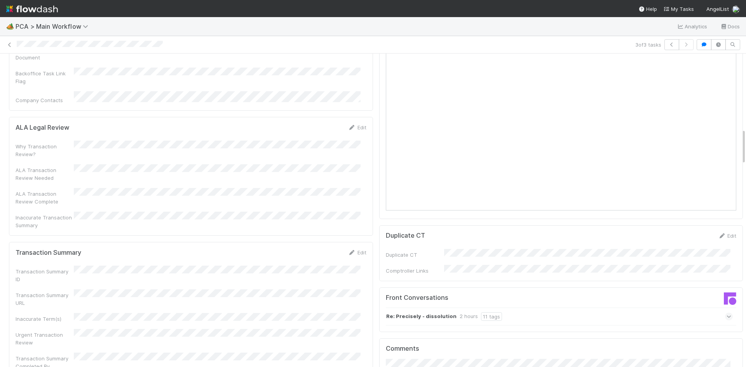
scroll to position [660, 0]
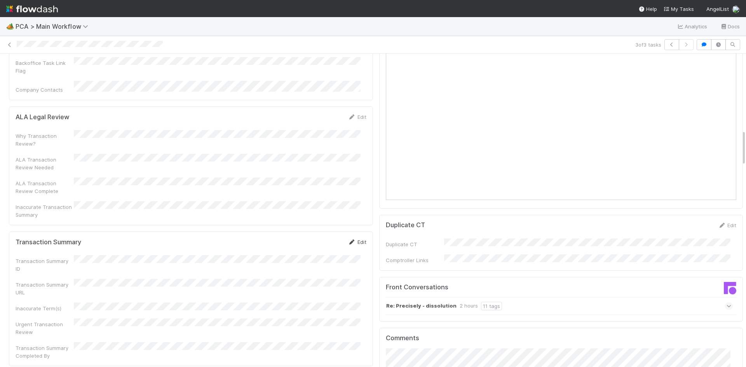
click at [348, 240] on icon at bounding box center [352, 242] width 8 height 5
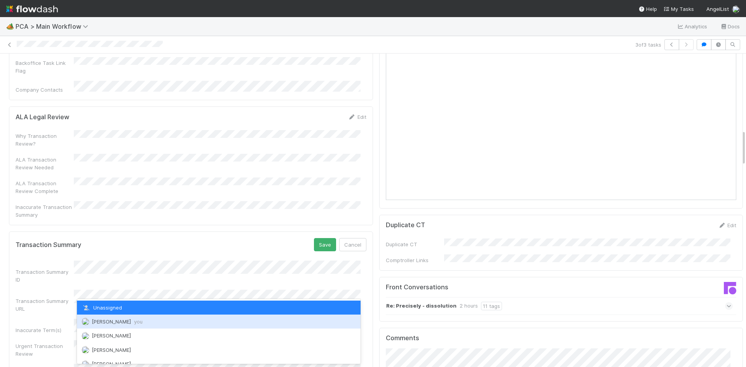
click at [152, 320] on div "Meg Castanare you" at bounding box center [219, 322] width 284 height 14
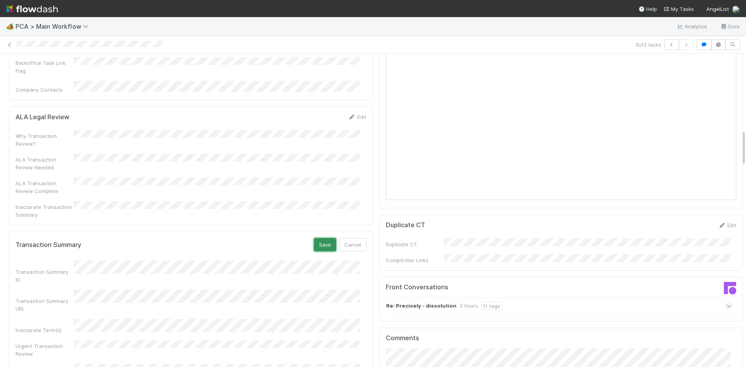
click at [321, 238] on button "Save" at bounding box center [325, 244] width 22 height 13
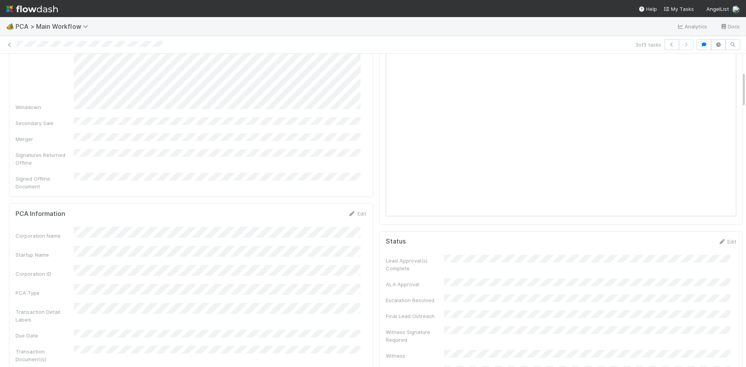
scroll to position [0, 0]
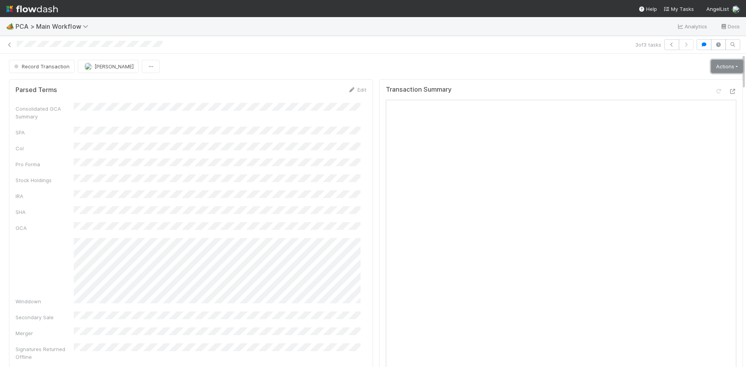
click at [712, 67] on link "Actions" at bounding box center [727, 66] width 32 height 13
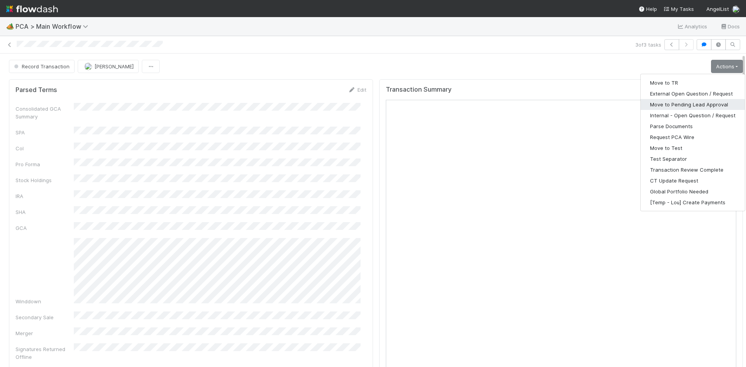
click at [707, 102] on button "Move to Pending Lead Approval" at bounding box center [693, 104] width 104 height 11
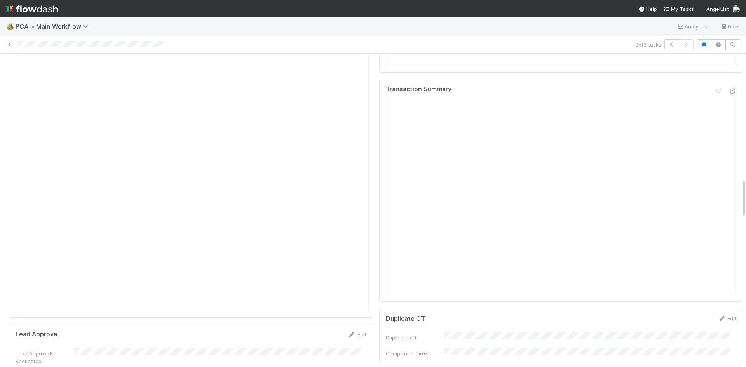
scroll to position [1024, 0]
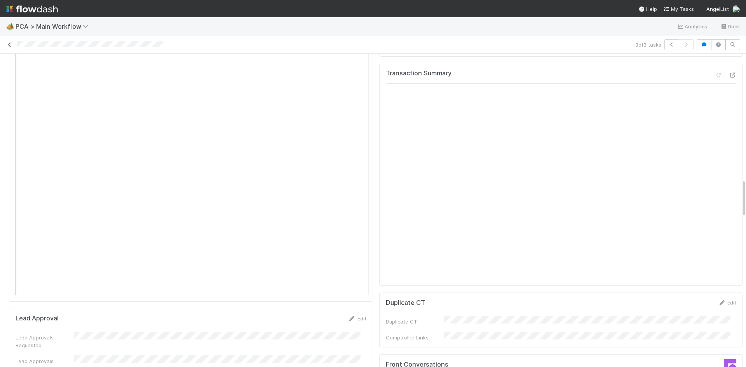
click at [10, 45] on icon at bounding box center [10, 44] width 8 height 5
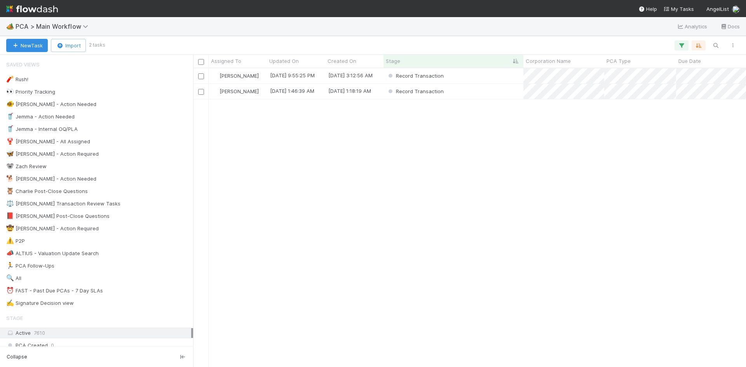
scroll to position [293, 547]
click at [487, 95] on div "Record Transaction" at bounding box center [453, 91] width 140 height 15
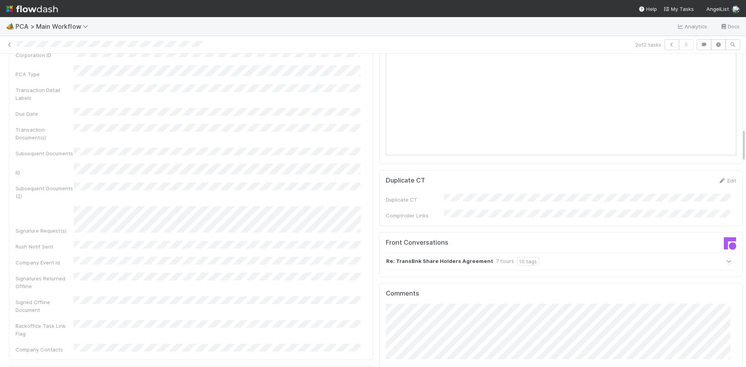
scroll to position [699, 0]
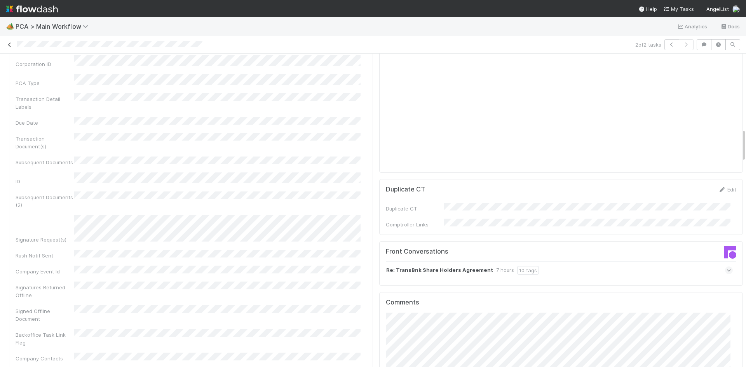
click at [11, 44] on icon at bounding box center [10, 44] width 8 height 5
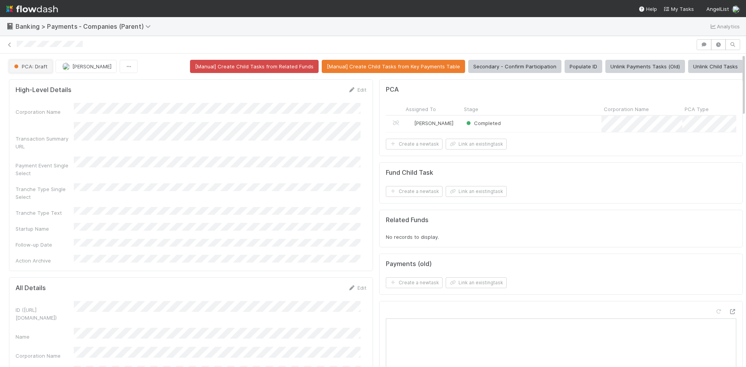
click at [27, 65] on span "PCA: Draft" at bounding box center [29, 66] width 35 height 6
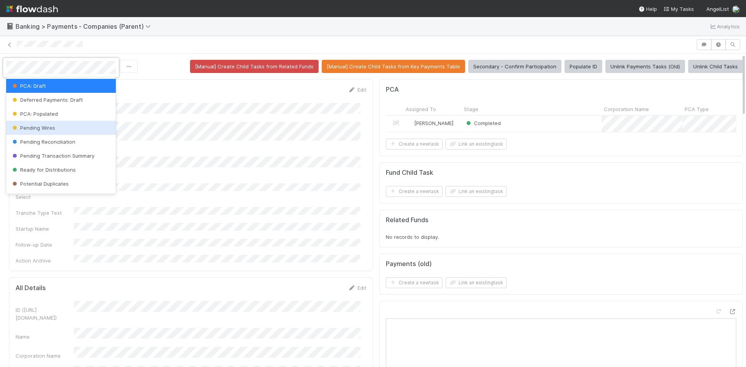
scroll to position [76, 0]
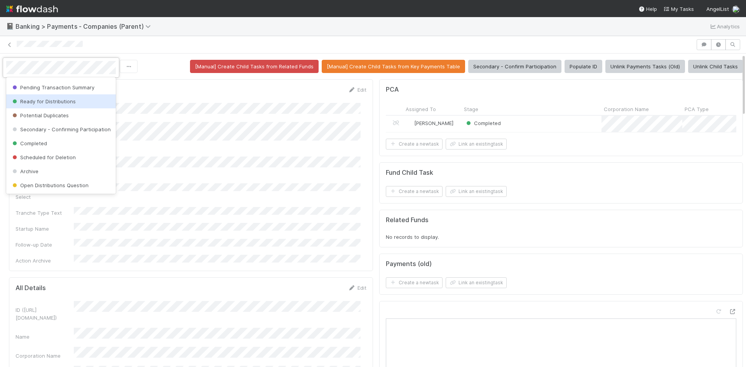
click at [160, 50] on div at bounding box center [373, 183] width 746 height 367
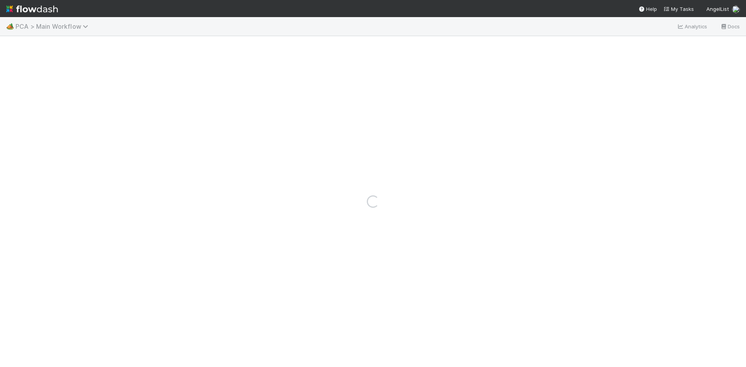
click at [56, 28] on span "PCA > Main Workflow" at bounding box center [54, 27] width 77 height 8
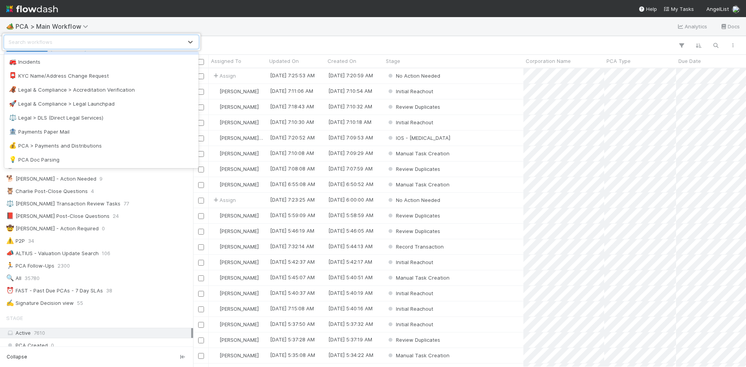
scroll to position [544, 0]
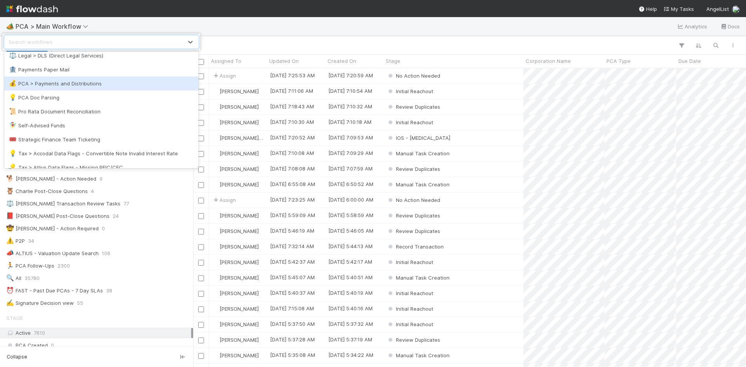
click at [104, 87] on div "💰 PCA > Payments and Distributions" at bounding box center [101, 84] width 185 height 8
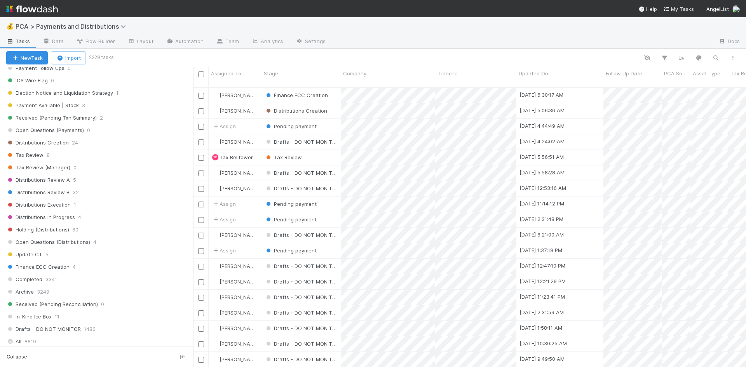
scroll to position [505, 0]
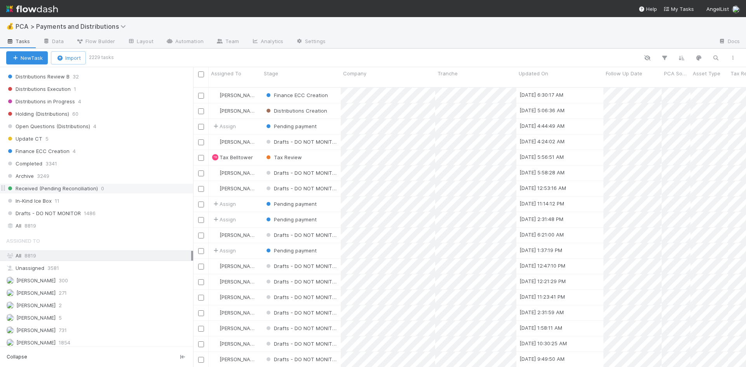
click at [131, 192] on div "Received (Pending Reconciliation) 0" at bounding box center [99, 189] width 187 height 10
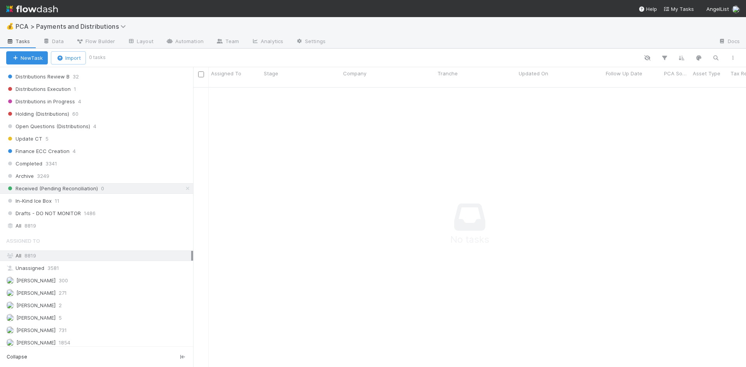
scroll to position [275, 547]
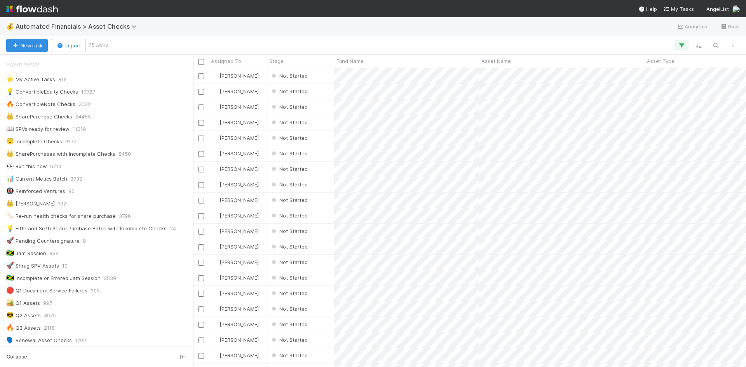
scroll to position [745, 0]
